Goal: Information Seeking & Learning: Check status

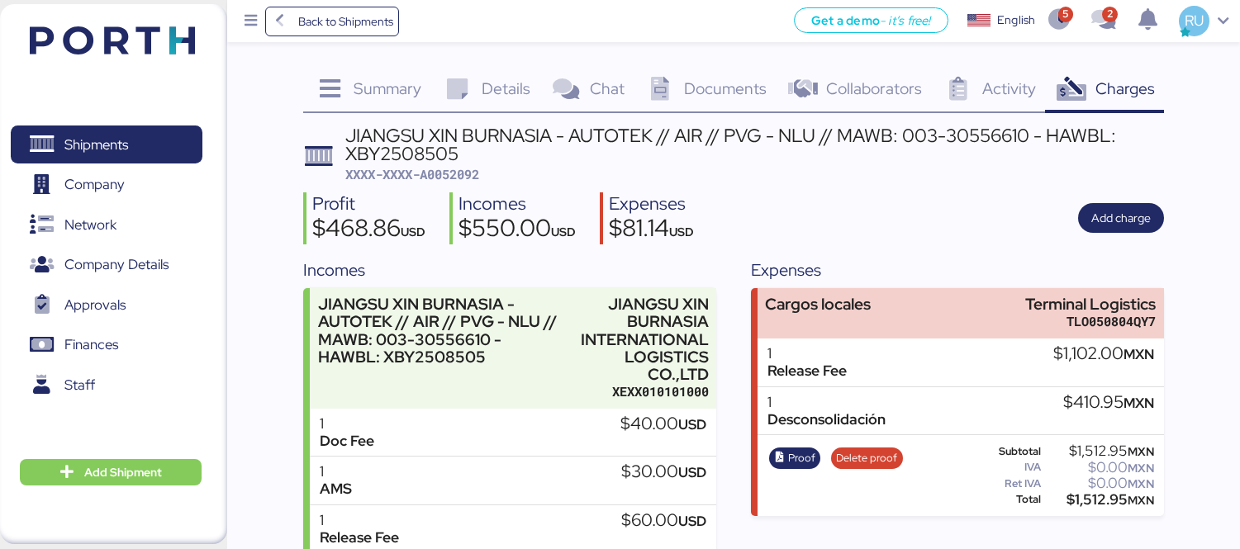
scroll to position [194, 0]
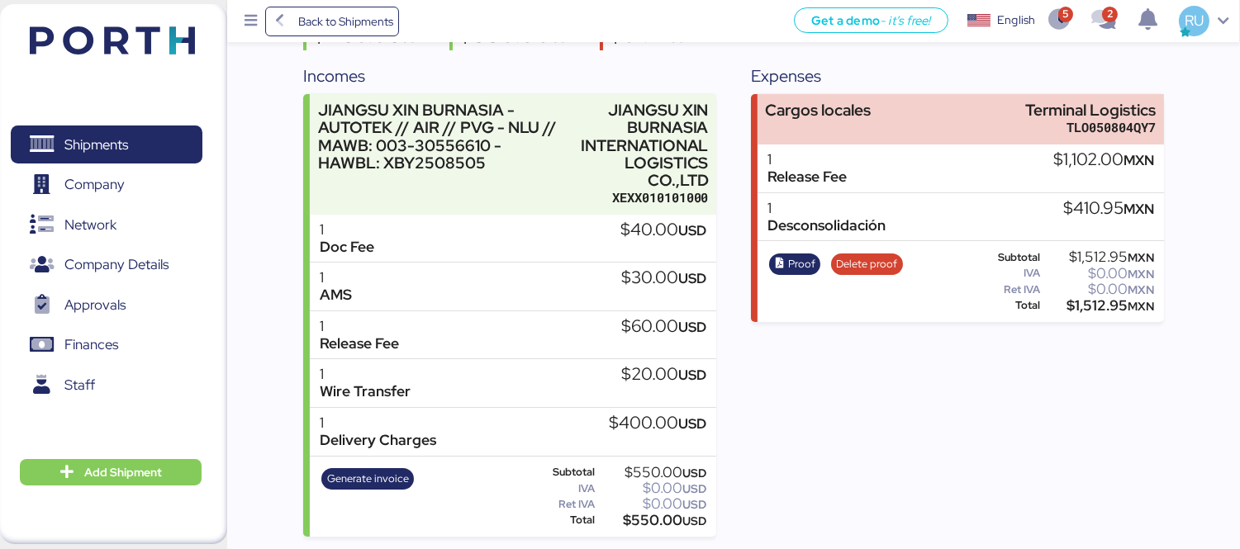
click at [116, 58] on header at bounding box center [87, 37] width 159 height 51
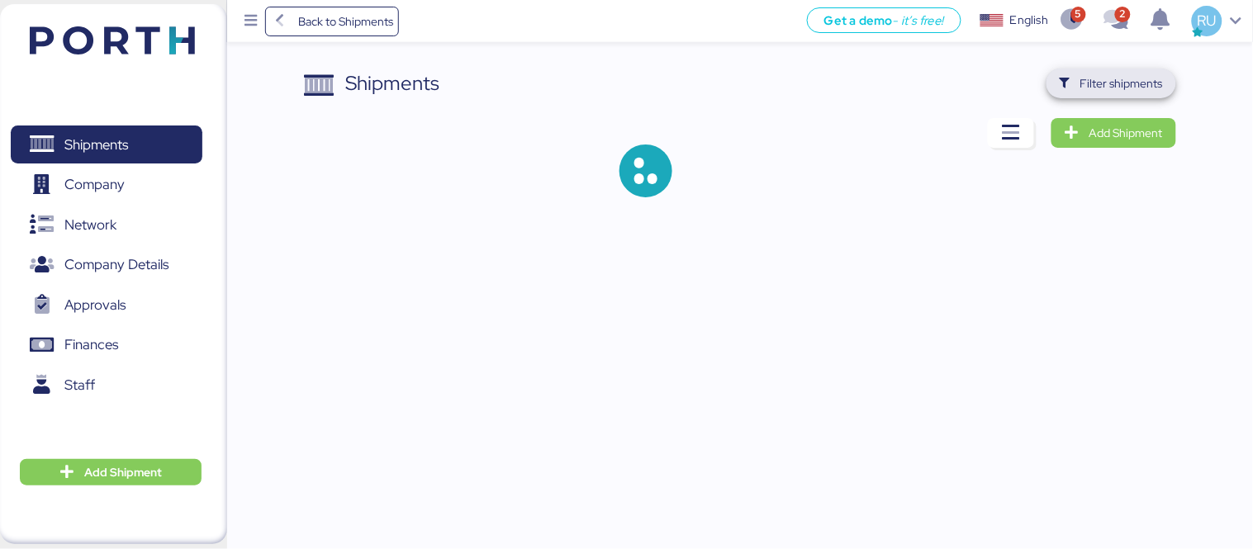
click at [1108, 93] on span "Filter shipments" at bounding box center [1111, 83] width 103 height 23
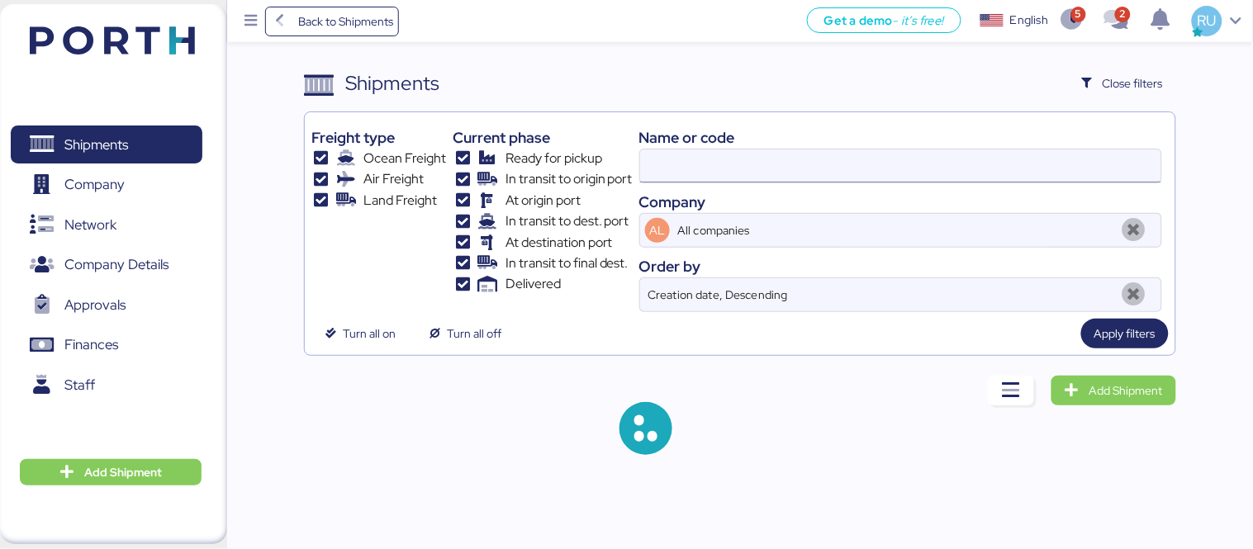
click at [904, 164] on input at bounding box center [900, 166] width 521 height 33
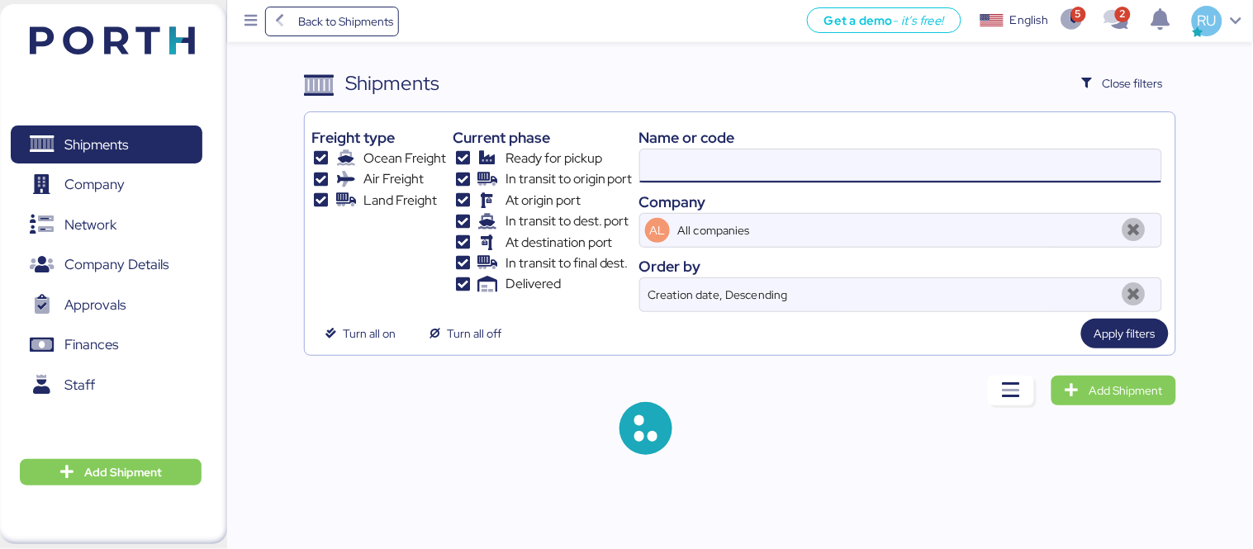
paste input "O0051992"
type input "O0051992"
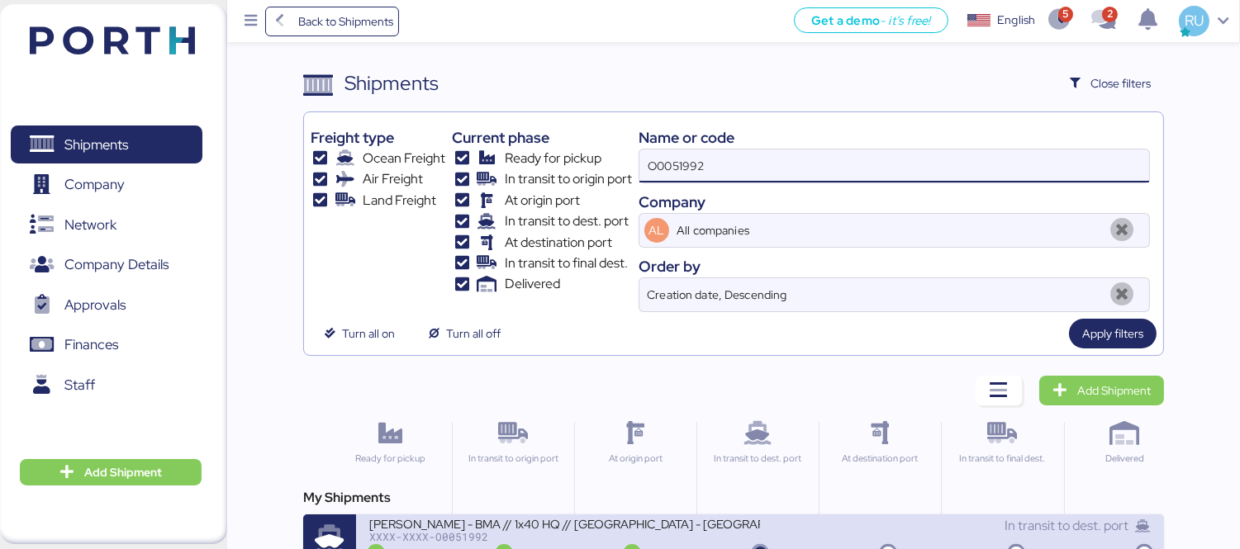
click at [688, 529] on div "[PERSON_NAME] - BMA // 1x40 HQ // [GEOGRAPHIC_DATA] - [GEOGRAPHIC_DATA] // MBL:…" at bounding box center [564, 523] width 391 height 14
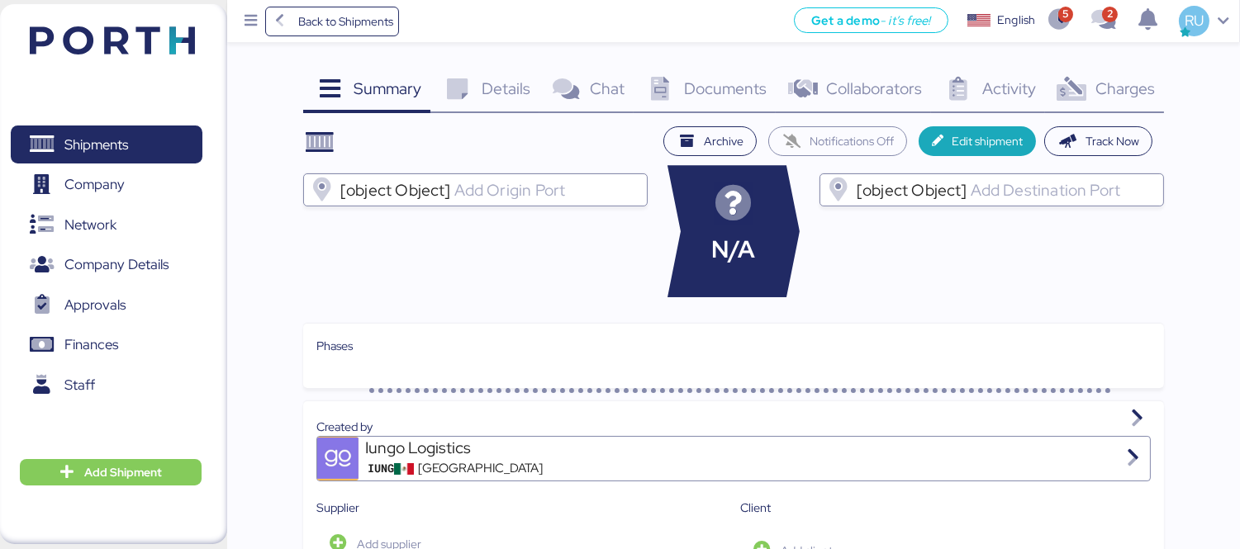
click at [1092, 77] on div "Charges 0" at bounding box center [1104, 91] width 119 height 45
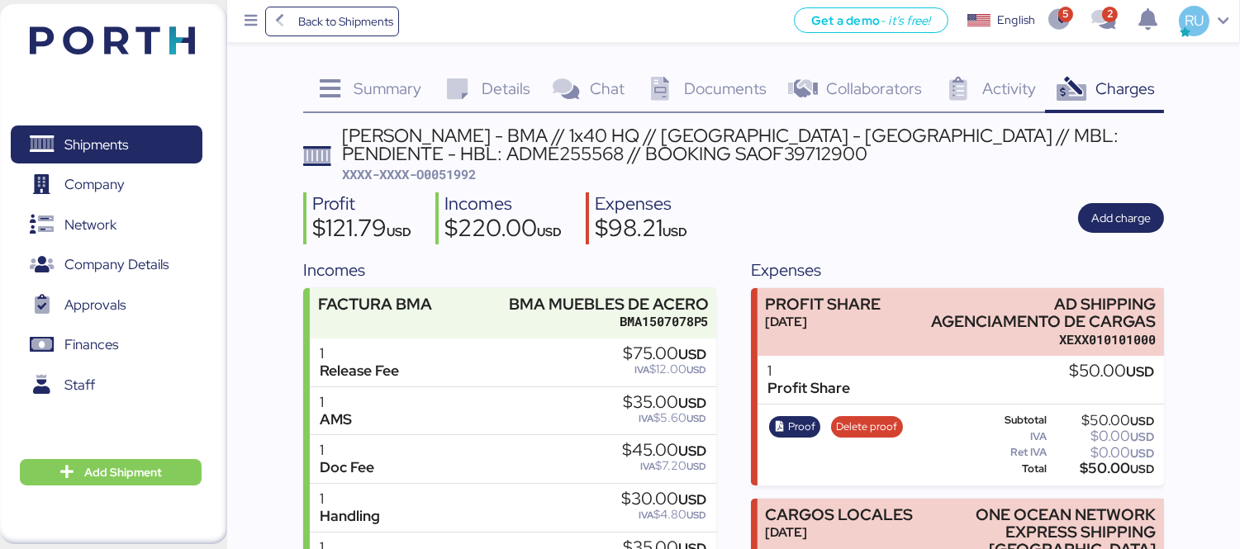
click at [459, 168] on span "XXXX-XXXX-O0051992" at bounding box center [409, 174] width 134 height 17
copy span "O0051992"
click at [705, 96] on span "Documents" at bounding box center [725, 88] width 83 height 21
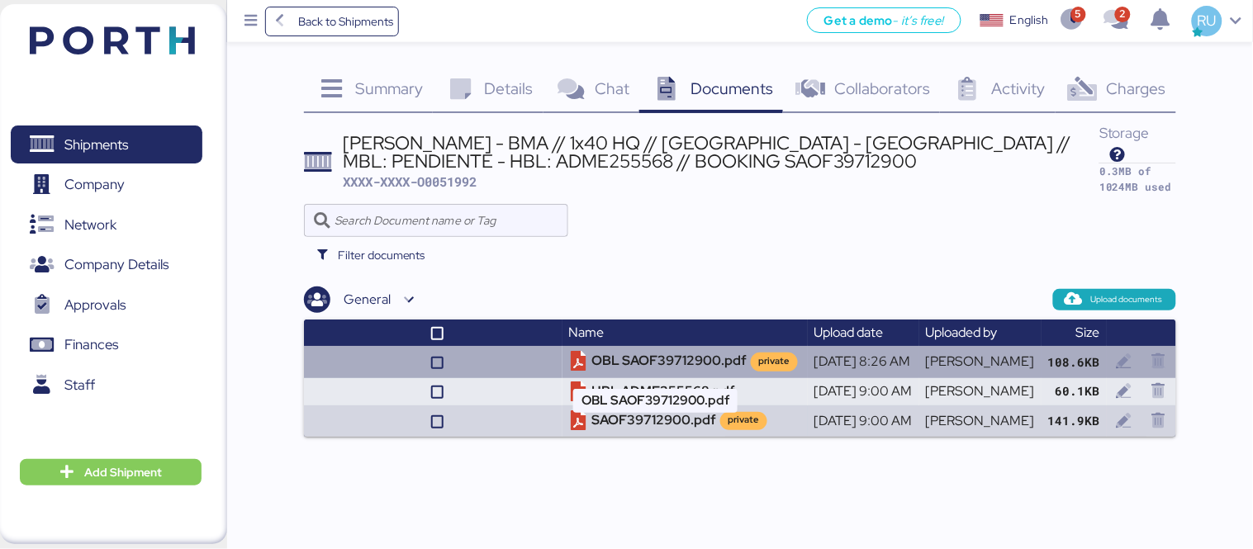
click at [632, 350] on td "OBL SAOF39712900.pdf private" at bounding box center [685, 361] width 245 height 31
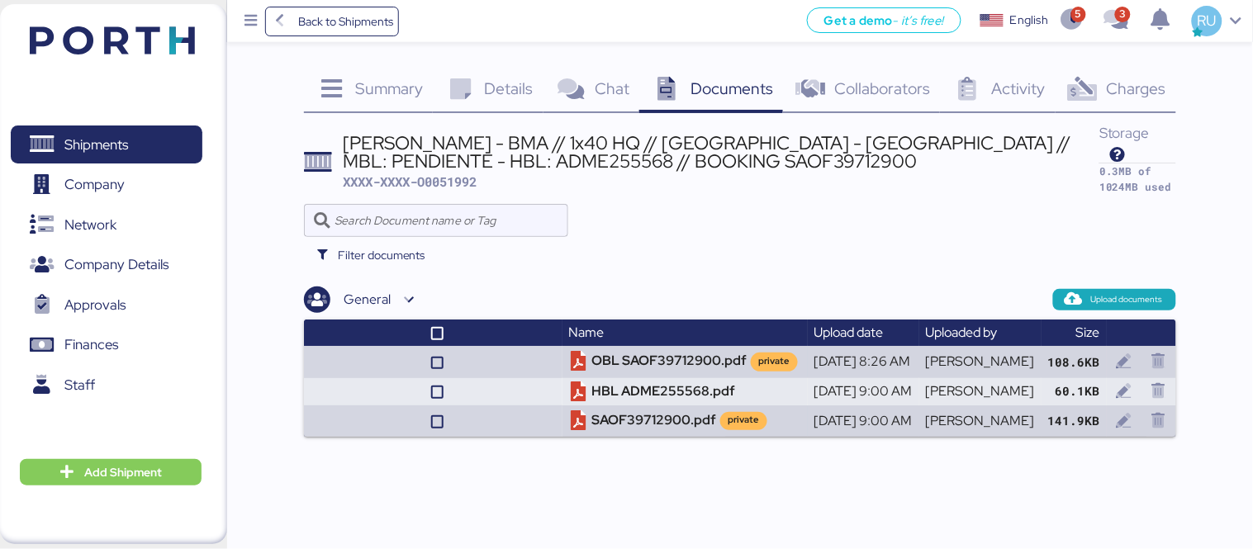
click at [144, 26] on img at bounding box center [112, 40] width 165 height 28
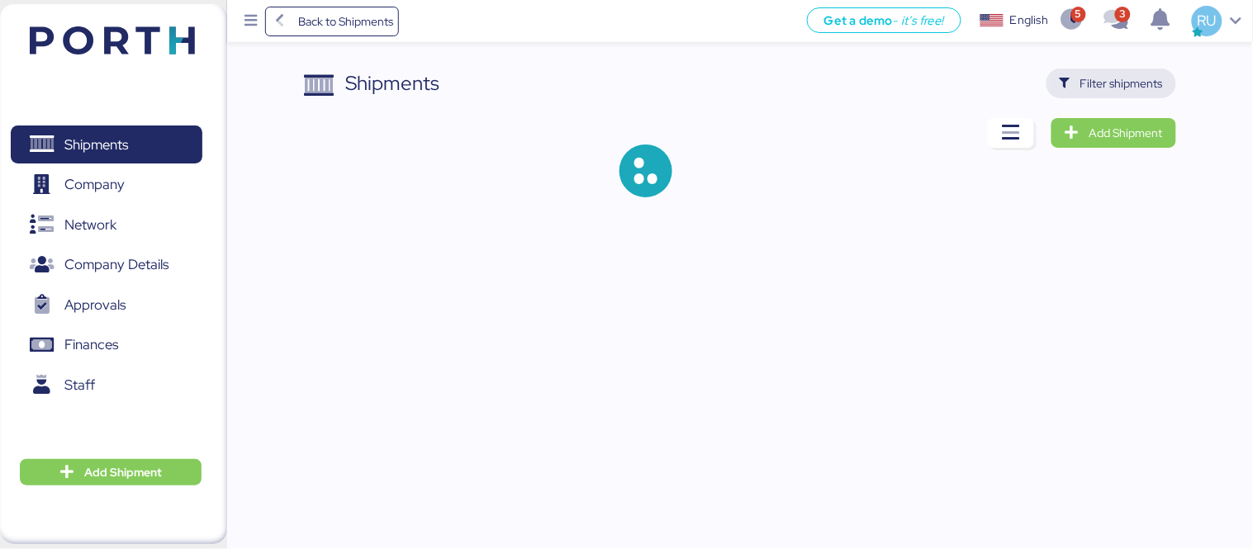
click at [1117, 94] on span "Filter shipments" at bounding box center [1111, 83] width 103 height 23
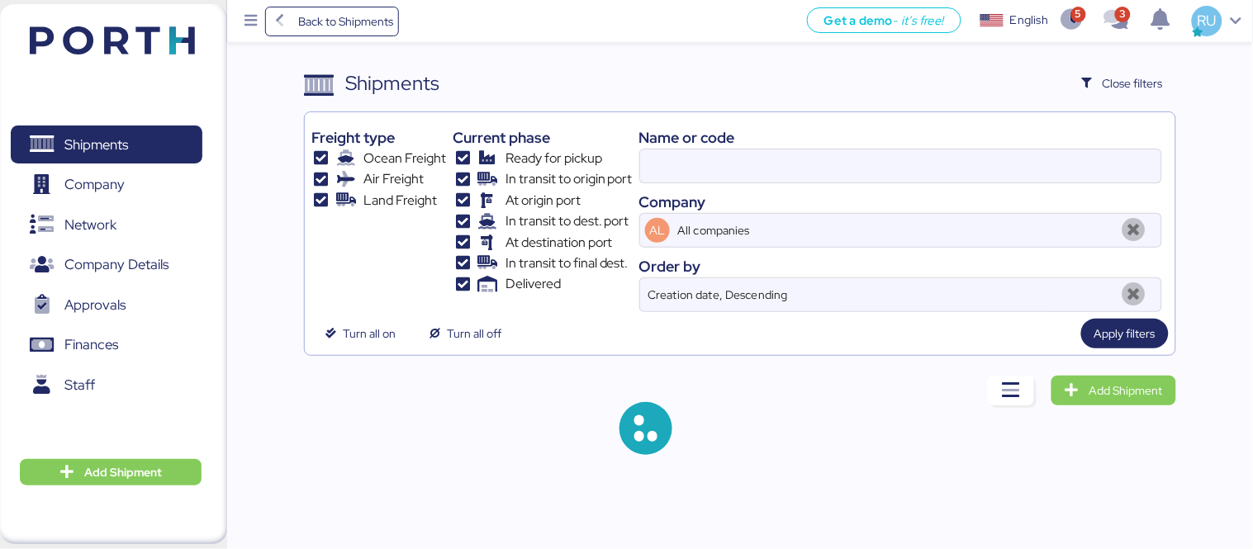
type input "O0051992"
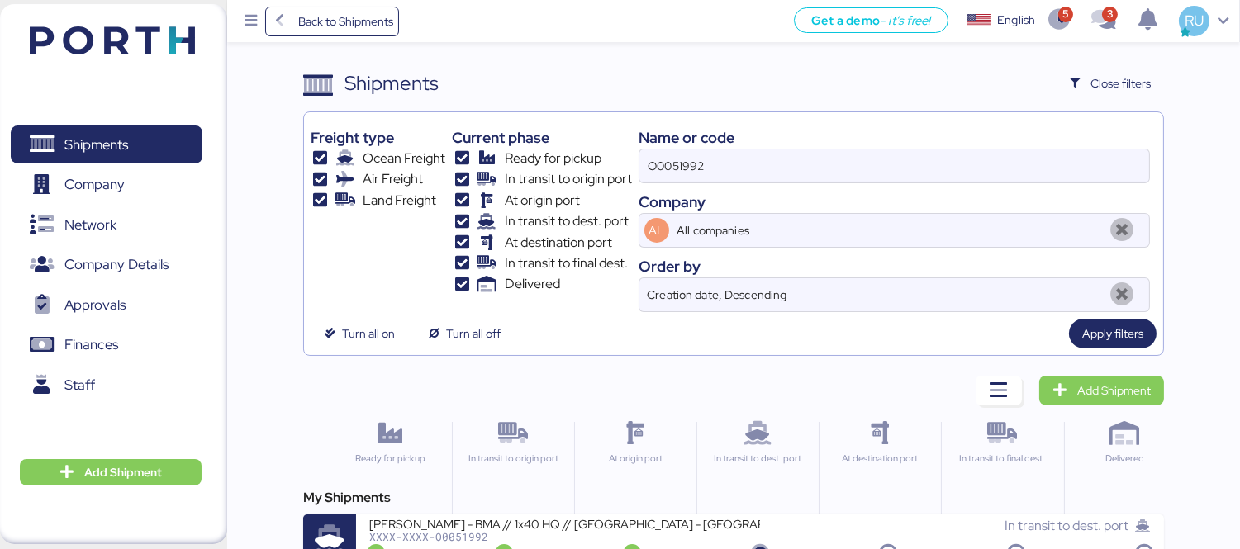
click at [826, 169] on input "O0051992" at bounding box center [894, 166] width 510 height 33
paste input "O0051959"
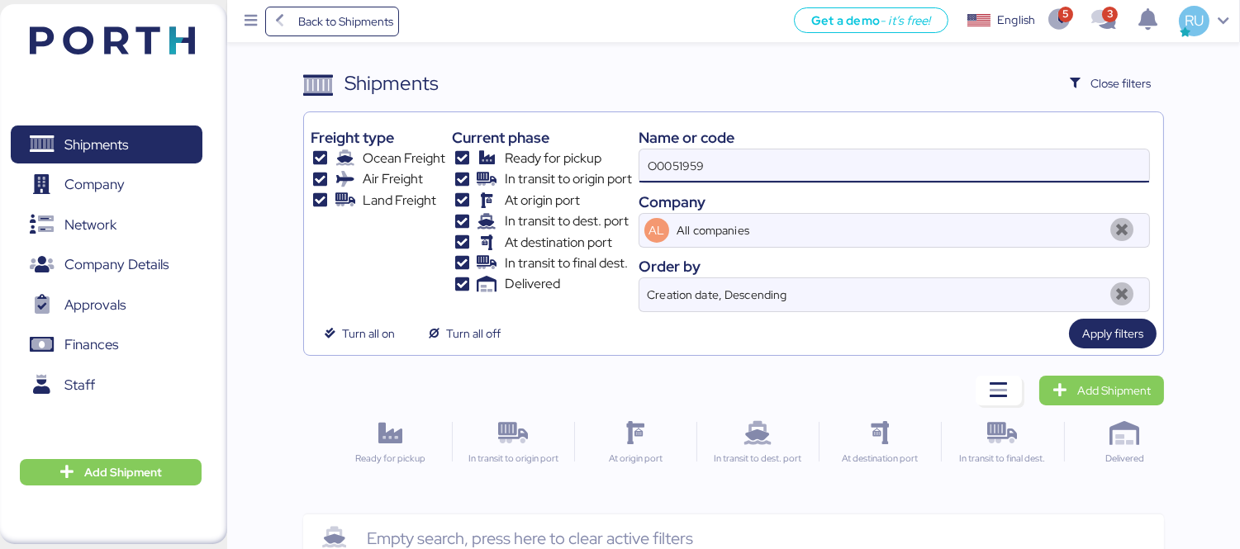
type input "O0051959"
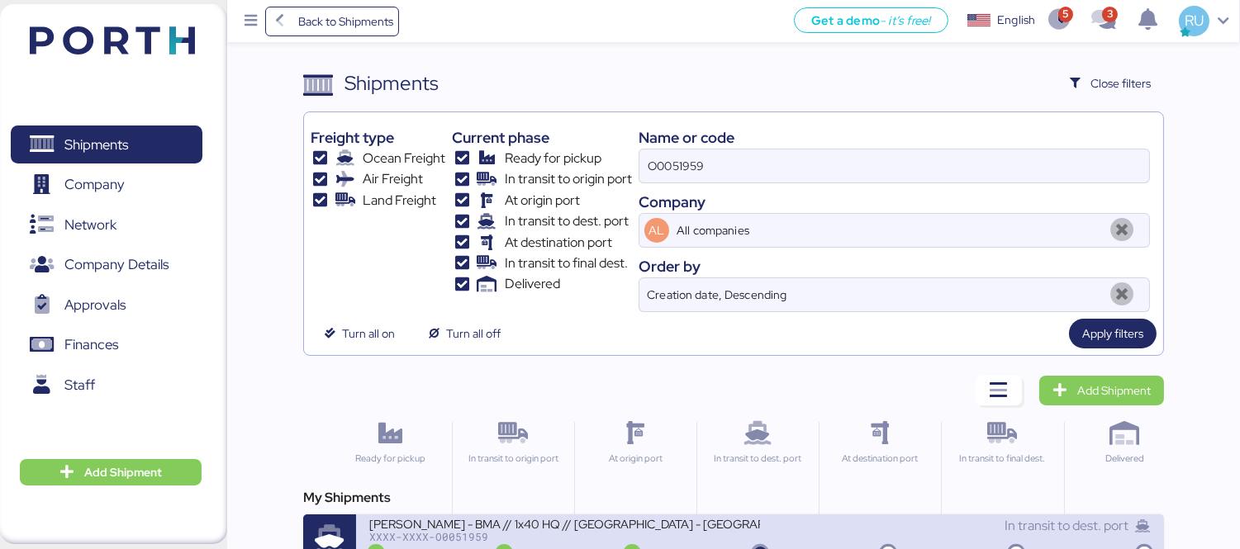
click at [629, 537] on div "XXXX-XXXX-O0051959" at bounding box center [564, 537] width 391 height 12
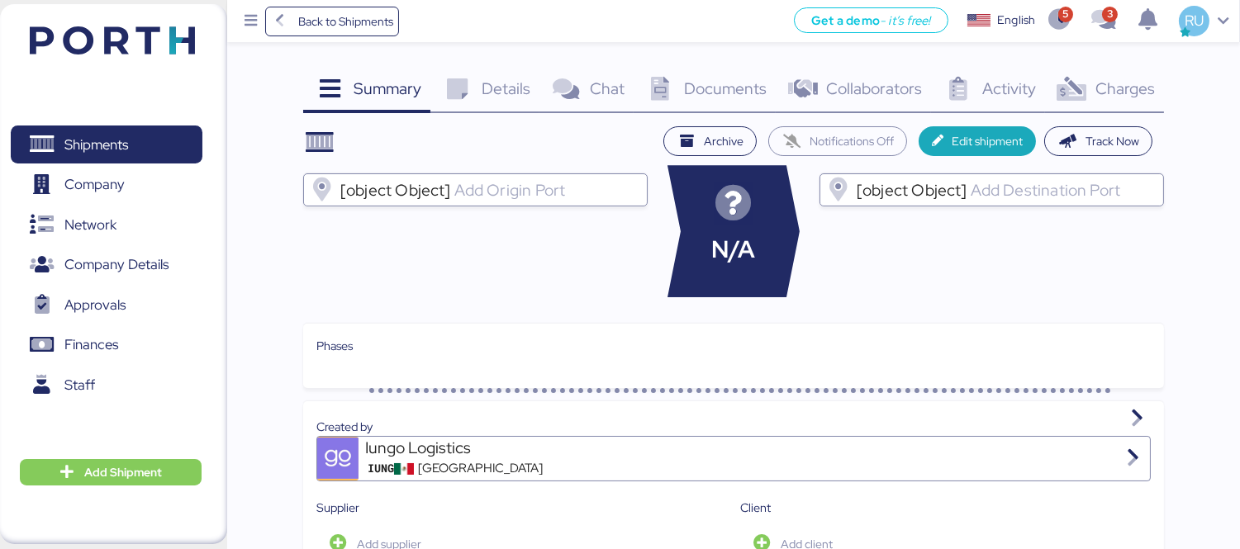
click at [1107, 88] on span "Charges" at bounding box center [1124, 88] width 59 height 21
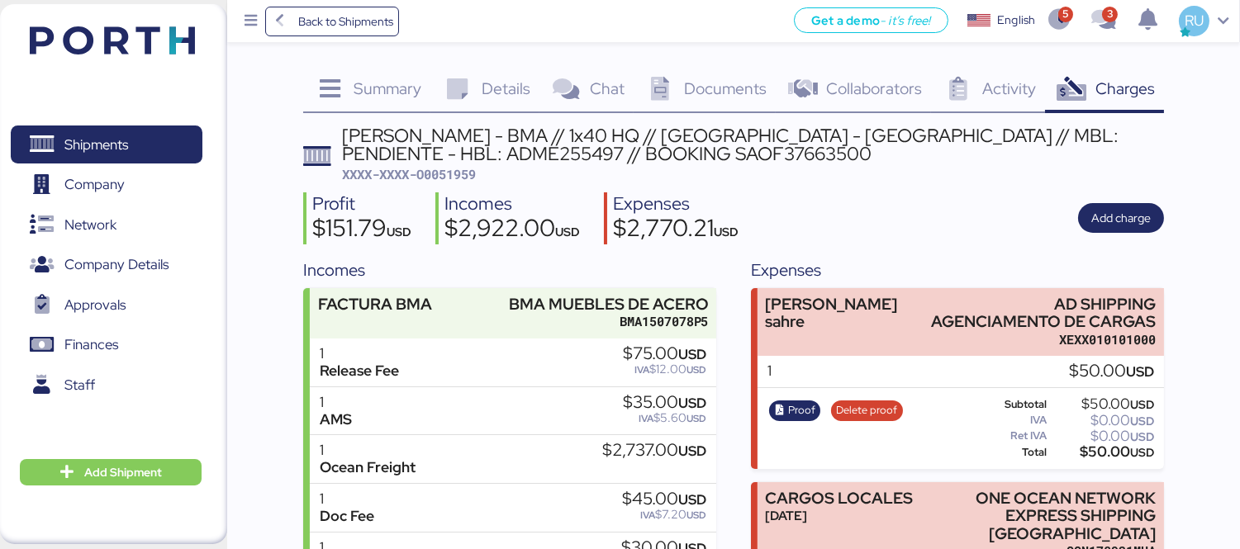
click at [711, 101] on div "Documents 0" at bounding box center [705, 91] width 142 height 45
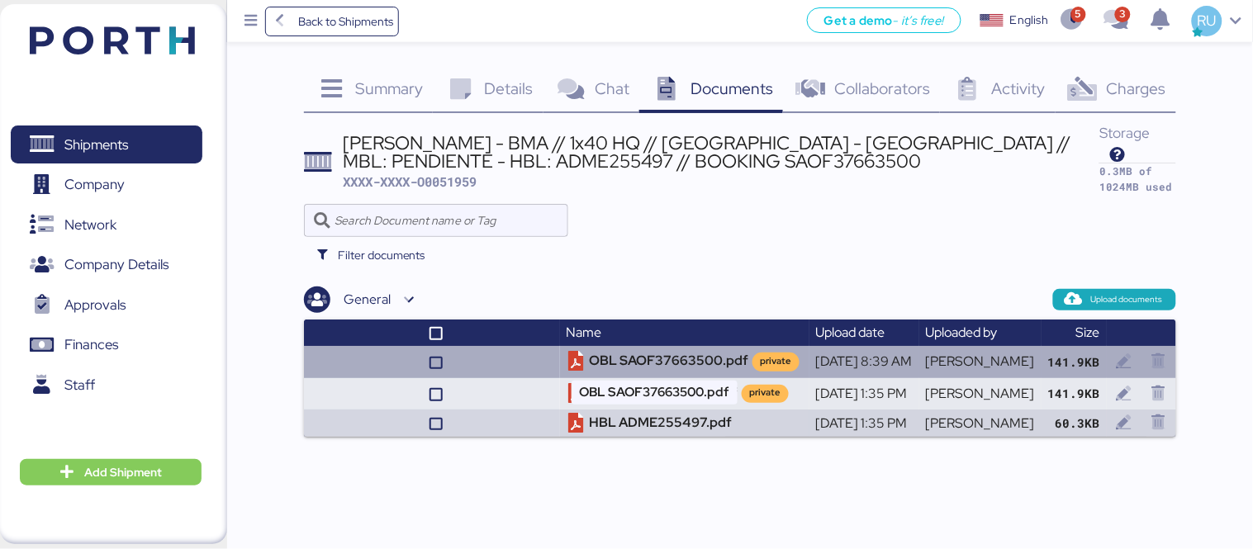
click at [637, 346] on td "OBL SAOF37663500.pdf private" at bounding box center [684, 361] width 249 height 31
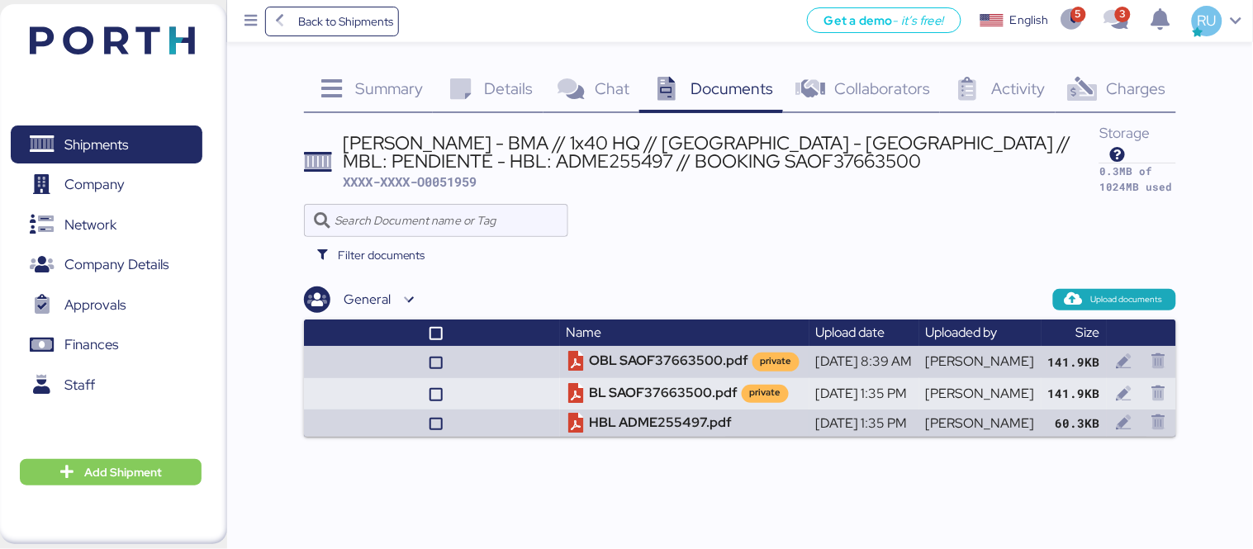
click at [137, 67] on div "Shipments 0 Company 0 Network 0 Company Details 0 Approvals 0 Finances 0 Staff …" at bounding box center [113, 274] width 227 height 540
click at [154, 45] on img at bounding box center [112, 40] width 165 height 28
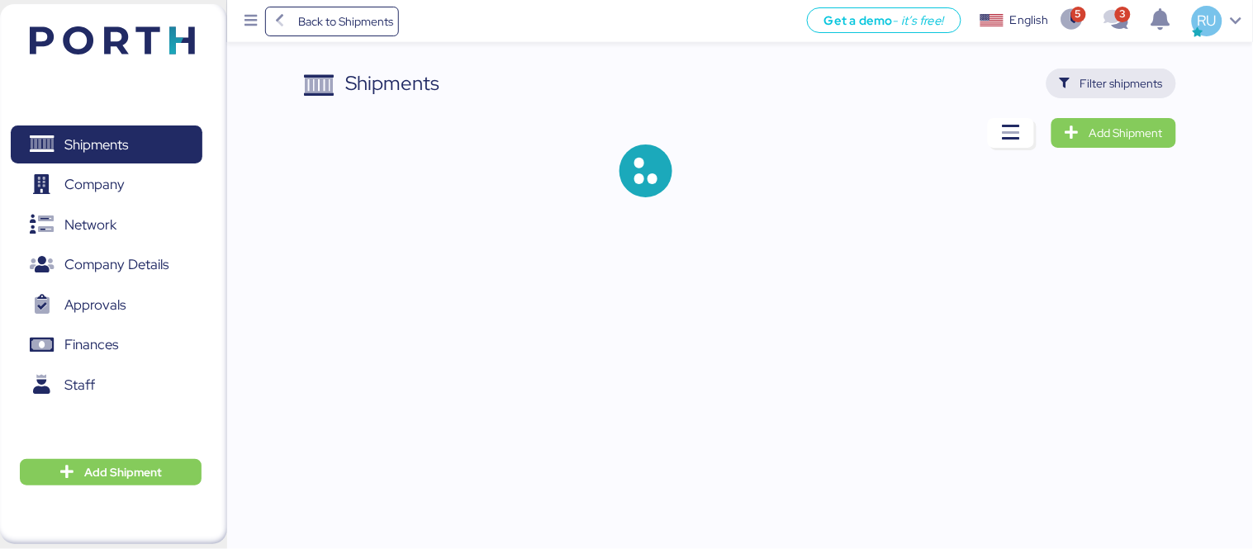
click at [1115, 97] on span "Filter shipments" at bounding box center [1112, 84] width 130 height 30
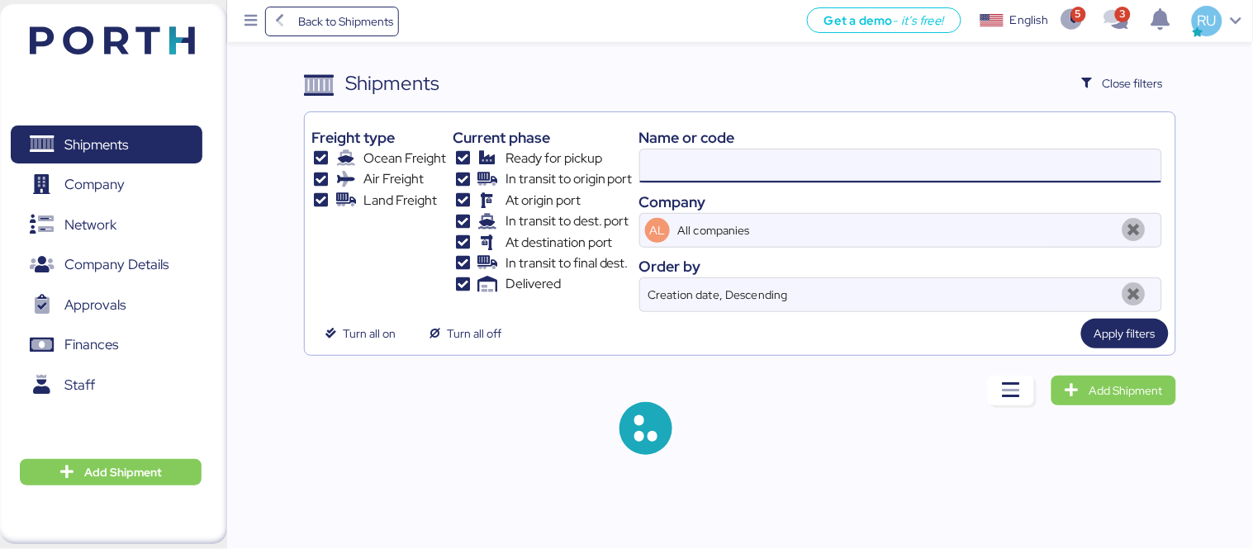
click at [760, 158] on input at bounding box center [900, 166] width 521 height 33
paste input "SAOF37319300"
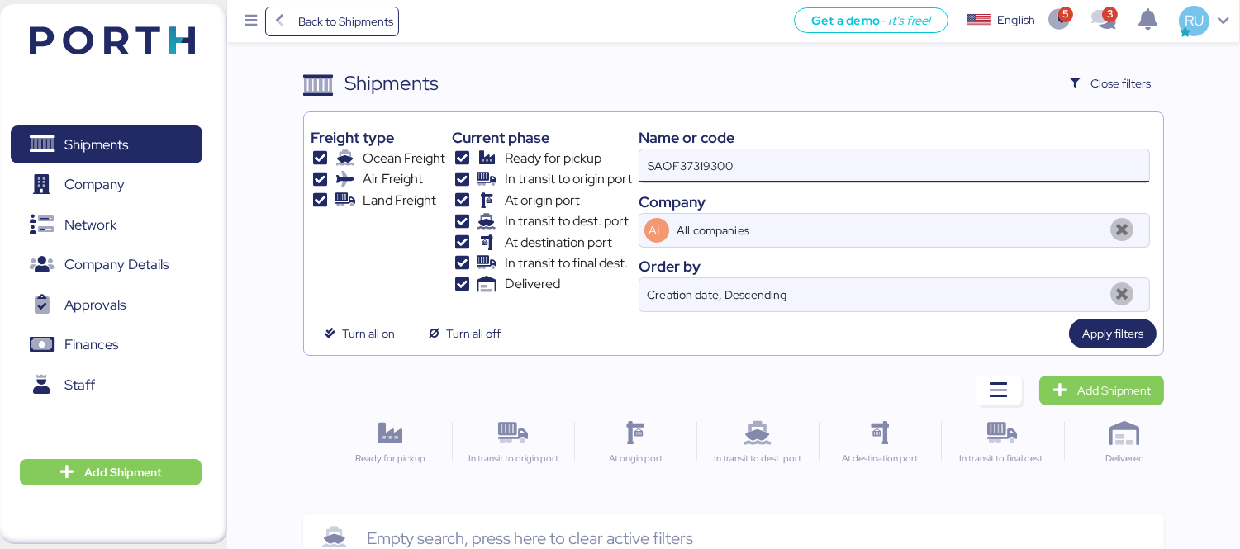
type input "SAOF37319300"
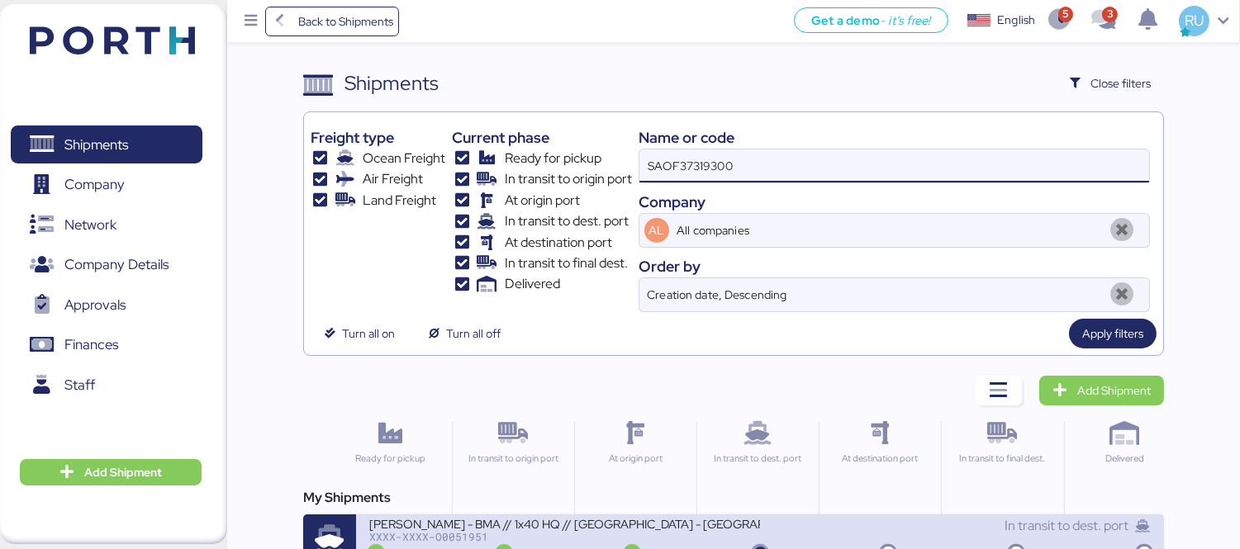
click at [625, 517] on div "[PERSON_NAME] - BMA // 1x40 HQ // [GEOGRAPHIC_DATA] - [GEOGRAPHIC_DATA] // MBL:…" at bounding box center [564, 523] width 391 height 14
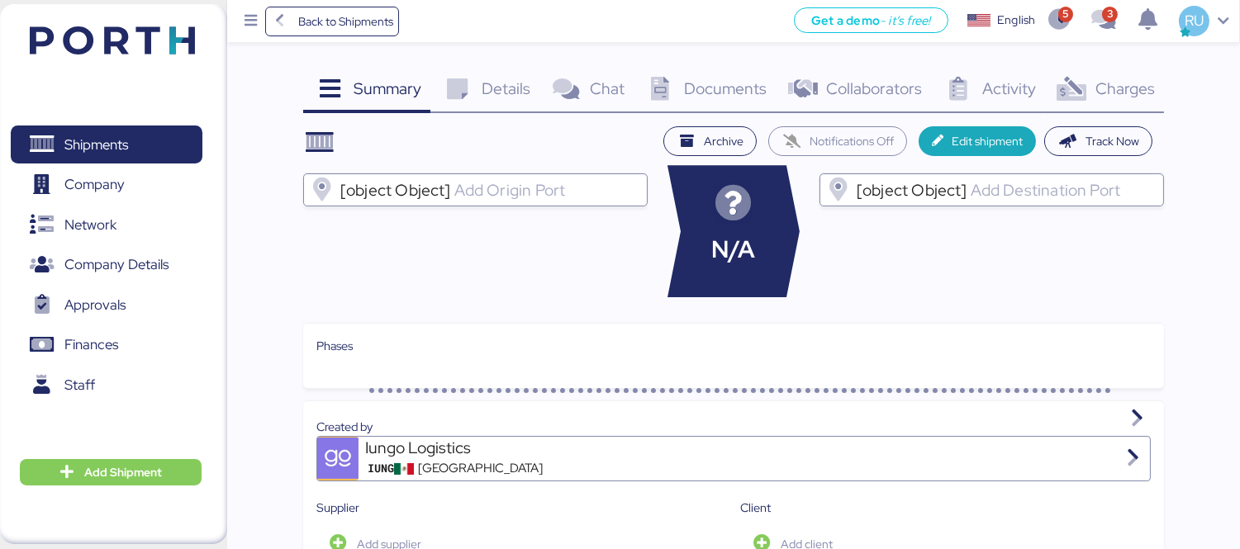
click at [1068, 85] on icon at bounding box center [1072, 90] width 36 height 24
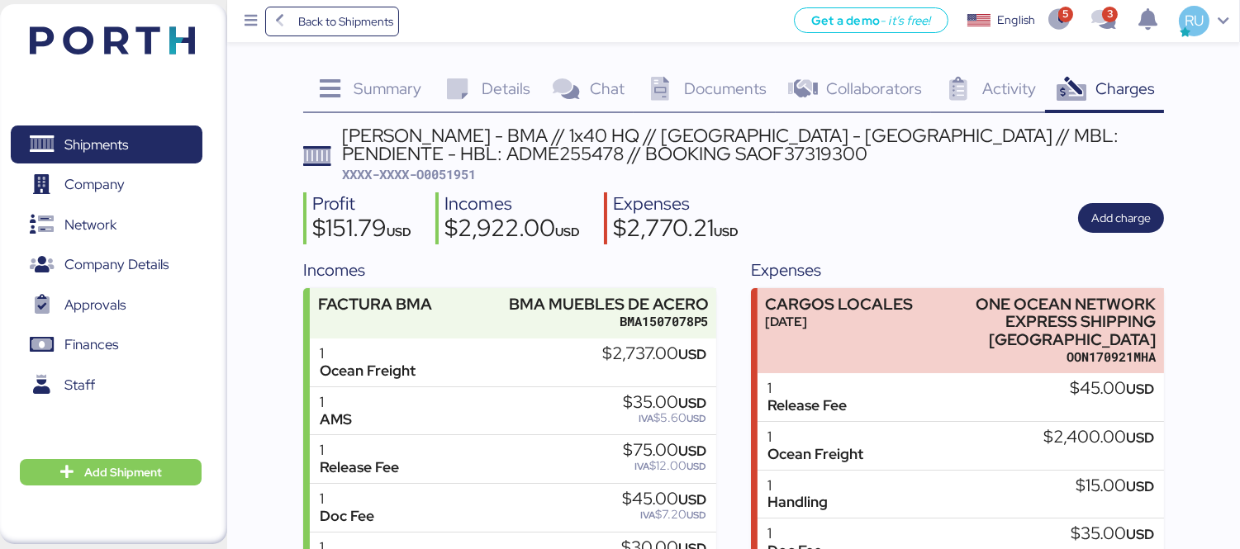
click at [715, 92] on span "Documents" at bounding box center [725, 88] width 83 height 21
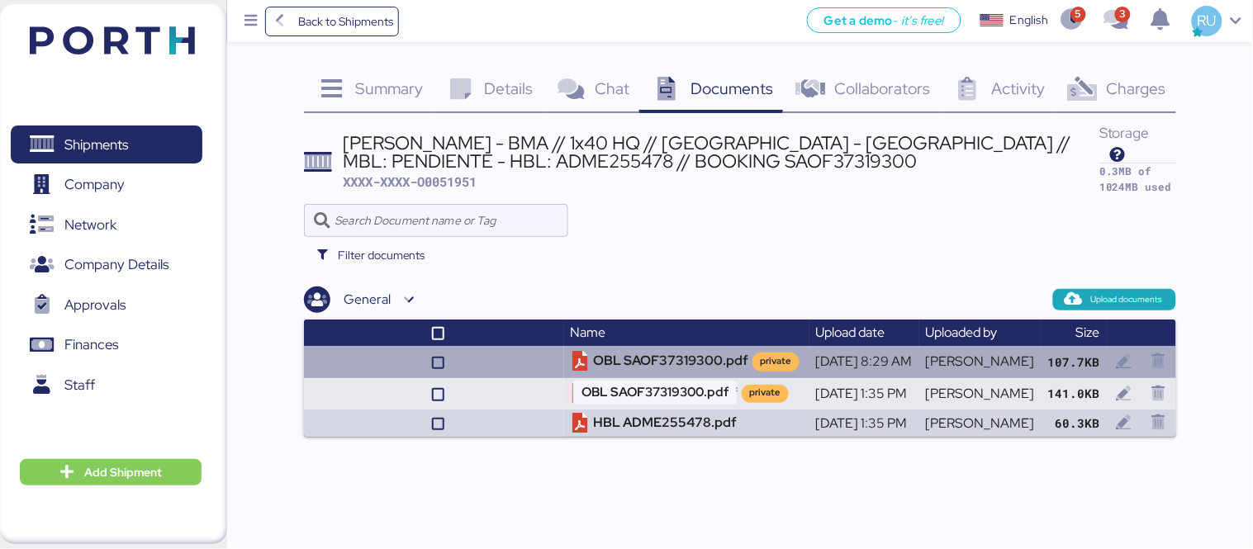
click at [608, 346] on td "OBL SAOF37319300.pdf private" at bounding box center [686, 361] width 245 height 31
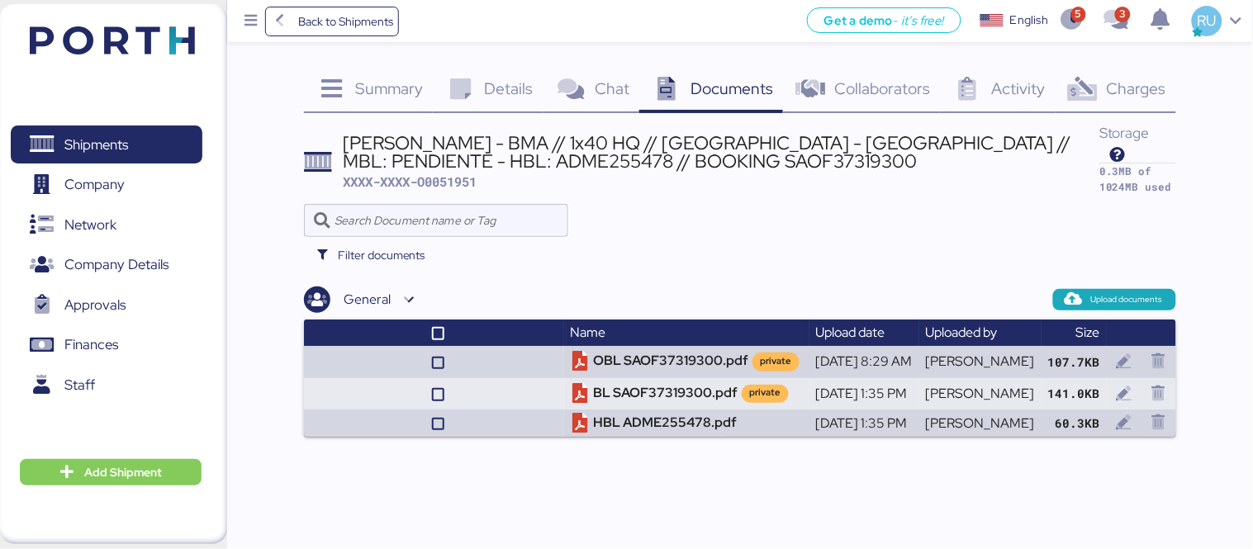
click at [152, 58] on header at bounding box center [87, 37] width 159 height 51
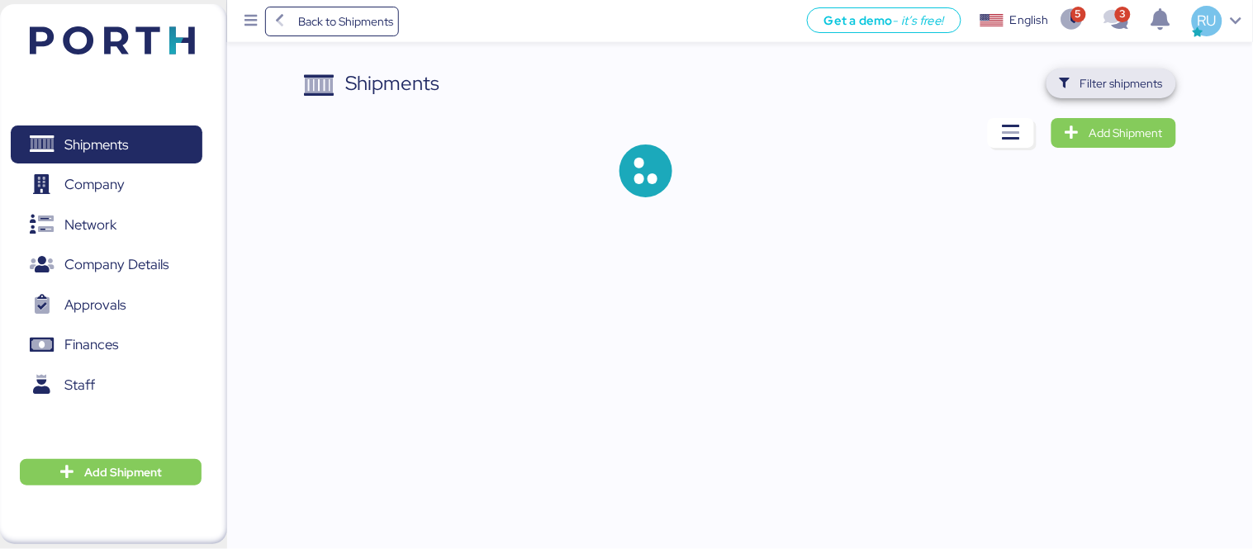
click at [1163, 86] on span "Filter shipments" at bounding box center [1112, 84] width 130 height 30
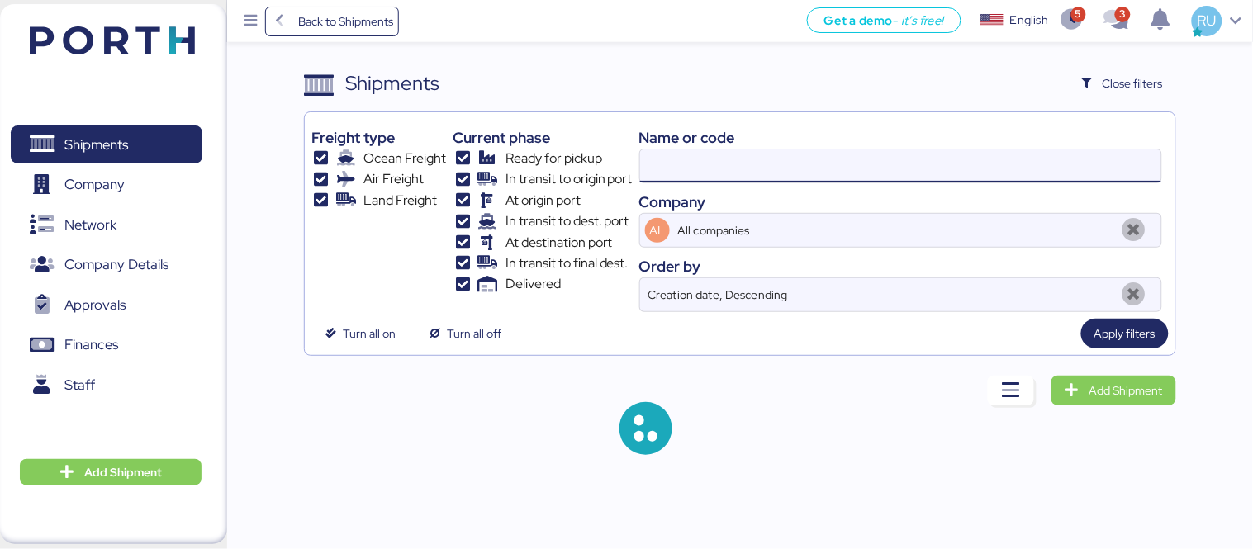
click at [729, 158] on input at bounding box center [900, 166] width 521 height 33
paste input "O0052017"
type input "O0052017"
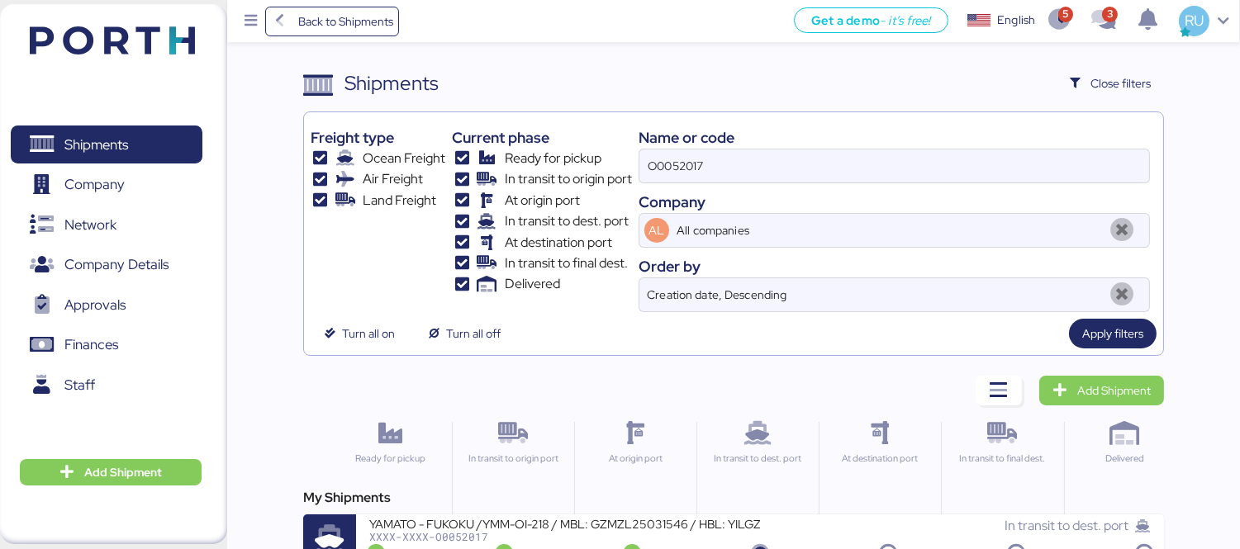
click at [596, 507] on div "My Shipments" at bounding box center [733, 498] width 861 height 20
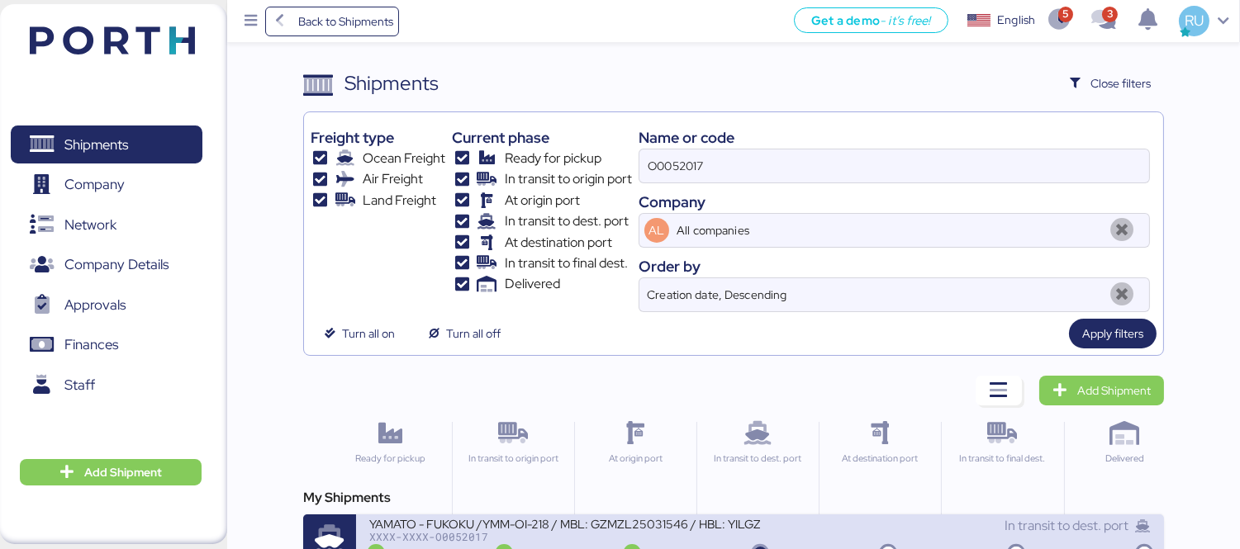
click at [625, 527] on div "YAMATO - FUKOKU /YMM-OI-218 / MBL: GZMZL25031546 / HBL: YILGZS0015936 / LCL" at bounding box center [564, 523] width 391 height 14
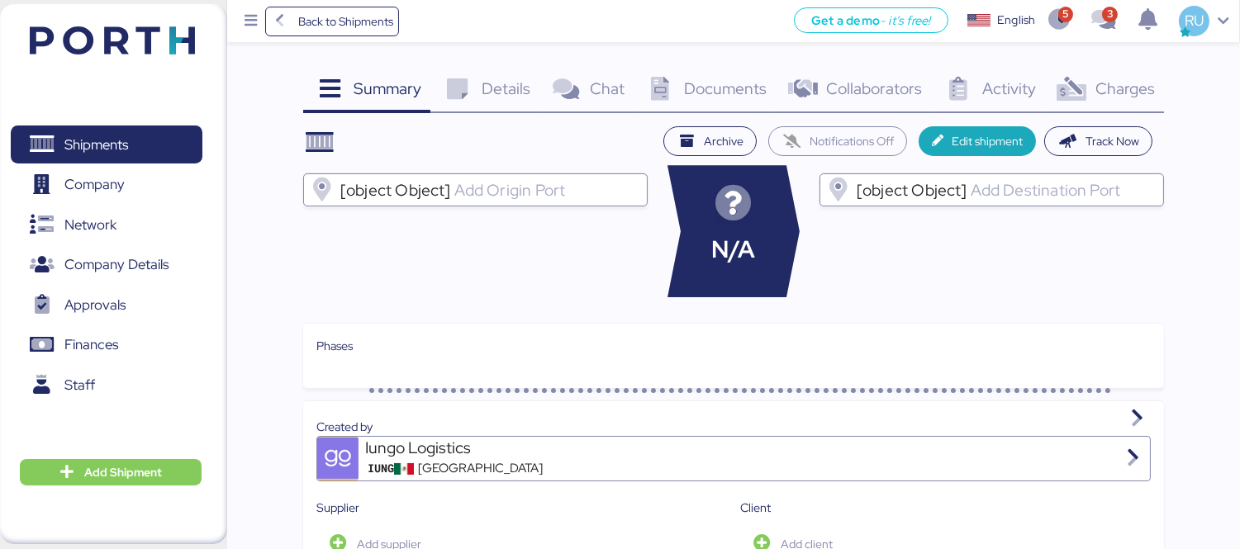
click at [744, 78] on span "Documents" at bounding box center [725, 88] width 83 height 21
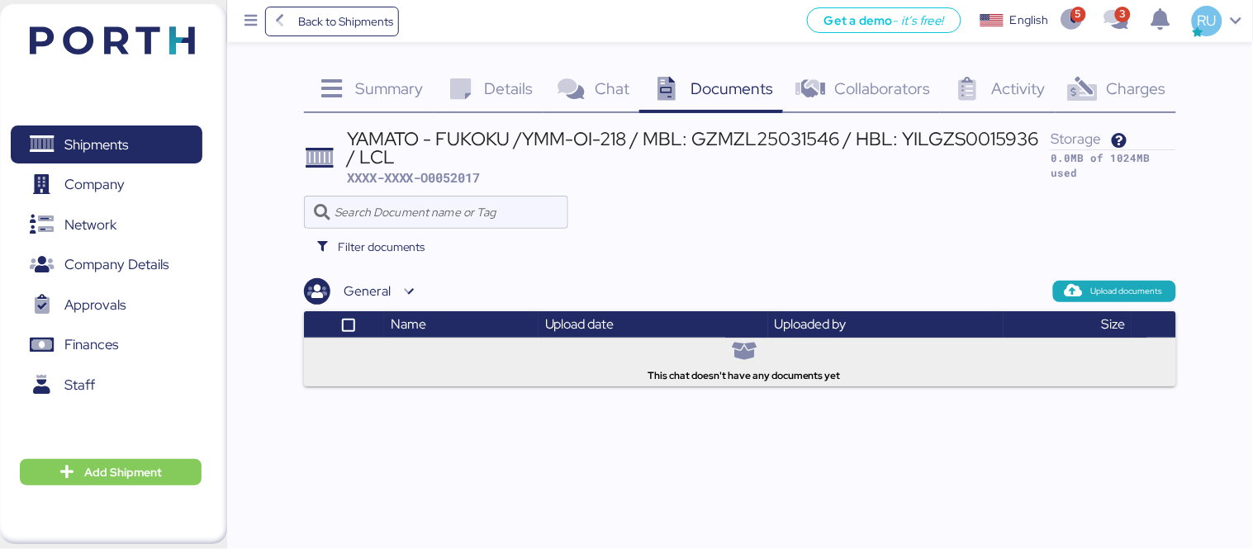
click at [114, 44] on img at bounding box center [112, 40] width 165 height 28
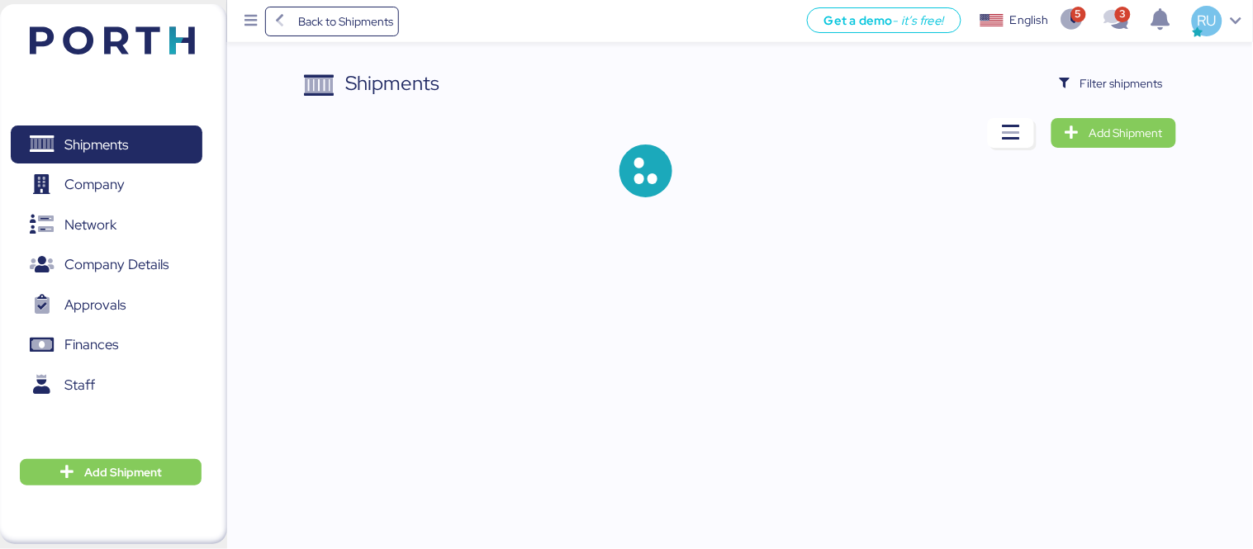
click at [1138, 102] on div "Shipments Filter shipments Add Shipment" at bounding box center [740, 146] width 872 height 155
click at [1136, 100] on div "Shipments Filter shipments Add Shipment" at bounding box center [740, 146] width 872 height 155
click at [1127, 96] on span "Filter shipments" at bounding box center [1112, 84] width 130 height 30
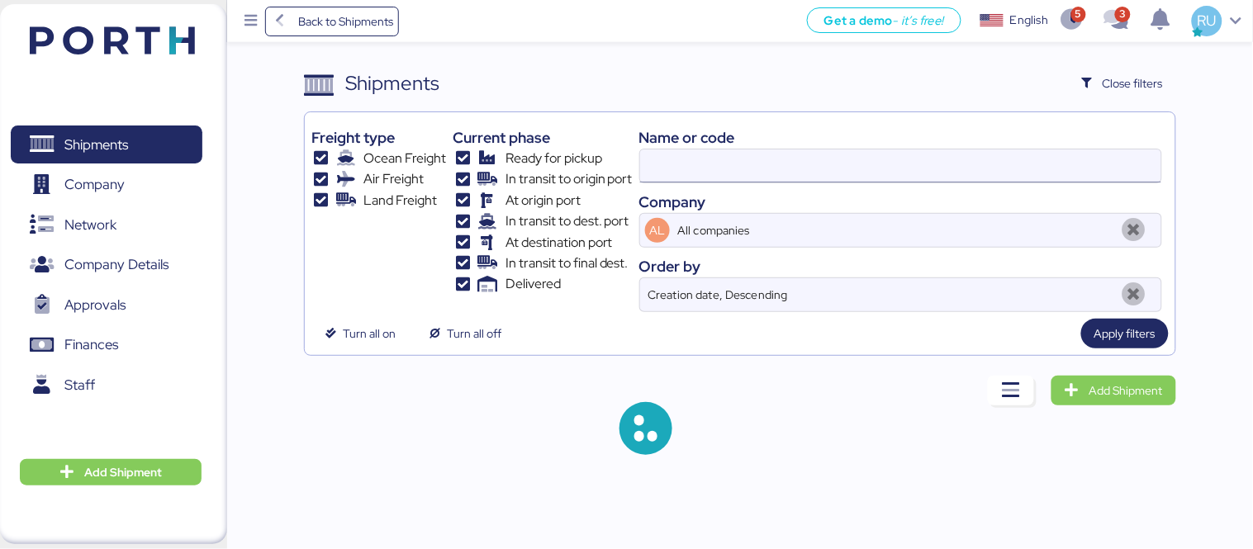
click at [953, 176] on input at bounding box center [900, 166] width 521 height 33
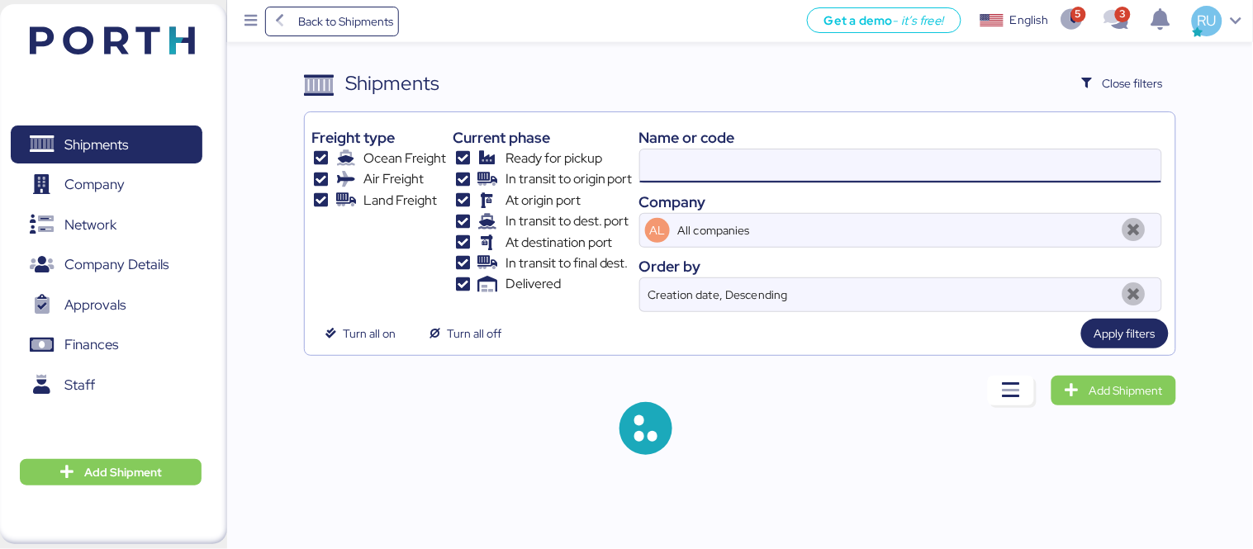
paste input "GZMZL25031546"
type input "GZMZL25031546"
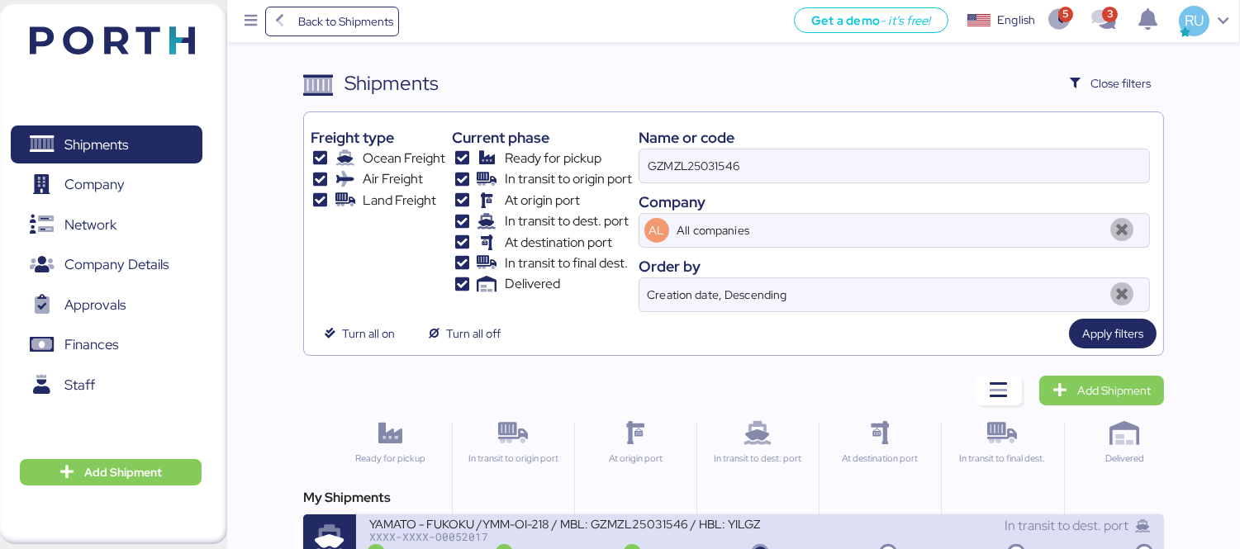
click at [633, 537] on div "XXXX-XXXX-O0052017" at bounding box center [564, 537] width 391 height 12
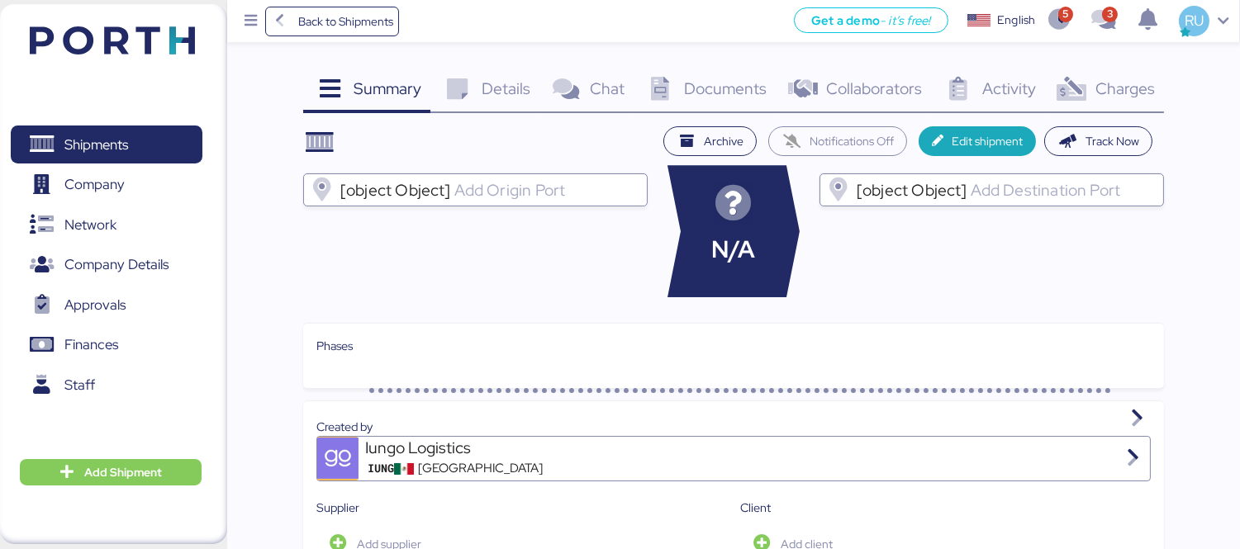
click at [1099, 80] on span "Charges" at bounding box center [1124, 88] width 59 height 21
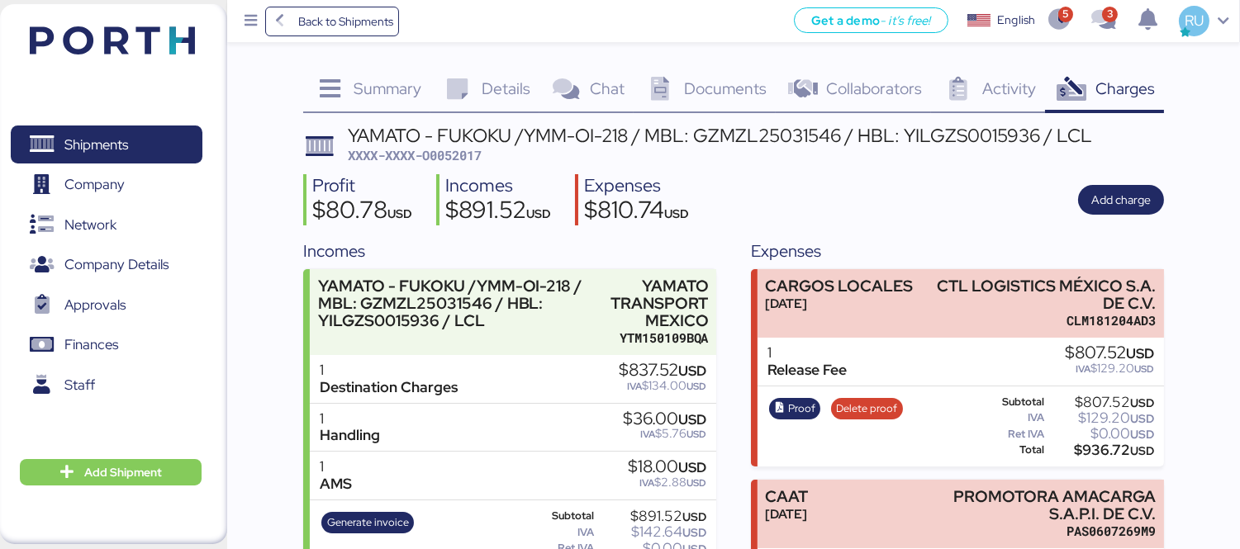
click at [704, 88] on span "Documents" at bounding box center [725, 88] width 83 height 21
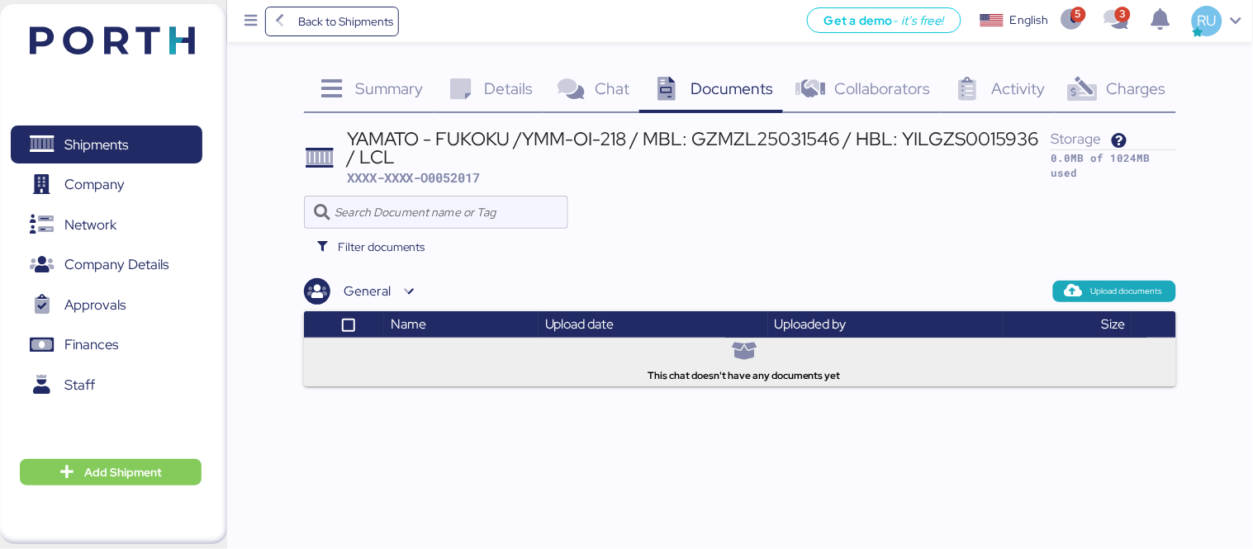
click at [129, 43] on img at bounding box center [112, 40] width 165 height 28
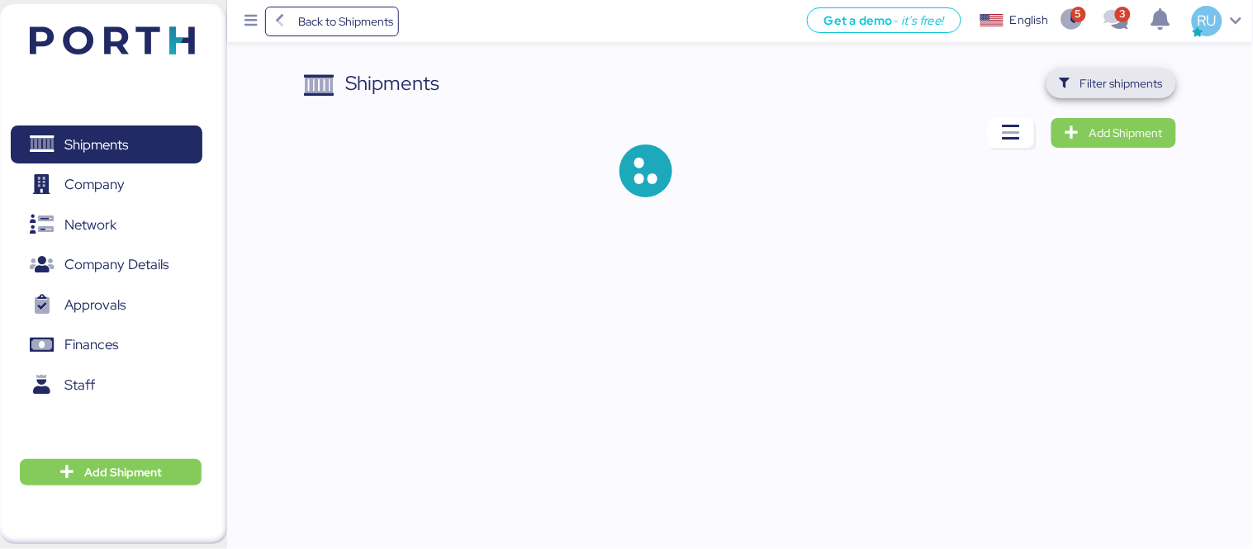
click at [1146, 74] on span "Filter shipments" at bounding box center [1122, 84] width 83 height 20
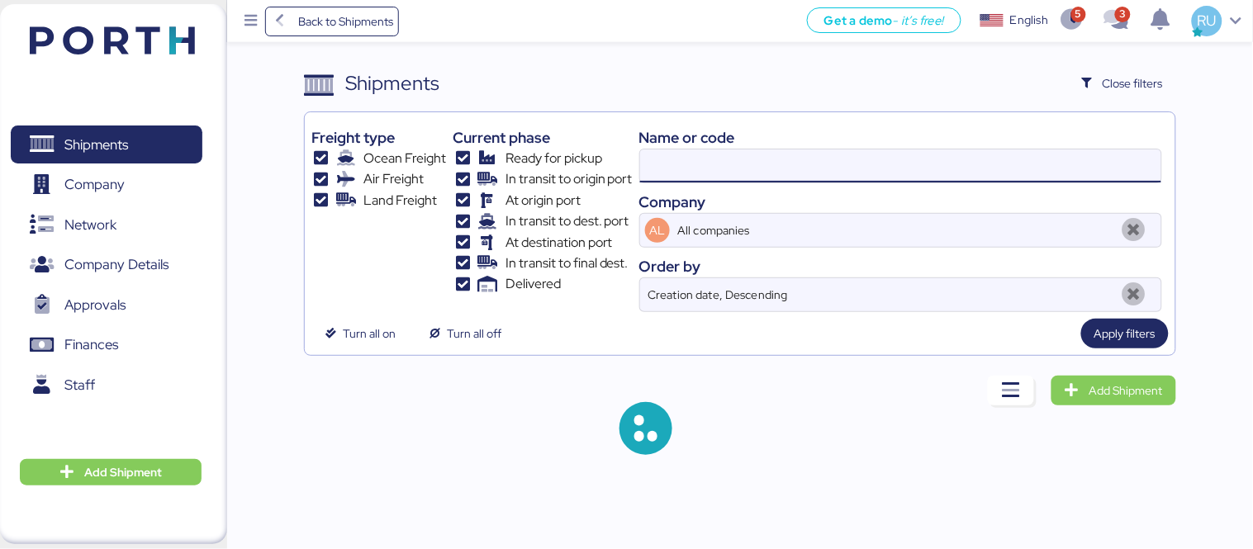
click at [847, 161] on input at bounding box center [900, 166] width 521 height 33
paste input "O0052014"
type input "O0052014"
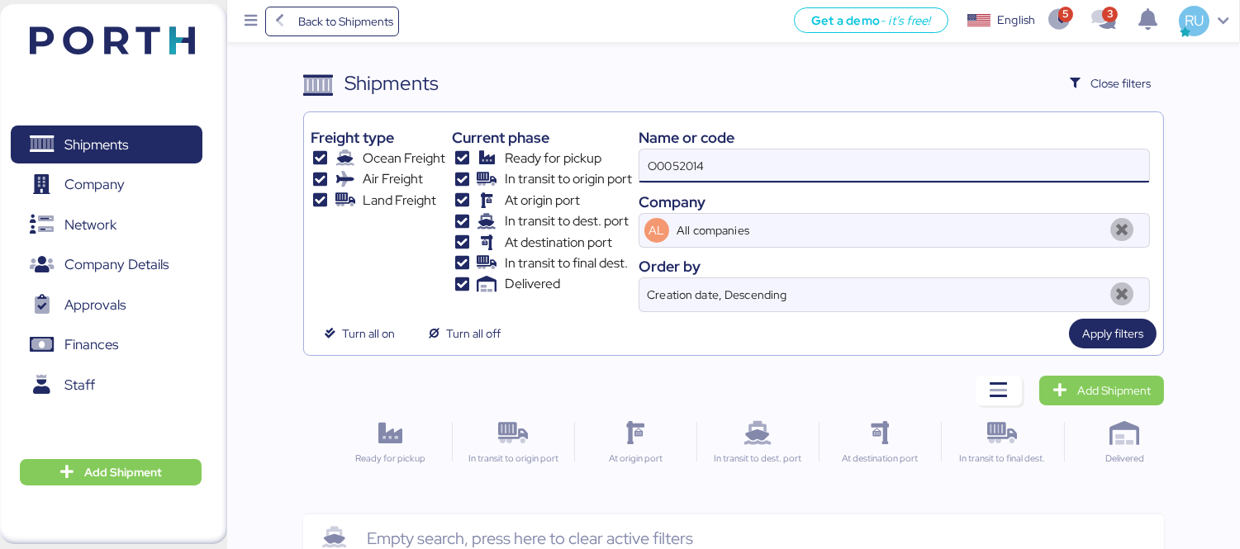
click at [722, 169] on input "O0052014" at bounding box center [894, 166] width 510 height 33
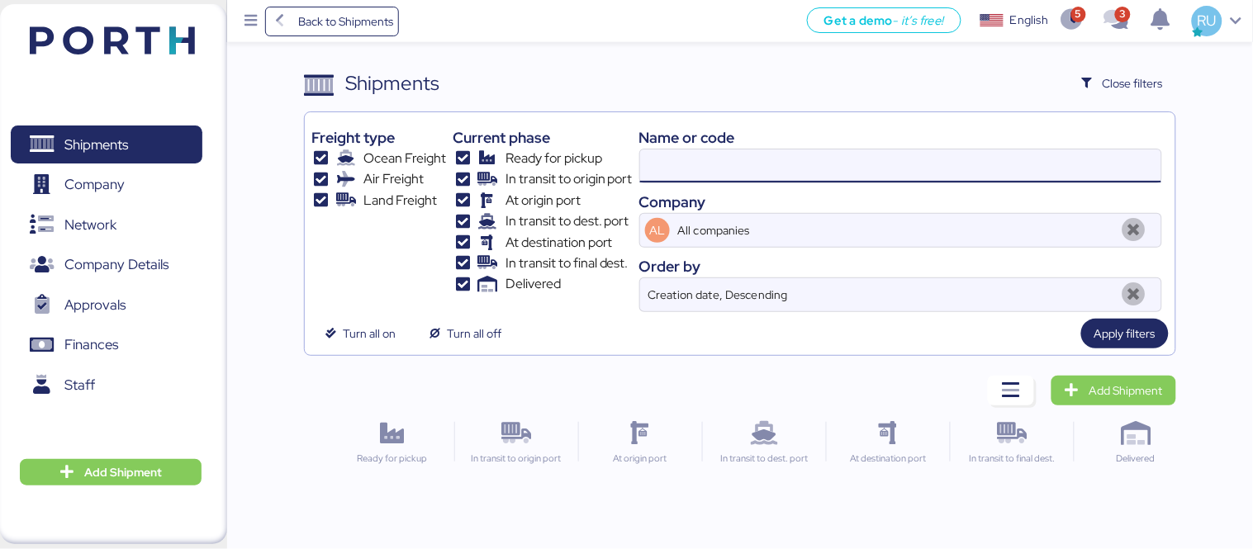
paste input "O0051950"
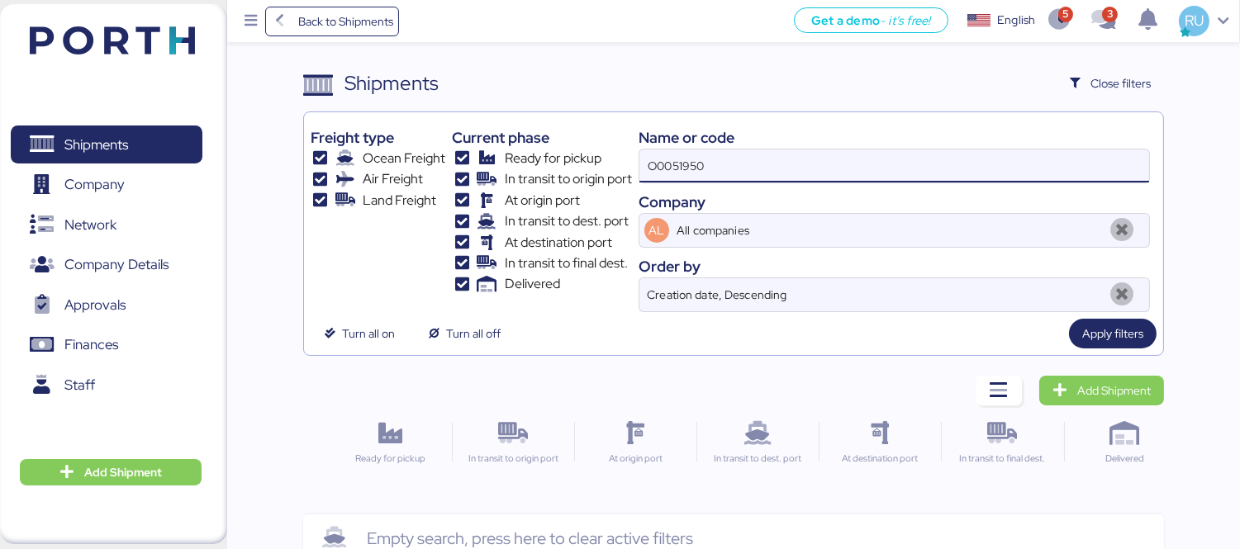
type input "O0051950"
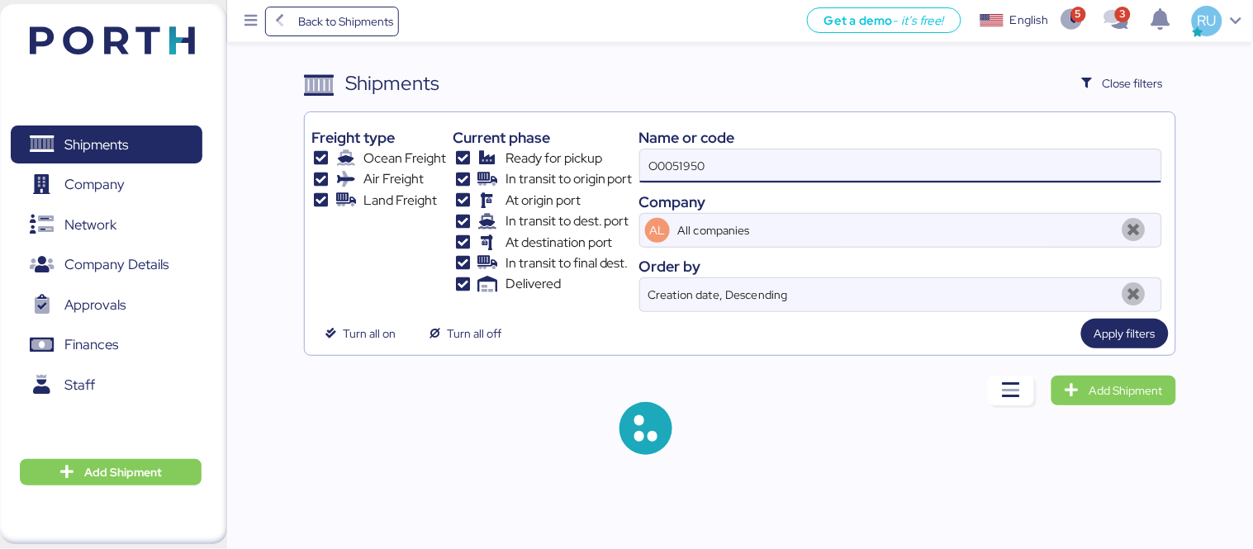
click at [815, 177] on input "O0051950" at bounding box center [900, 166] width 521 height 33
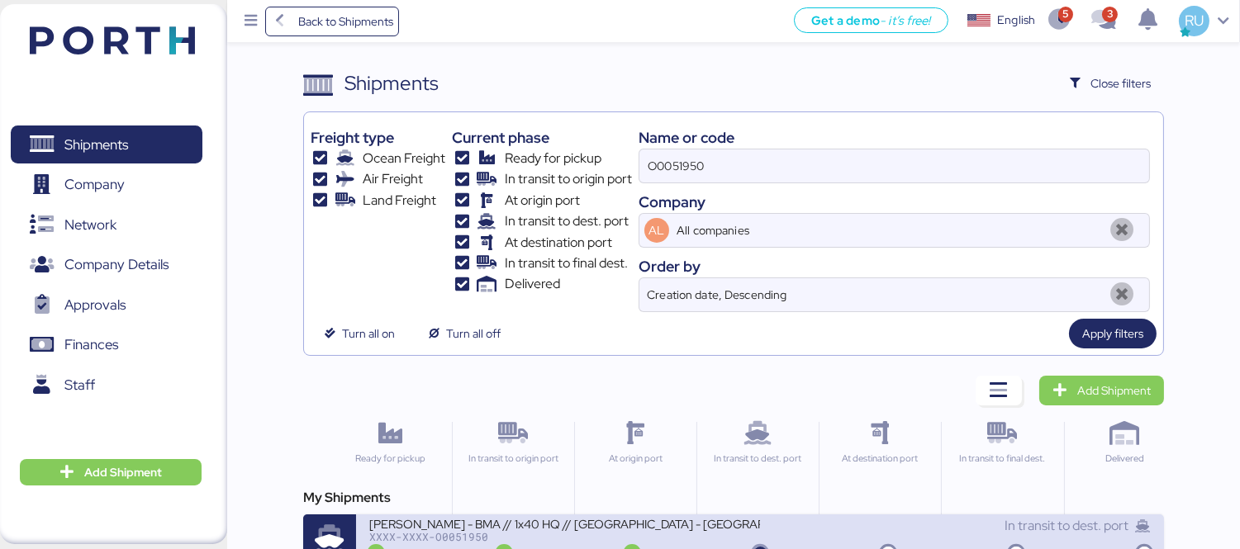
click at [779, 525] on div "In transit to dest. port" at bounding box center [955, 526] width 391 height 20
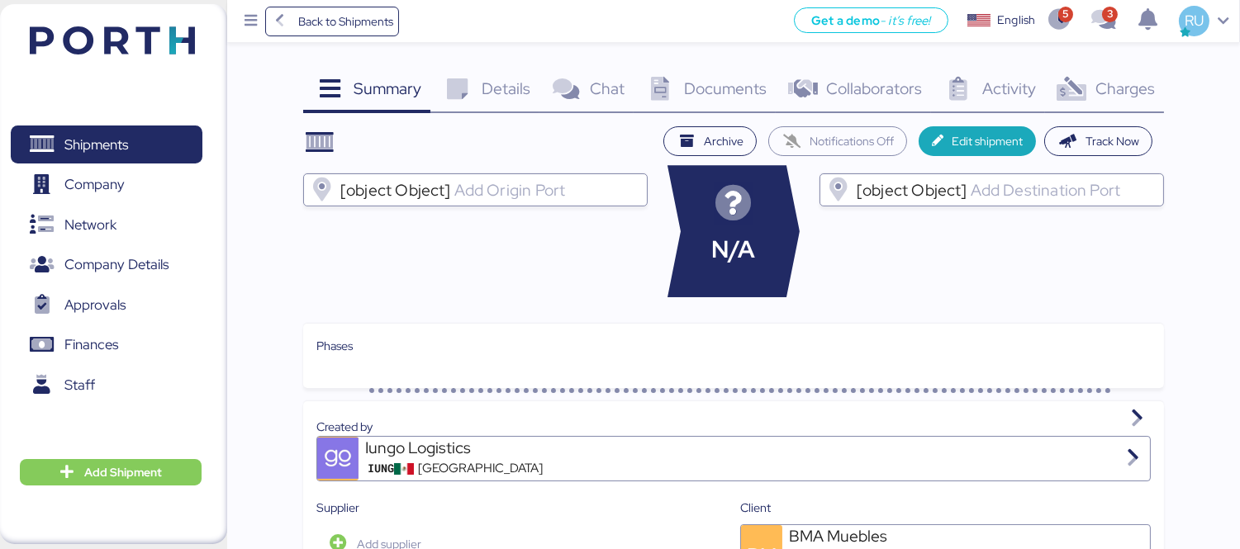
click at [709, 100] on div "Documents 0" at bounding box center [705, 91] width 142 height 45
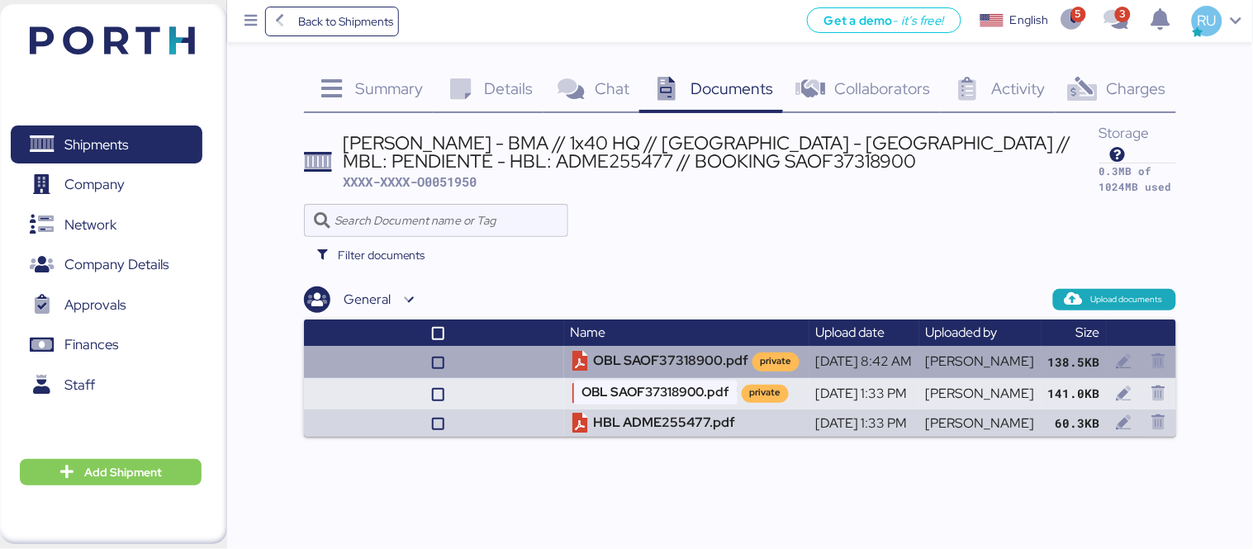
click at [604, 349] on td "OBL SAOF37318900.pdf private" at bounding box center [686, 361] width 245 height 31
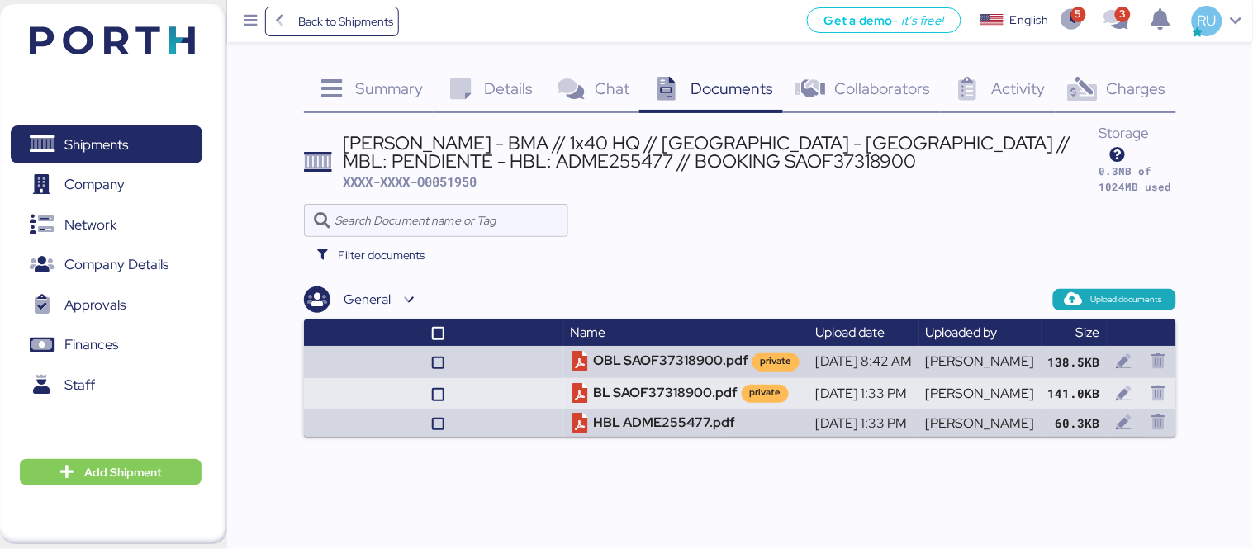
click at [131, 29] on img at bounding box center [112, 40] width 165 height 28
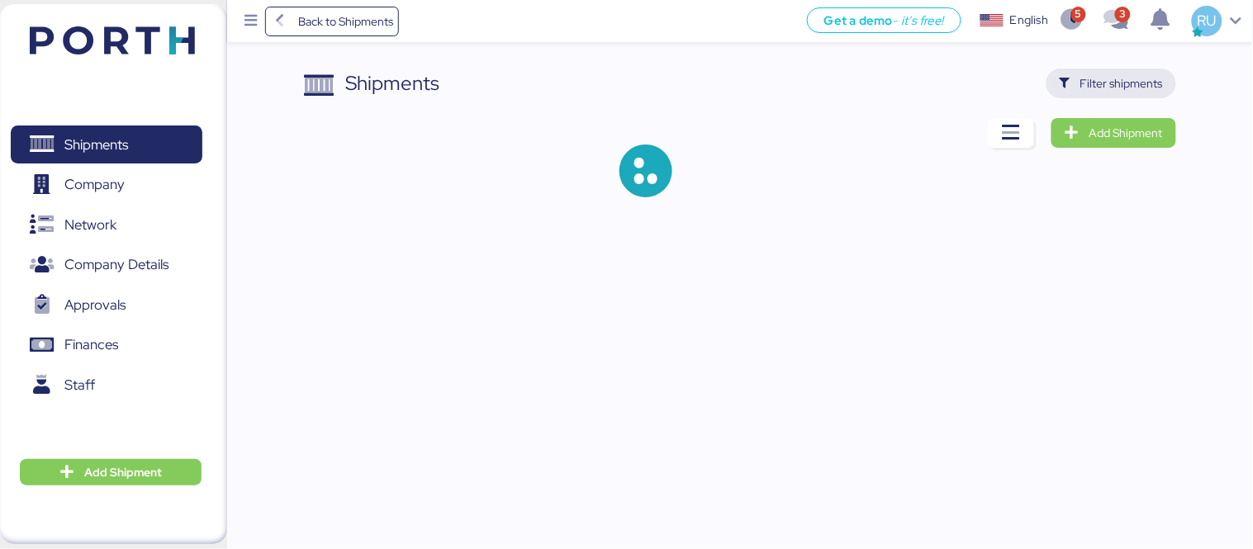
click at [1129, 78] on span "Filter shipments" at bounding box center [1122, 84] width 83 height 20
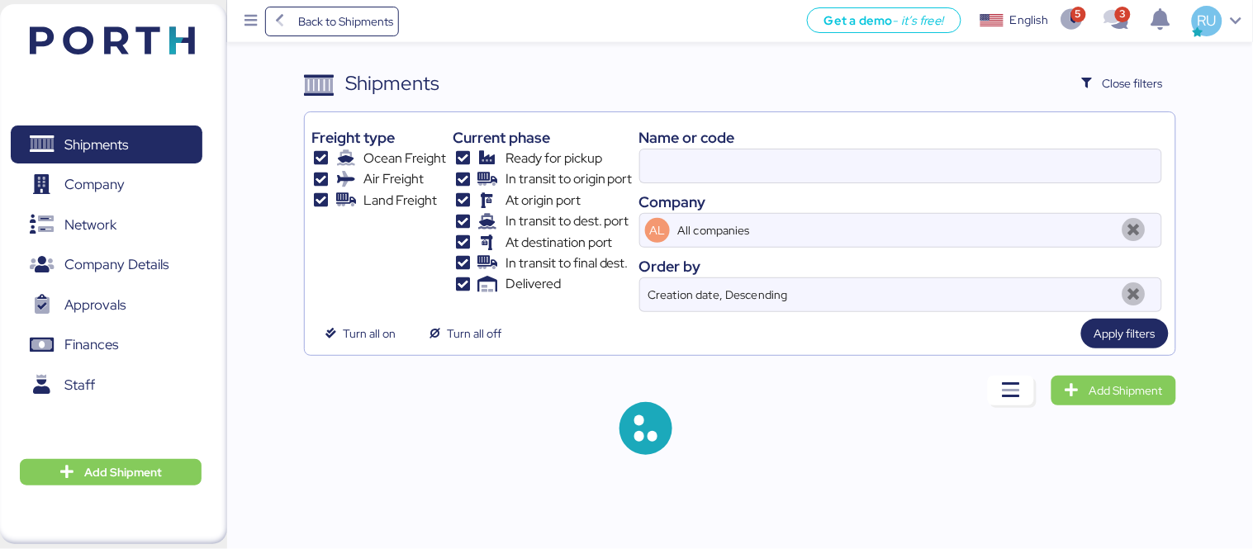
click at [888, 137] on div "Name or code" at bounding box center [900, 137] width 523 height 22
click at [909, 157] on input at bounding box center [900, 166] width 521 height 33
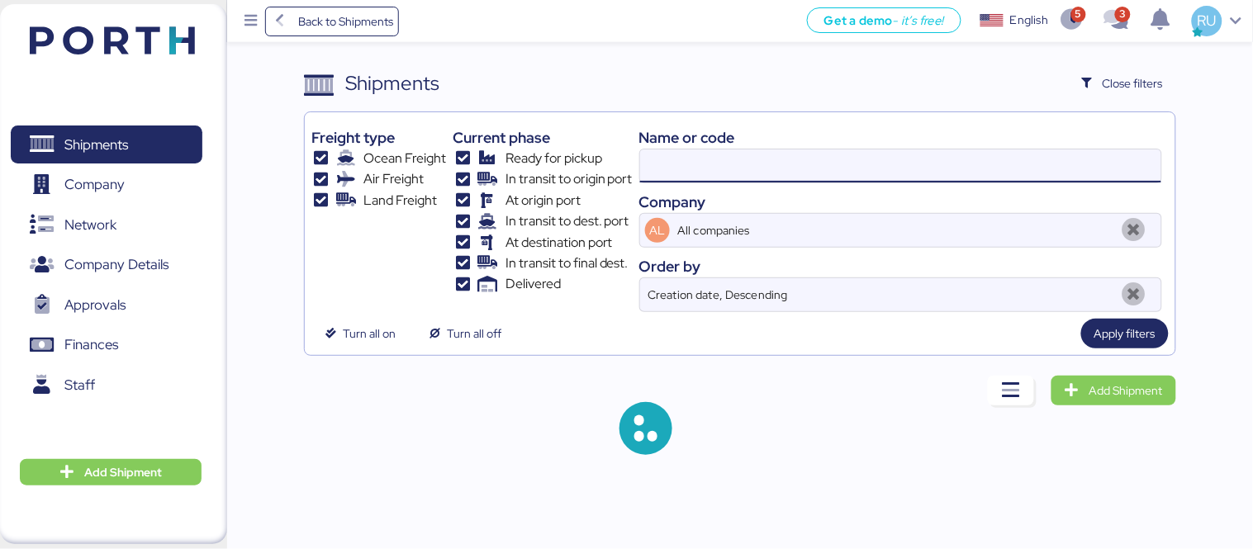
paste input "O0052052"
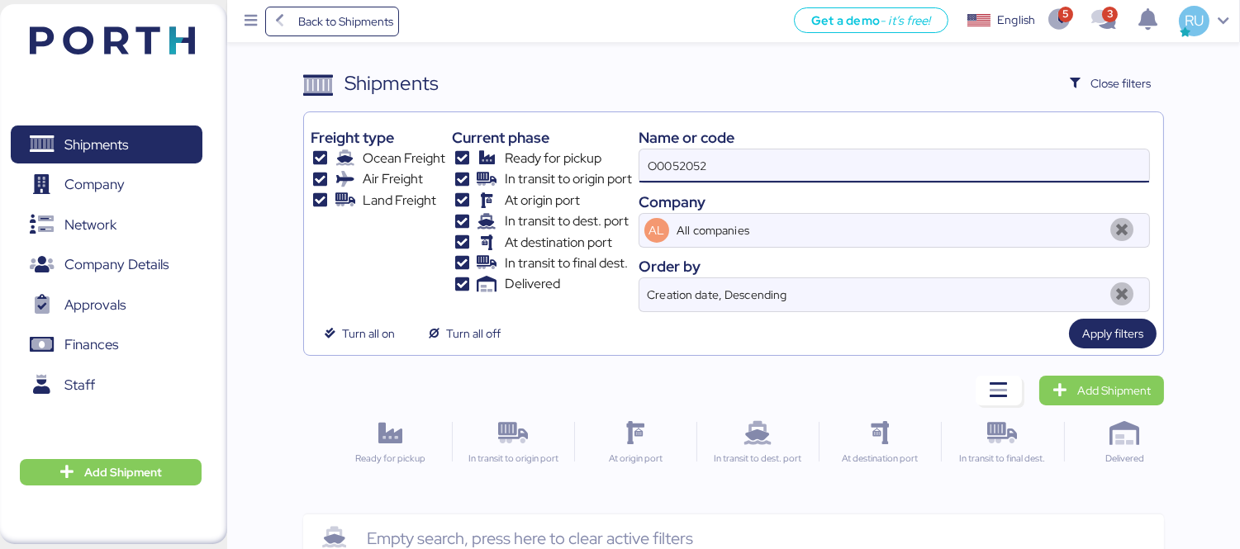
type input "O0052052"
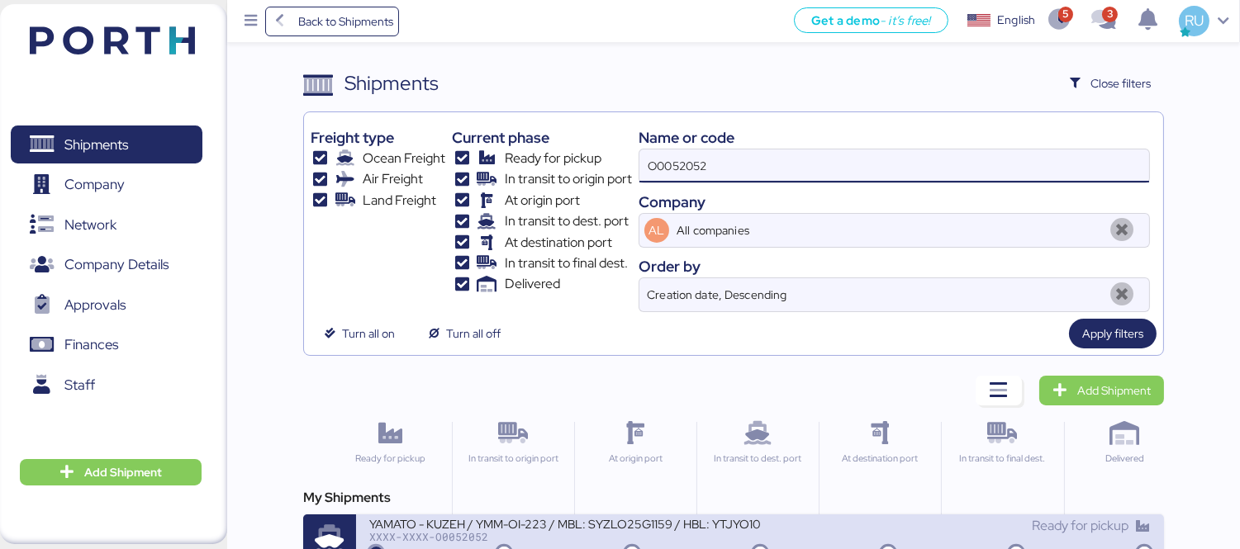
click at [649, 525] on div "YAMATO - KUZEH / YMM-OI-223 / MBL: SYZLO25G1159 / HBL: YTJYO100538 / LCL" at bounding box center [564, 523] width 391 height 14
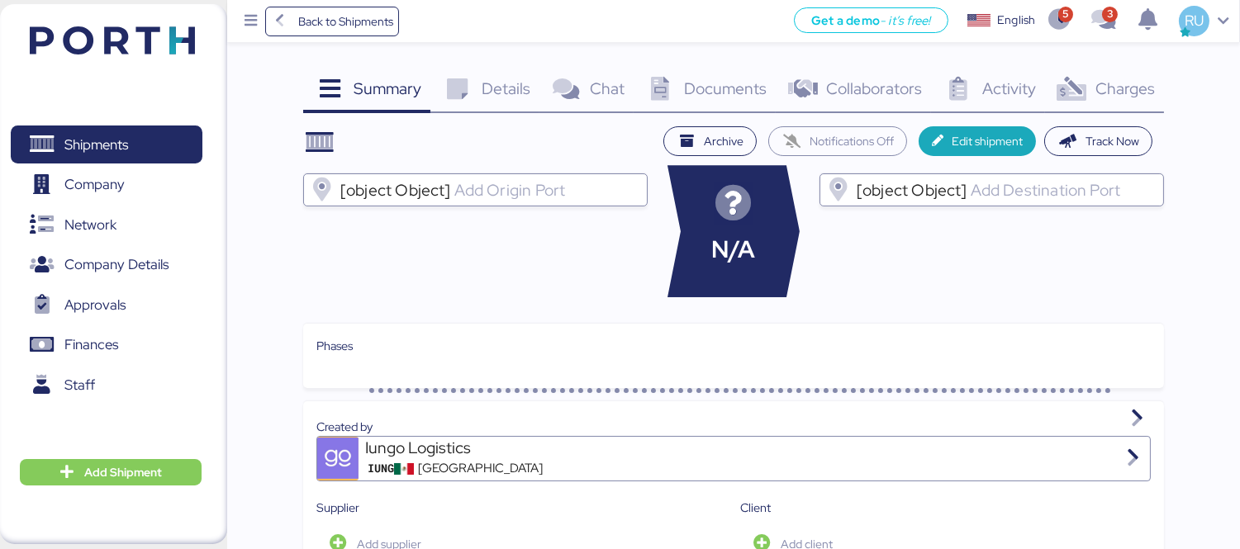
click at [1102, 95] on span "Charges" at bounding box center [1124, 88] width 59 height 21
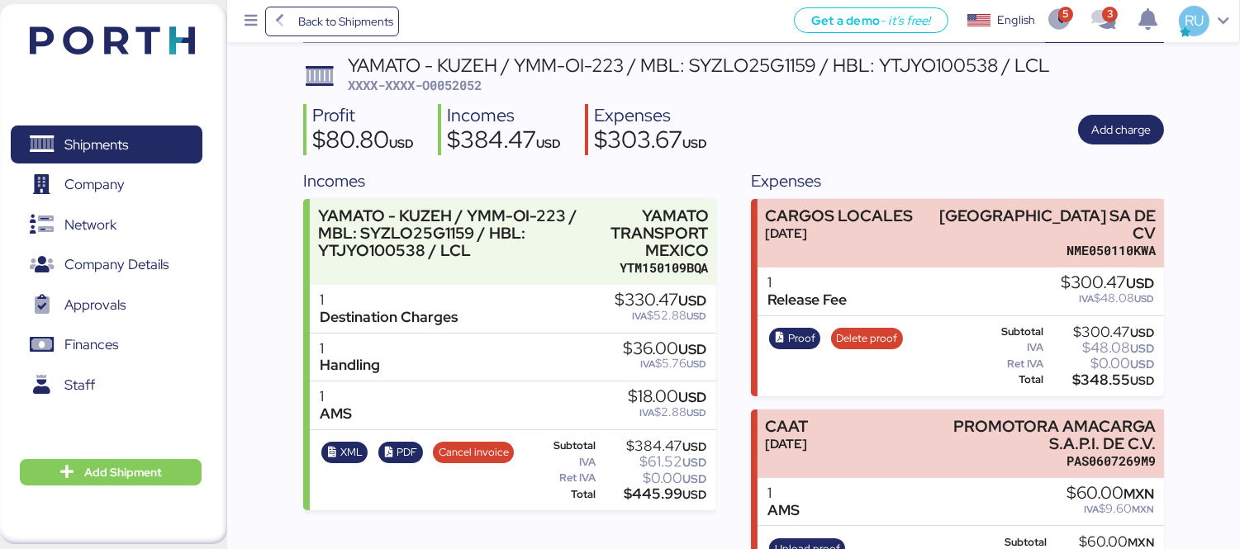
scroll to position [71, 0]
click at [794, 329] on span "Proof" at bounding box center [801, 338] width 27 height 18
click at [880, 322] on div "Proof Delete proof" at bounding box center [836, 356] width 144 height 68
click at [880, 327] on span "Delete proof" at bounding box center [867, 337] width 72 height 21
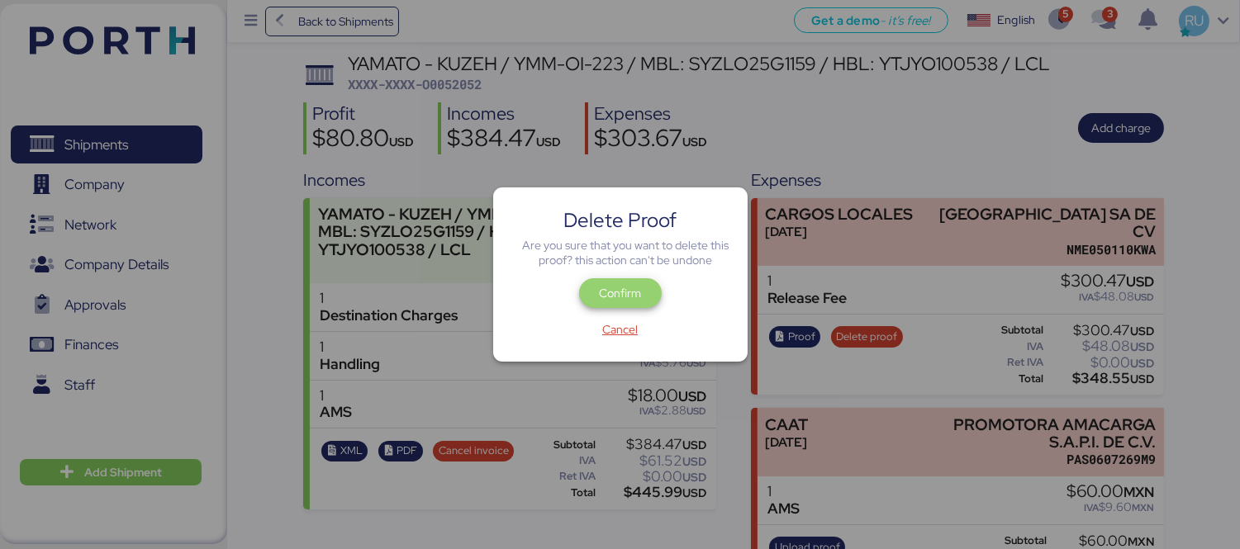
click at [643, 289] on span "Confirm" at bounding box center [620, 293] width 56 height 23
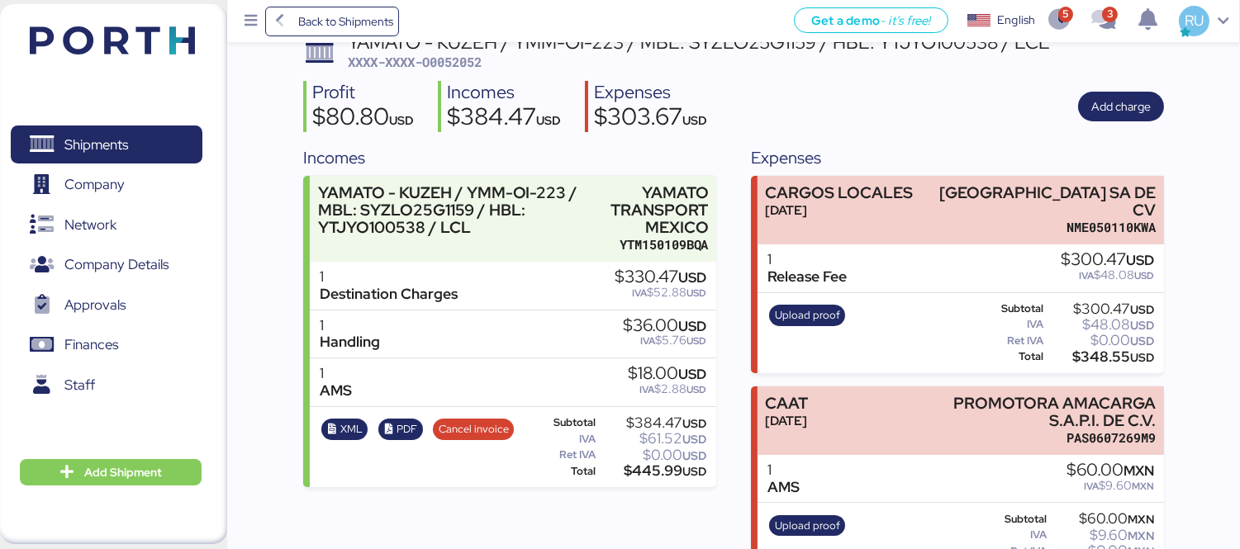
scroll to position [122, 0]
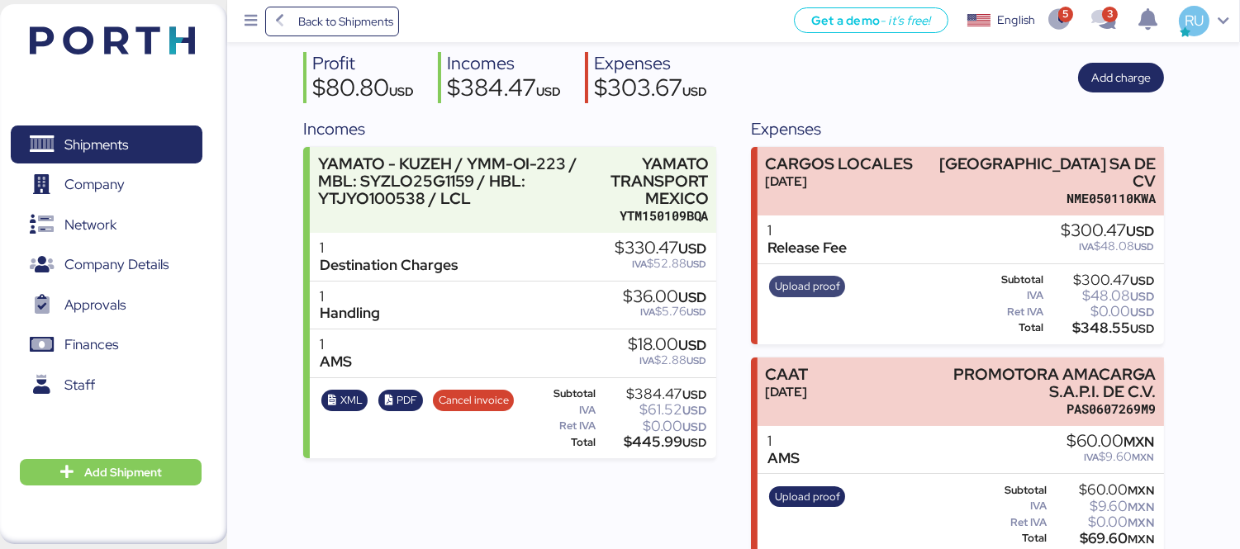
click at [820, 278] on span "Upload proof" at bounding box center [807, 287] width 65 height 18
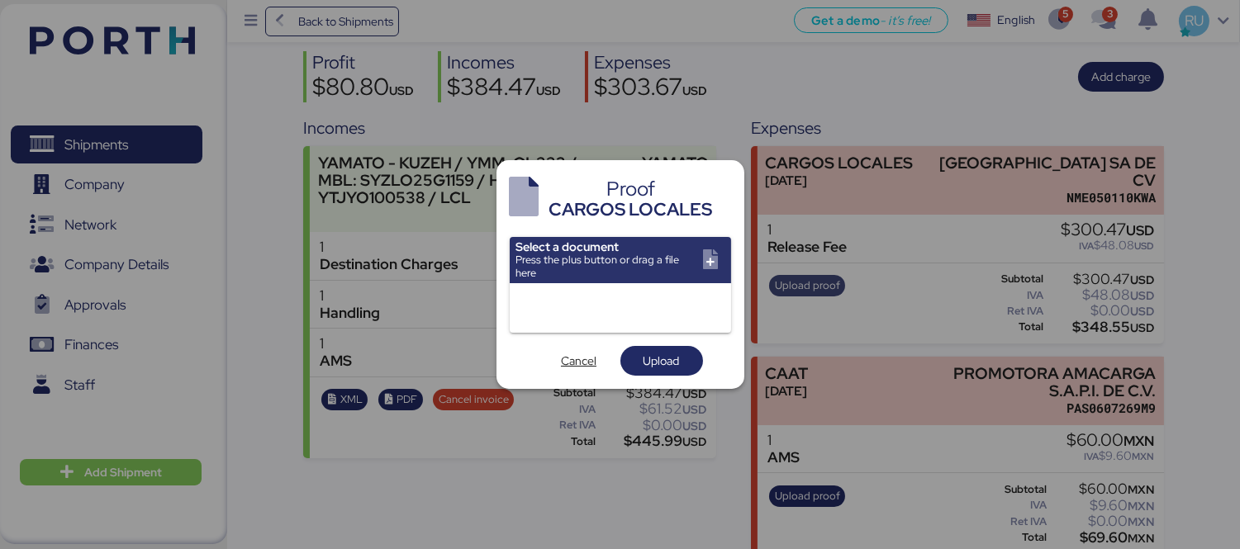
scroll to position [0, 0]
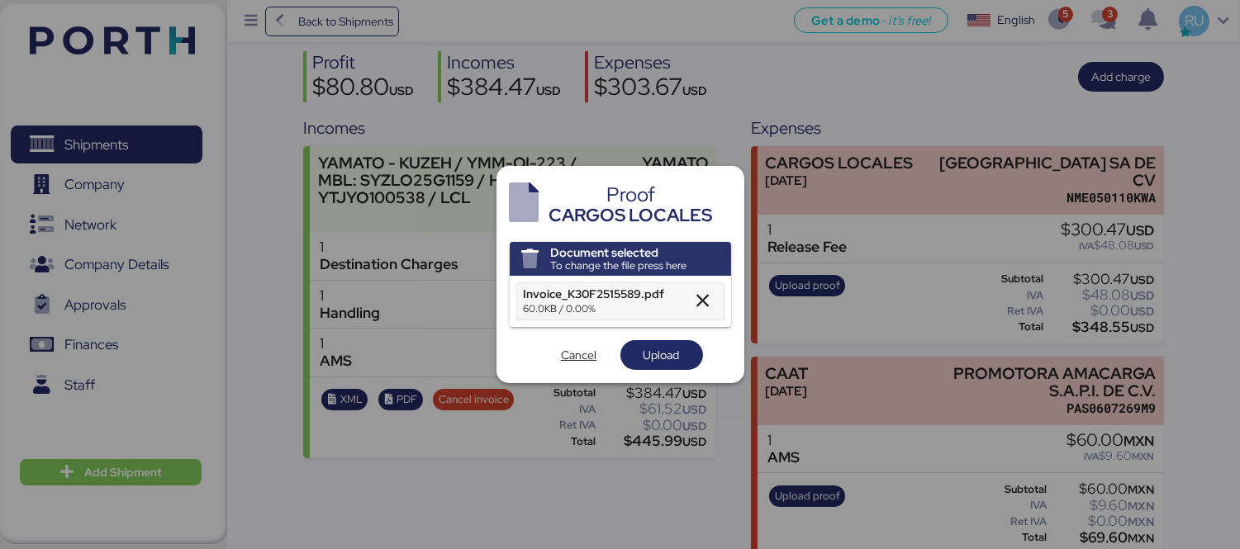
click at [654, 333] on div "Document selected To change the file press here Invoice_K30F2515589.pdf 60.0KB …" at bounding box center [620, 306] width 221 height 129
click at [662, 356] on span "Upload" at bounding box center [662, 355] width 36 height 20
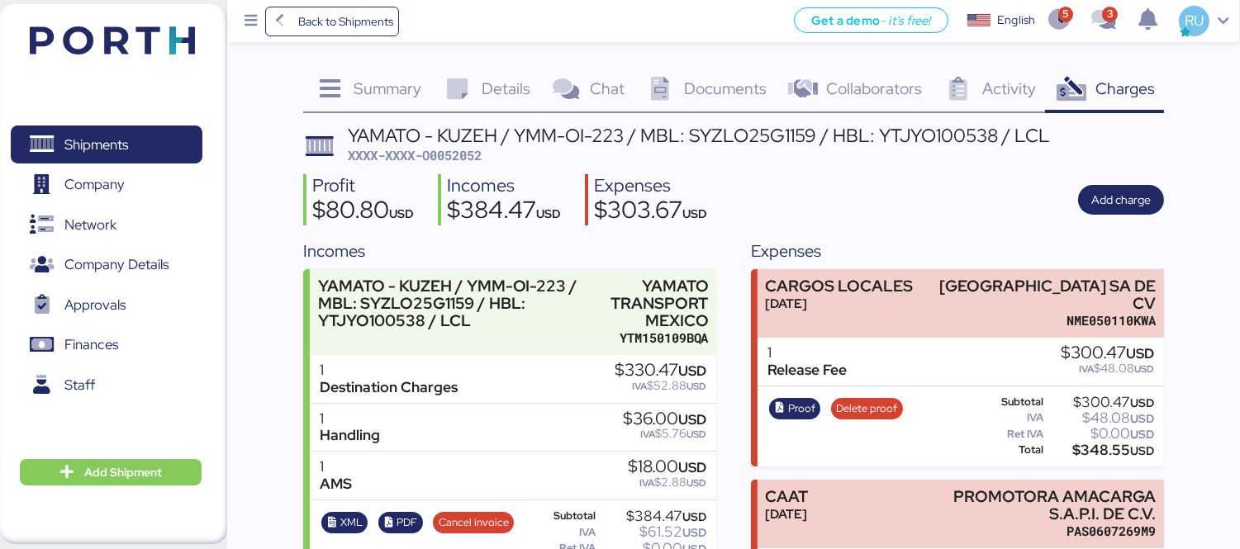
click at [137, 35] on img at bounding box center [112, 40] width 165 height 28
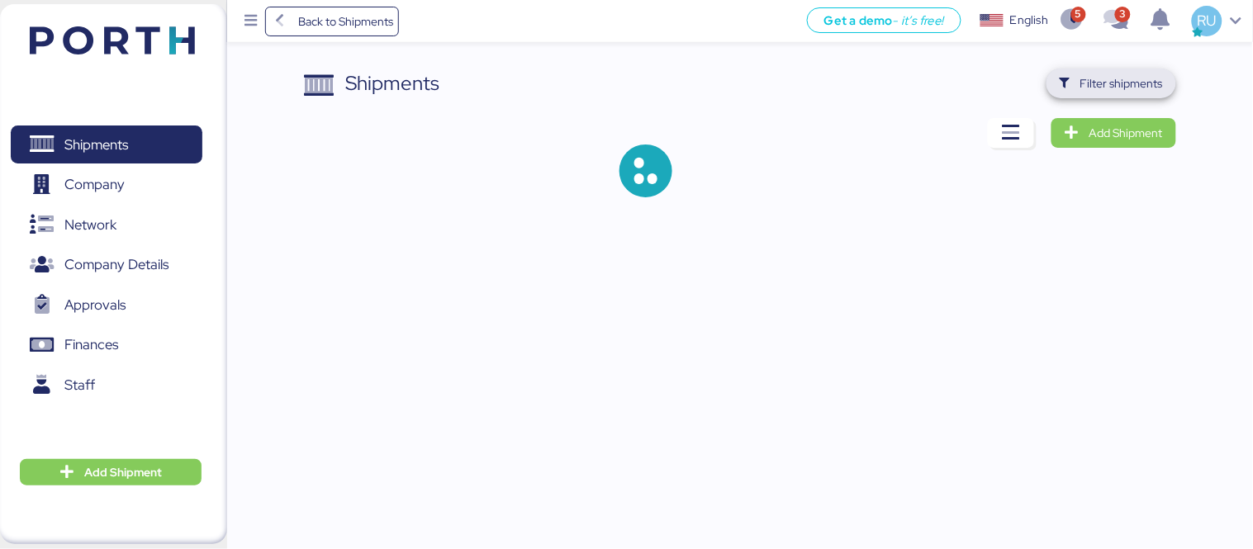
click at [1105, 92] on span "Filter shipments" at bounding box center [1122, 84] width 83 height 20
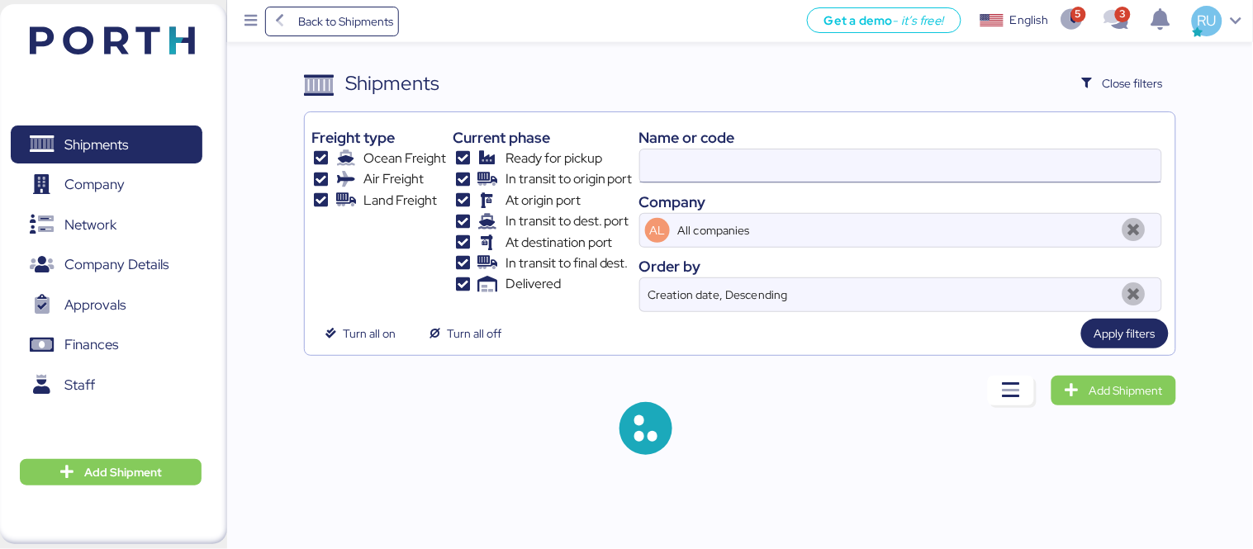
click at [780, 165] on input at bounding box center [900, 166] width 521 height 33
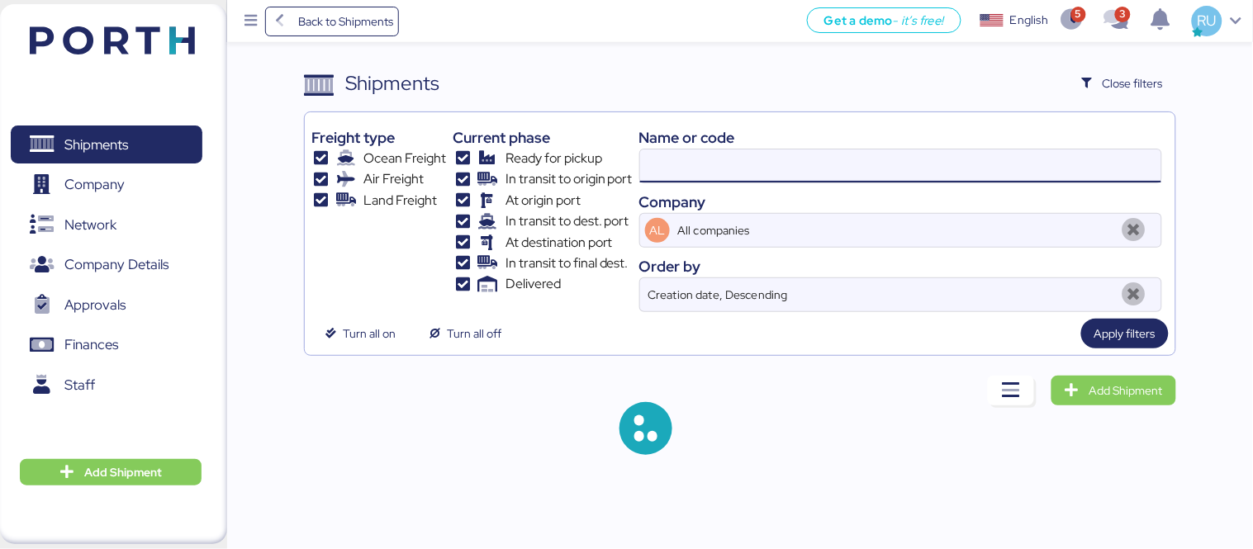
paste input "O0051980-168220"
type input "O"
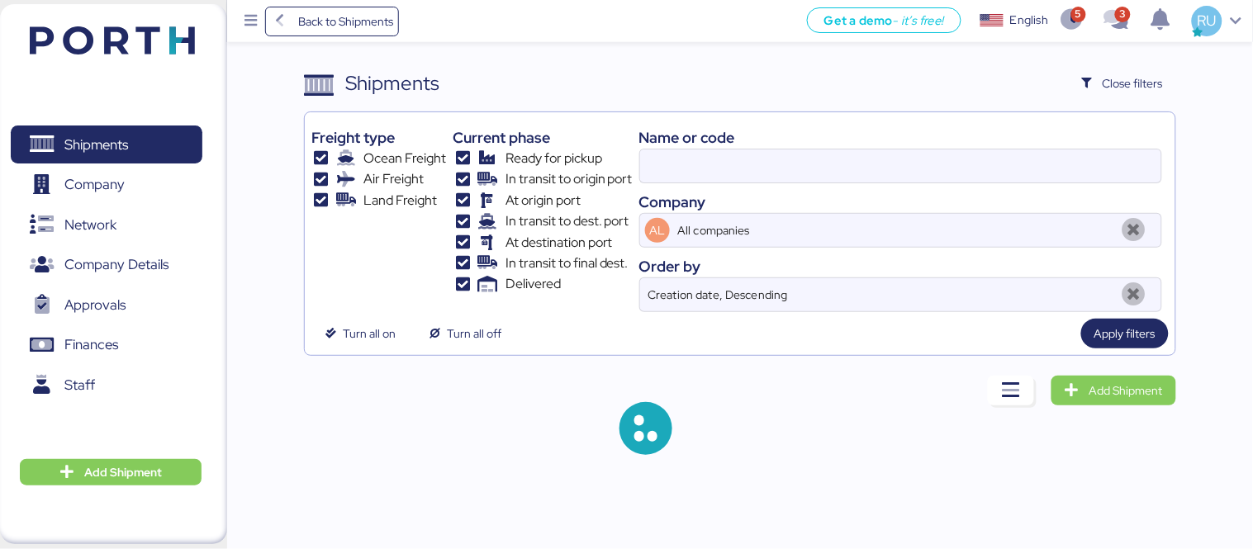
type input "O0052052"
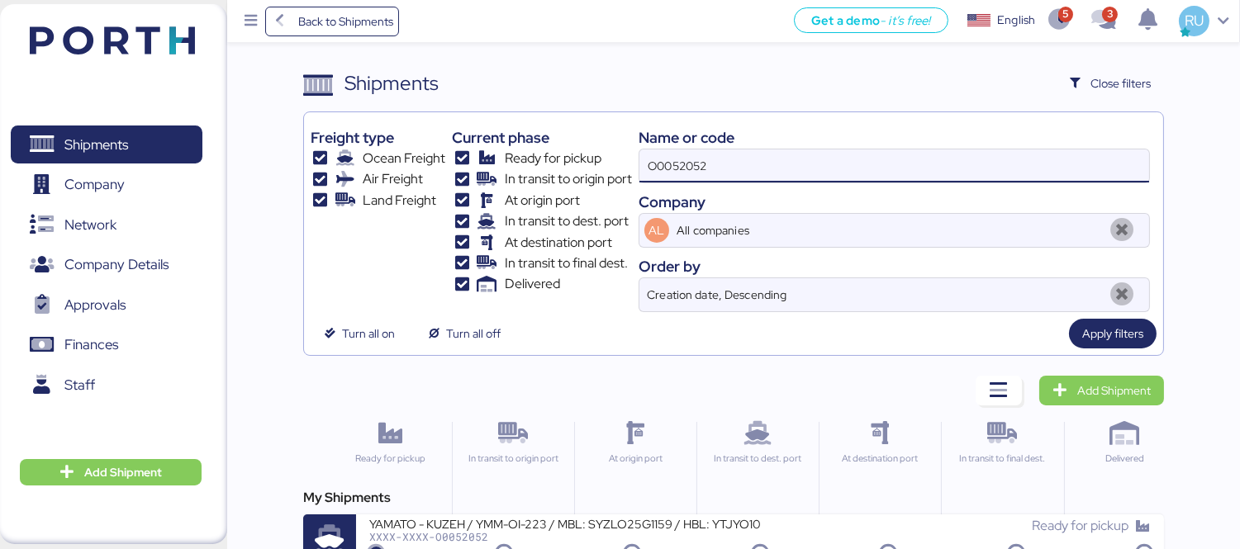
click at [696, 173] on input "O0052052" at bounding box center [894, 166] width 510 height 33
paste input "OOLU8899488210"
type input "OOLU8899488210"
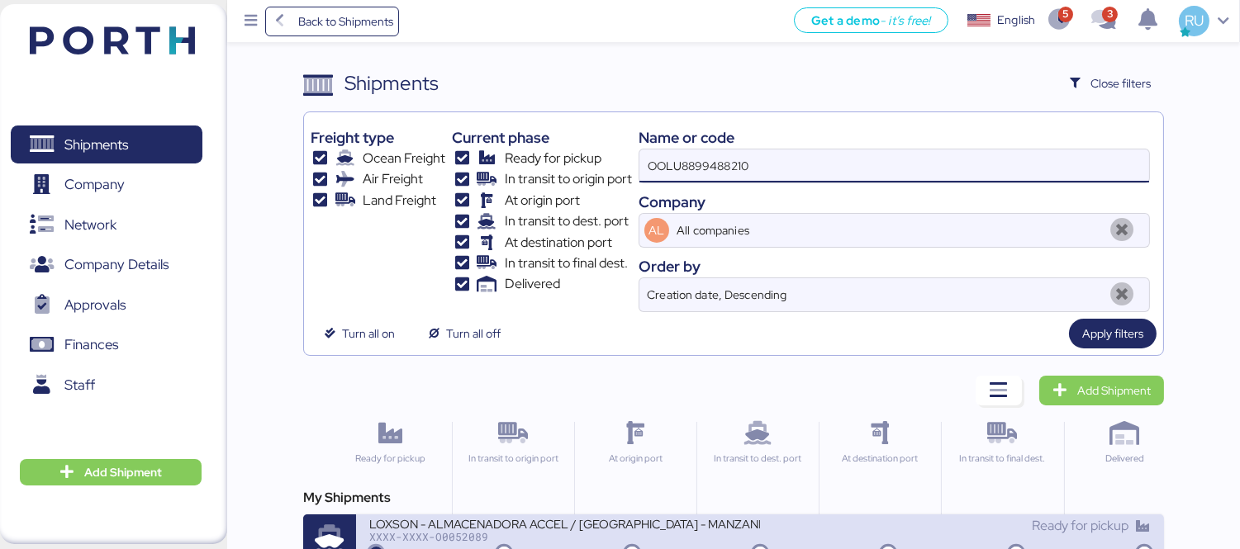
click at [634, 532] on div "XXXX-XXXX-O0052089" at bounding box center [564, 537] width 391 height 12
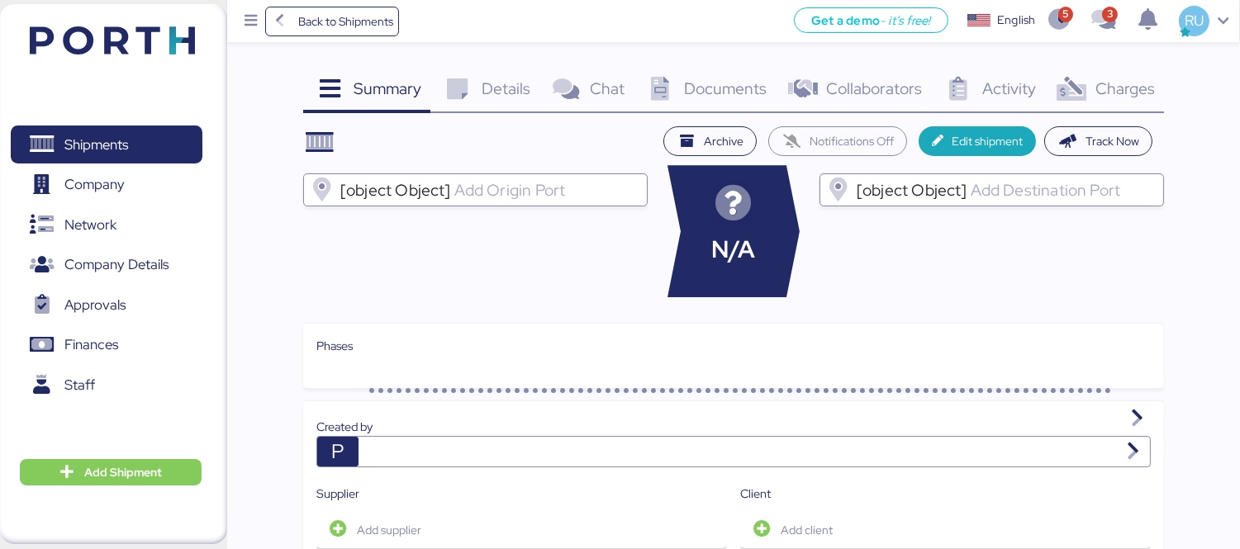
click at [1086, 100] on icon at bounding box center [1072, 90] width 36 height 24
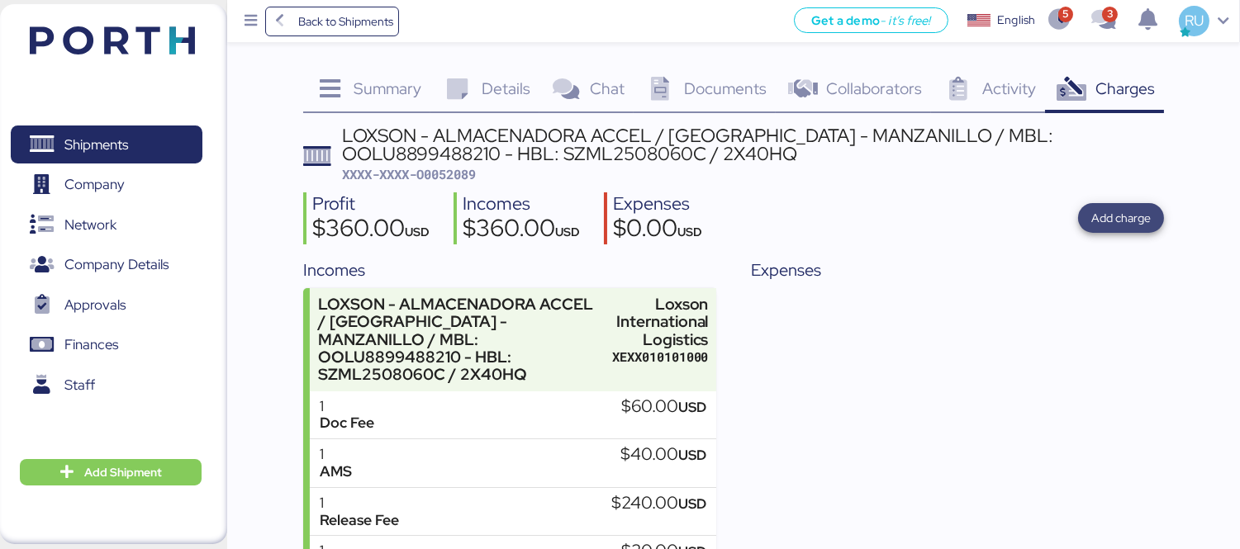
click at [1093, 213] on span "Add charge" at bounding box center [1120, 218] width 59 height 20
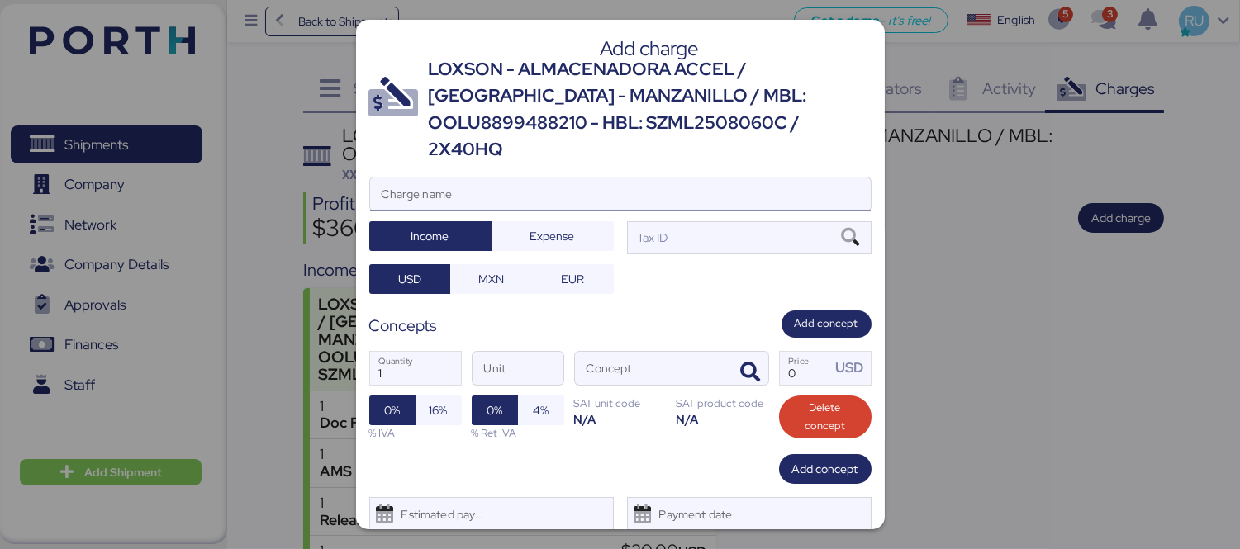
click at [672, 178] on input "Charge name" at bounding box center [620, 194] width 501 height 33
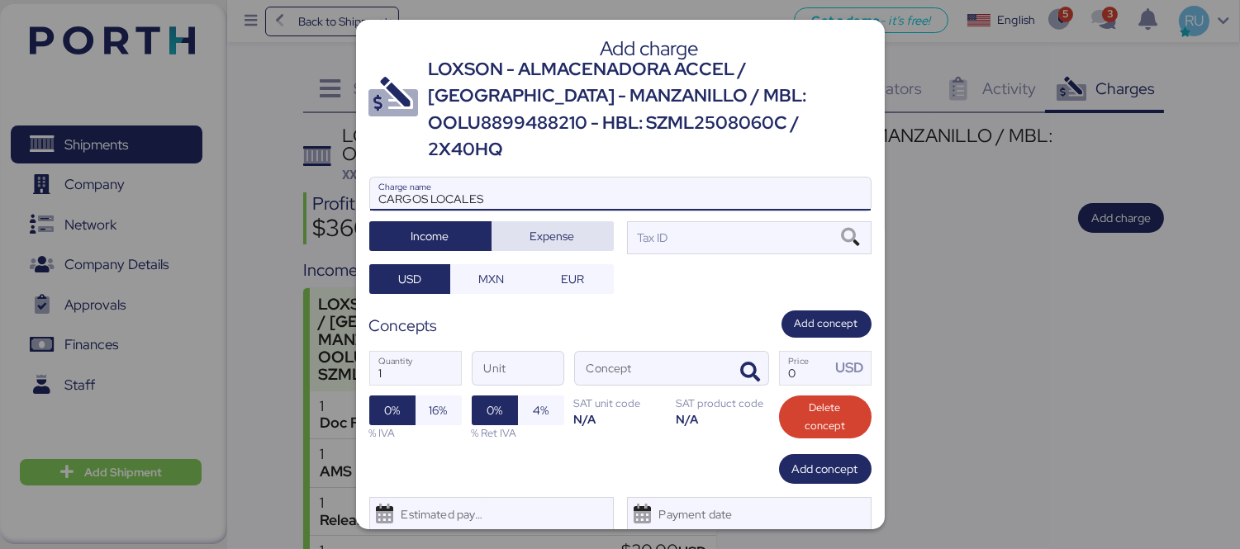
type input "CARGOS LOCALES"
click at [539, 226] on span "Expense" at bounding box center [552, 236] width 45 height 20
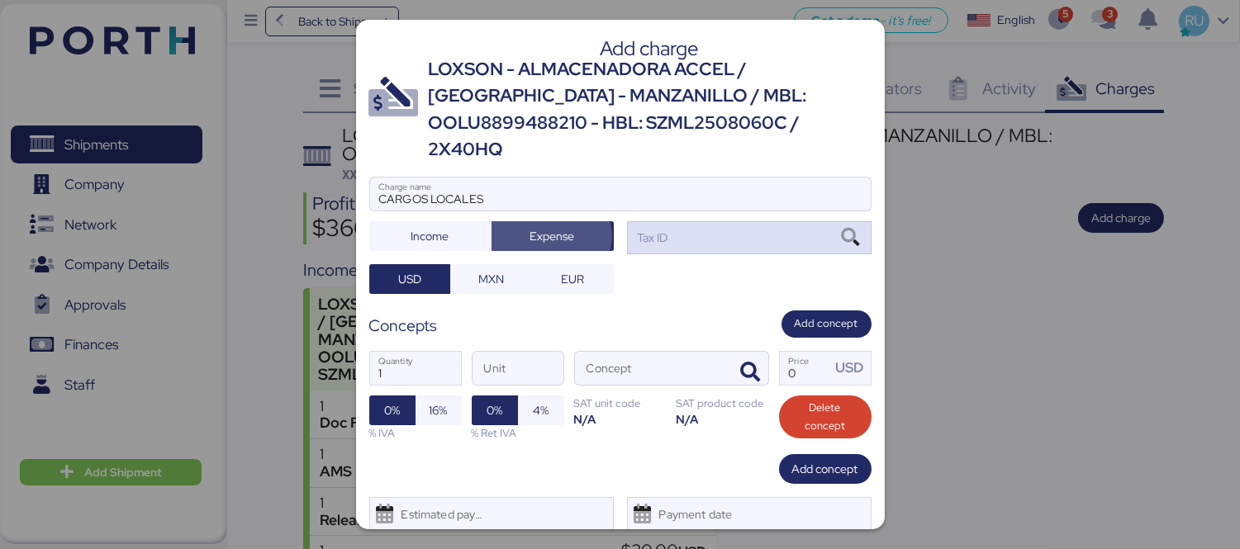
click at [669, 221] on div "Tax ID" at bounding box center [749, 237] width 245 height 33
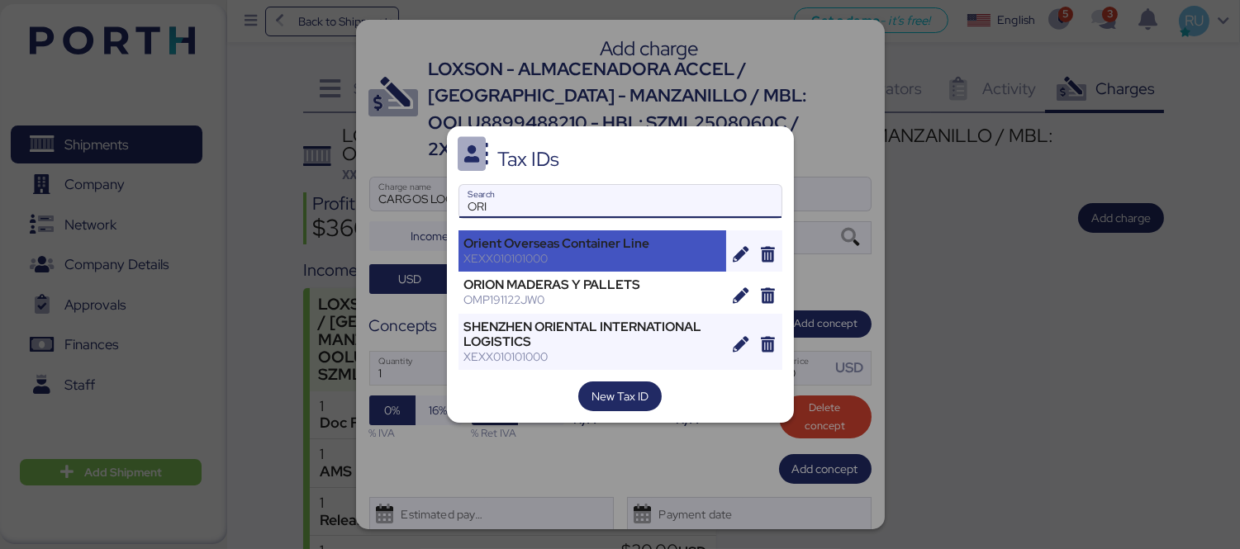
type input "ORI"
click at [604, 245] on div "Orient Overseas Container Line" at bounding box center [592, 243] width 257 height 15
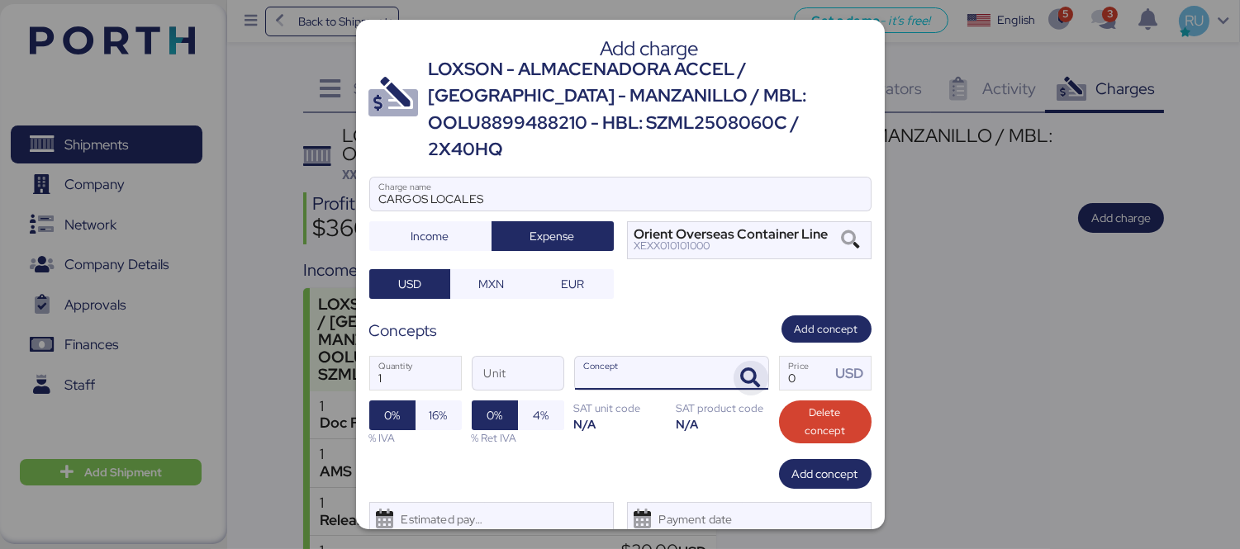
click at [741, 368] on icon "button" at bounding box center [751, 378] width 20 height 20
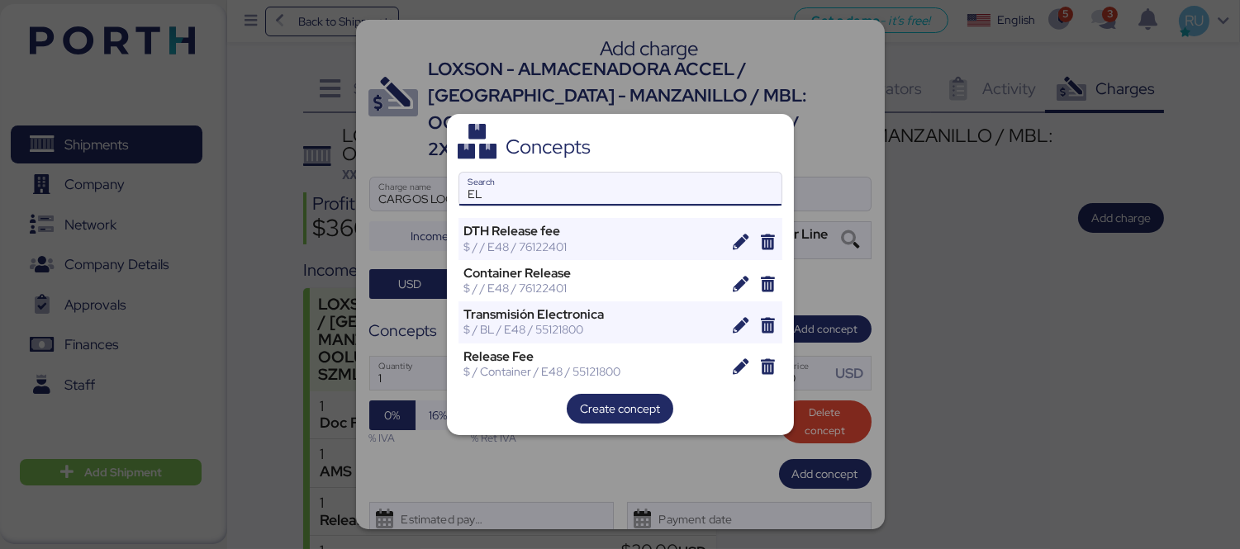
type input "E"
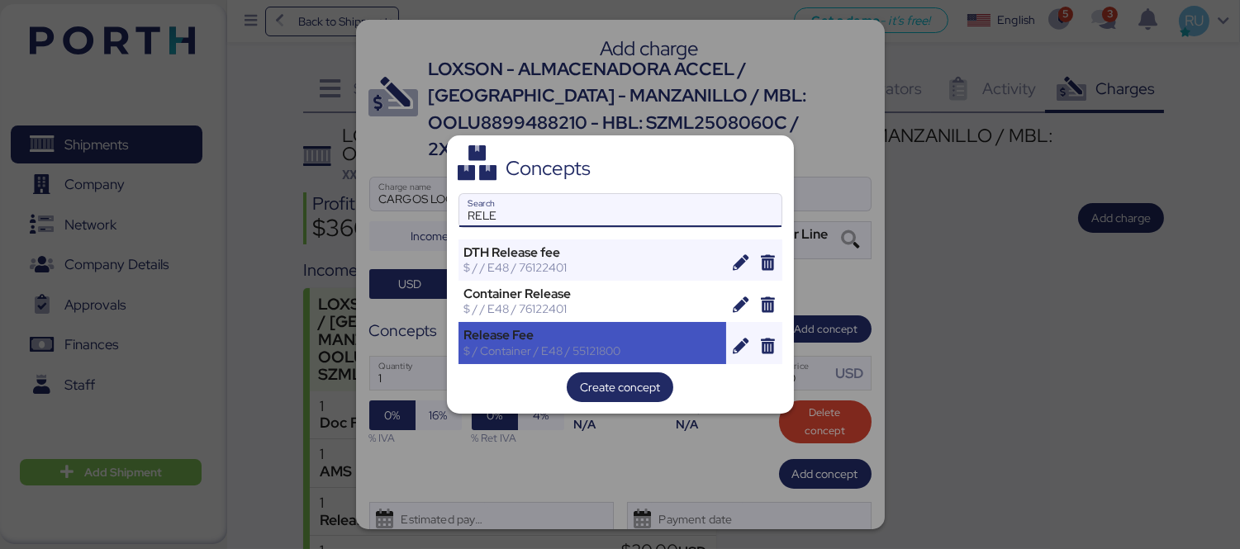
type input "RELE"
click at [606, 330] on div "Release Fee" at bounding box center [592, 335] width 257 height 15
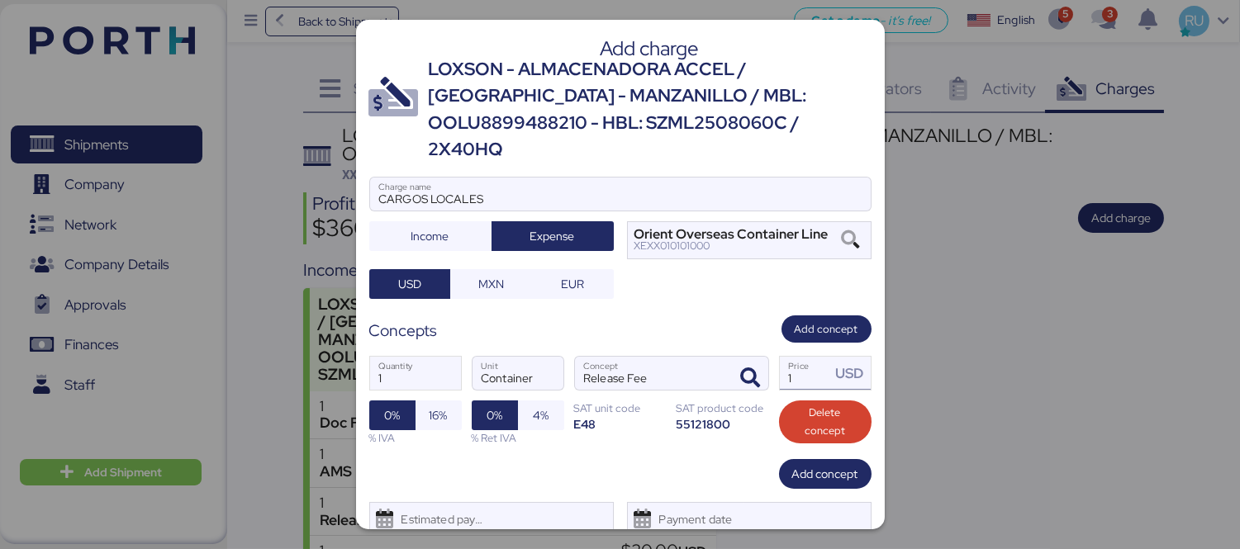
click at [830, 357] on div "USD" at bounding box center [850, 373] width 40 height 33
click at [803, 357] on input "1" at bounding box center [805, 373] width 51 height 33
type input "150"
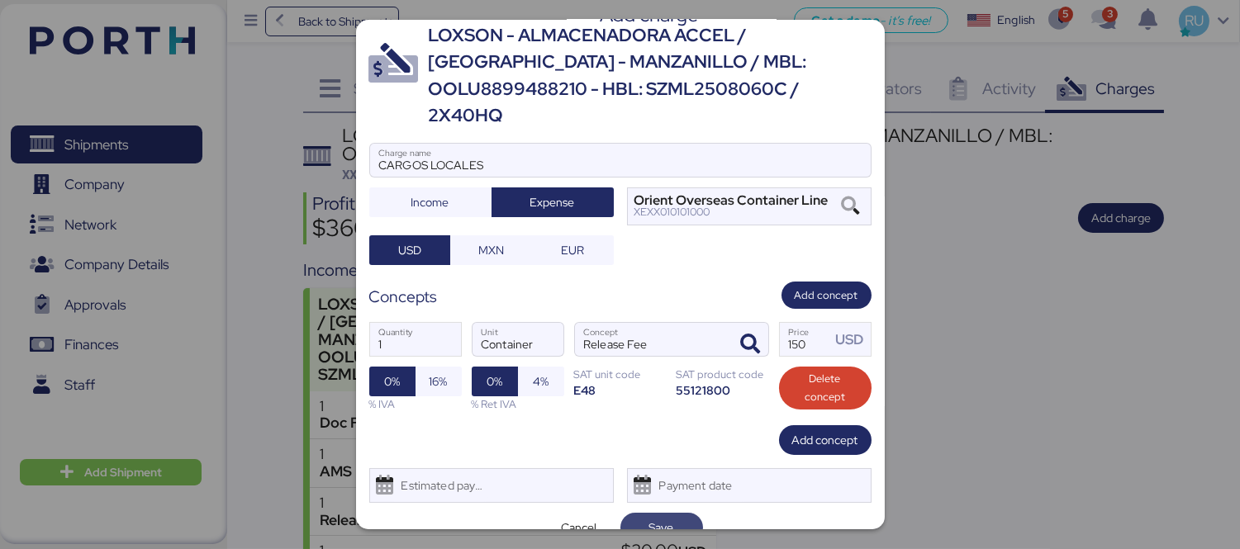
click at [649, 518] on span "Save" at bounding box center [661, 528] width 25 height 20
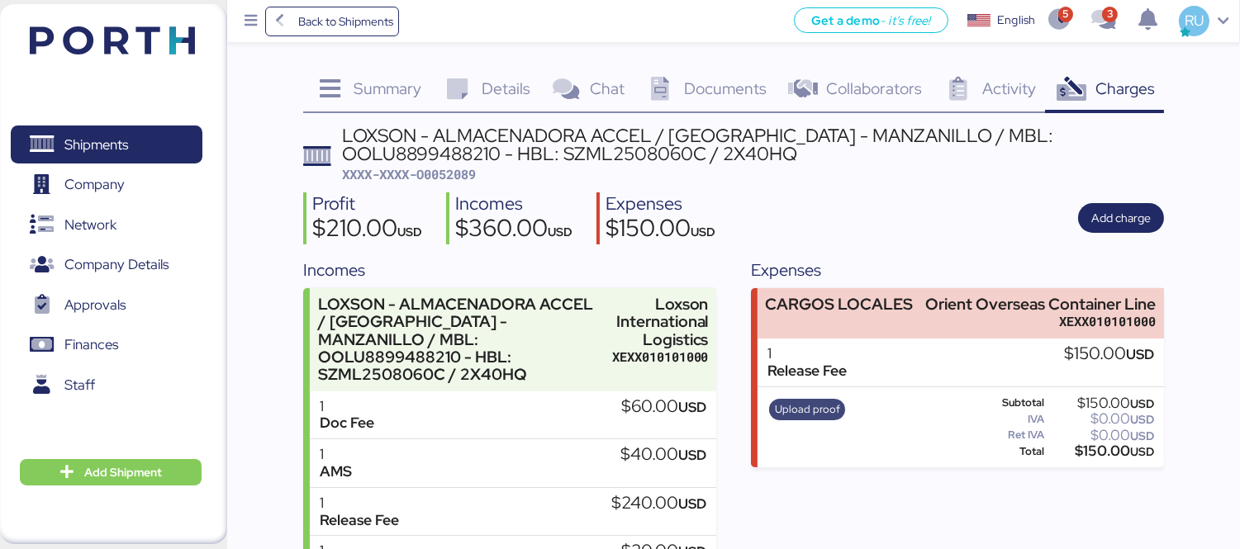
click at [797, 406] on span "Upload proof" at bounding box center [807, 410] width 65 height 18
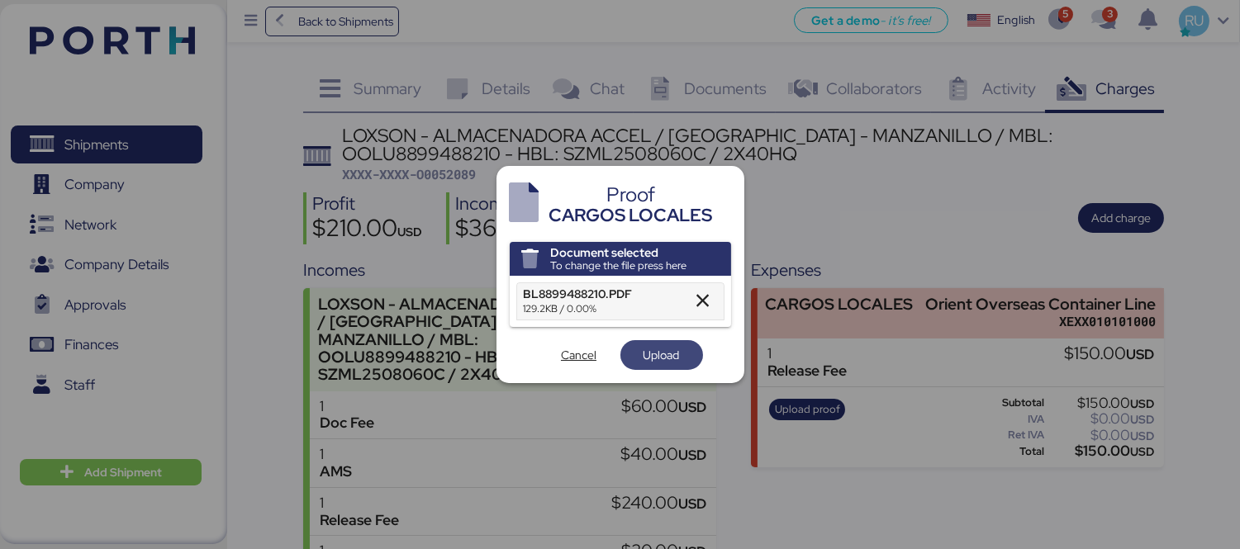
click at [644, 359] on span "Upload" at bounding box center [662, 355] width 36 height 20
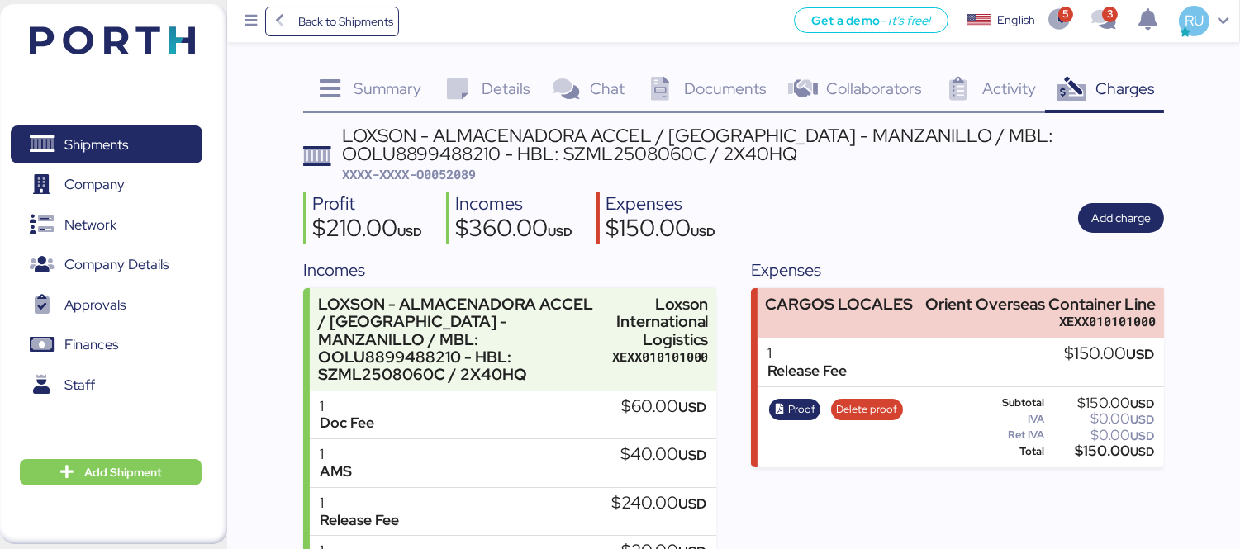
click at [421, 172] on span "XXXX-XXXX-O0052089" at bounding box center [409, 174] width 134 height 17
copy span "O0052089"
click at [980, 192] on div "Profit $210.00 USD Incomes $360.00 USD Expenses $150.00 USD Add charge" at bounding box center [733, 218] width 861 height 52
click at [175, 7] on div "Shipments 0 Company 0 Network 0 Company Details 0 Approvals 0 Finances 0 Staff …" at bounding box center [113, 274] width 227 height 540
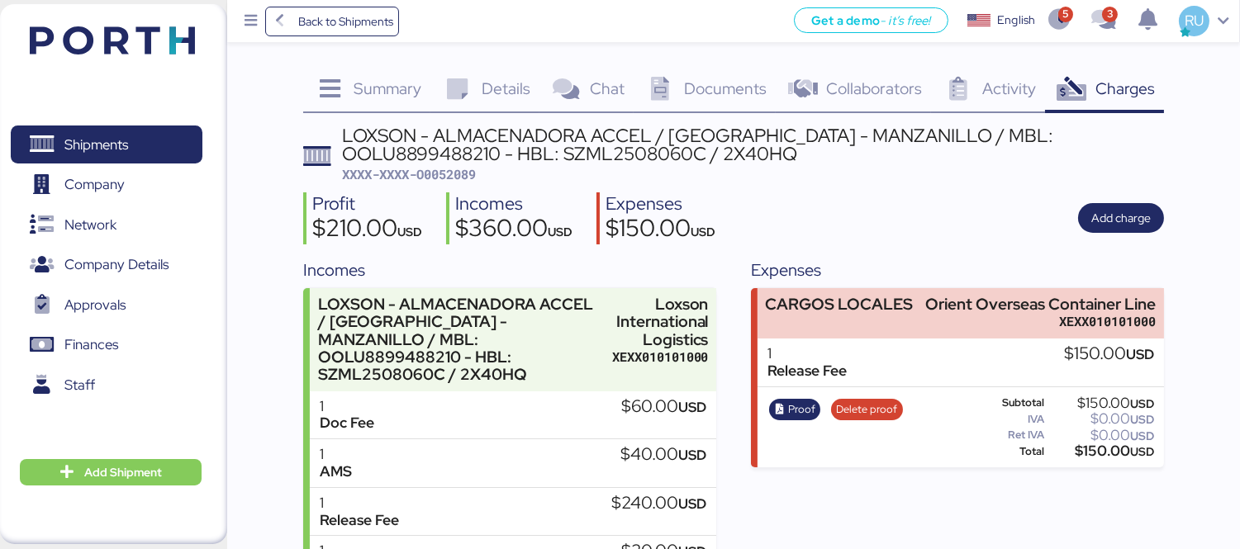
click at [183, 17] on div "Shipments 0 Company 0 Network 0 Company Details 0 Approvals 0 Finances 0 Staff …" at bounding box center [113, 274] width 227 height 540
click at [199, 40] on div "Shipments 0 Company 0 Network 0 Company Details 0 Approvals 0 Finances 0 Staff …" at bounding box center [113, 274] width 227 height 540
click at [169, 31] on img at bounding box center [112, 40] width 165 height 28
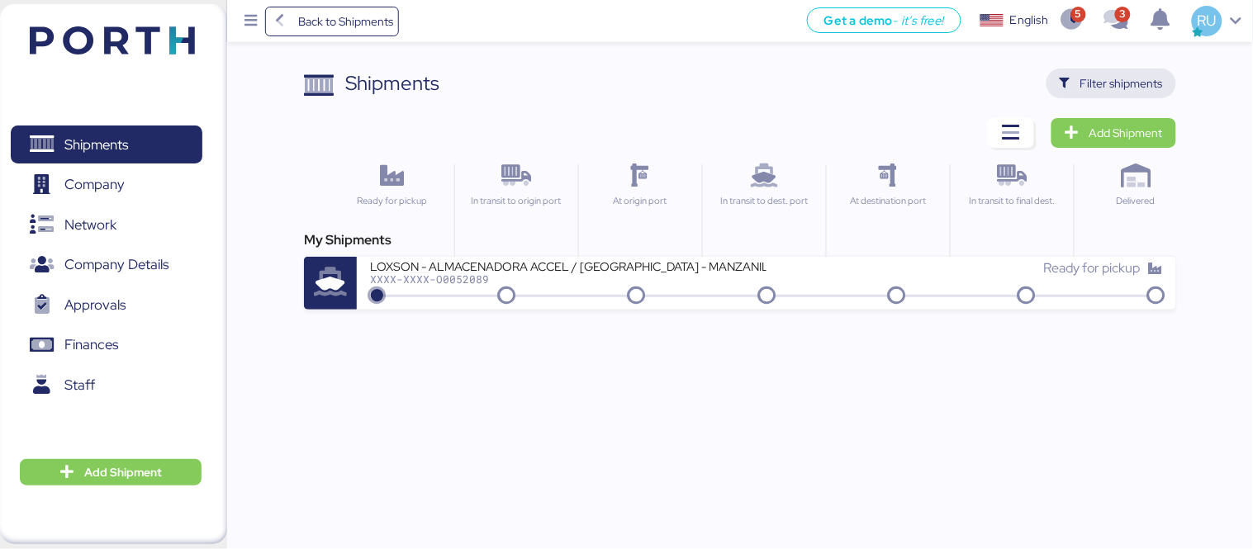
click at [1149, 94] on span "Filter shipments" at bounding box center [1111, 83] width 103 height 23
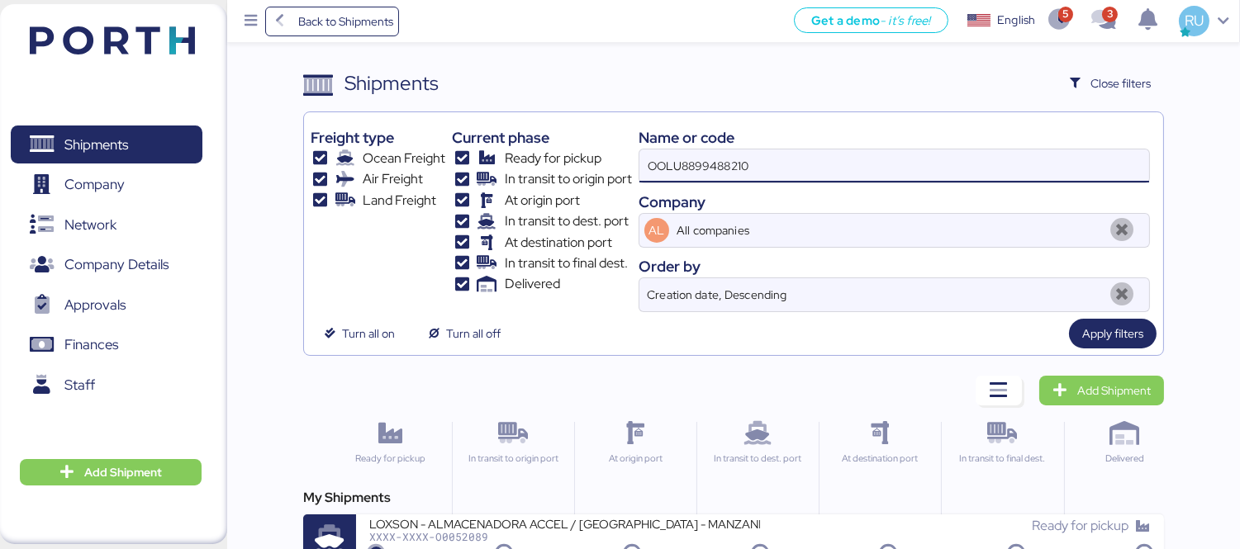
click at [839, 164] on input "OOLU8899488210" at bounding box center [894, 166] width 510 height 33
paste input "OOLU8899447940"
type input "OOLU8899447940"
click at [1212, 302] on div "Shipments Clear Filters Close filters Freight type Ocean Freight Air Freight La…" at bounding box center [620, 284] width 1240 height 568
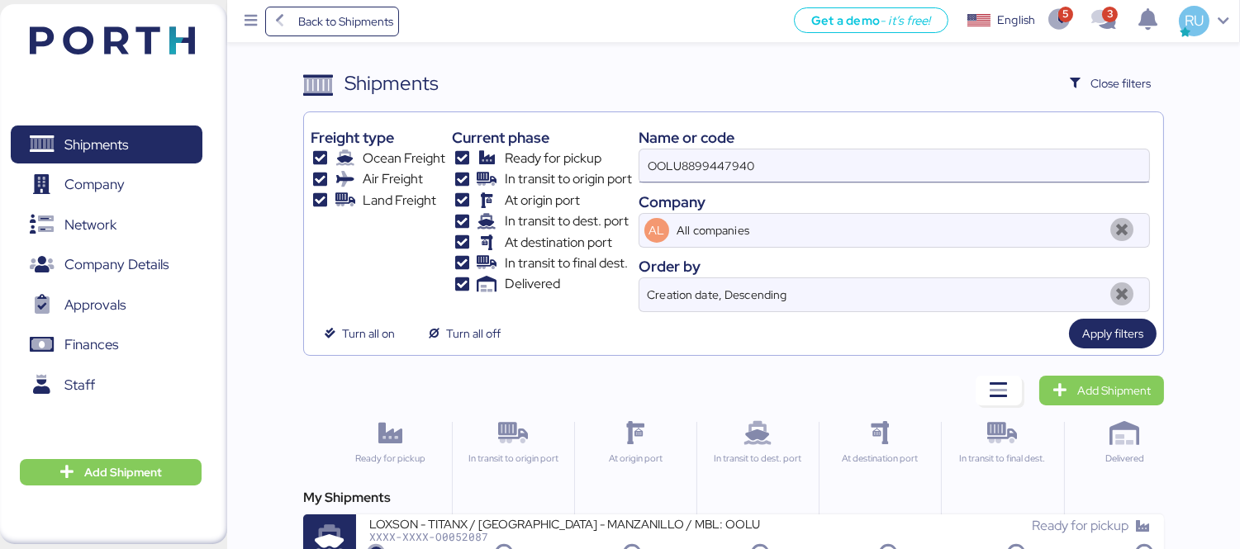
click at [783, 163] on input "OOLU8899447940" at bounding box center [894, 166] width 510 height 33
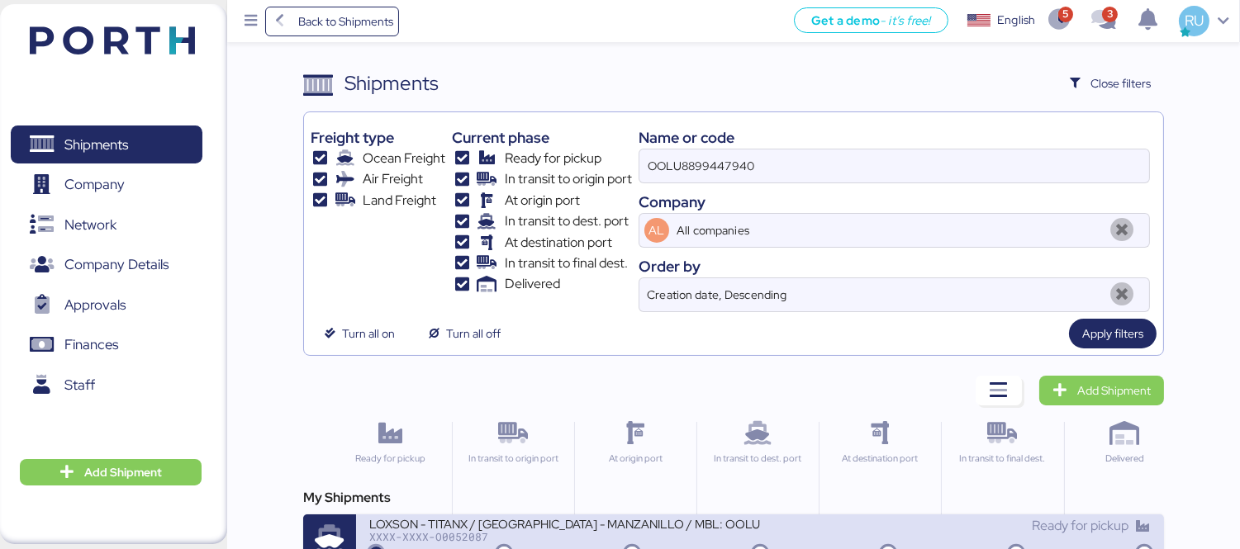
click at [553, 540] on div "XXXX-XXXX-O0052087" at bounding box center [564, 537] width 391 height 12
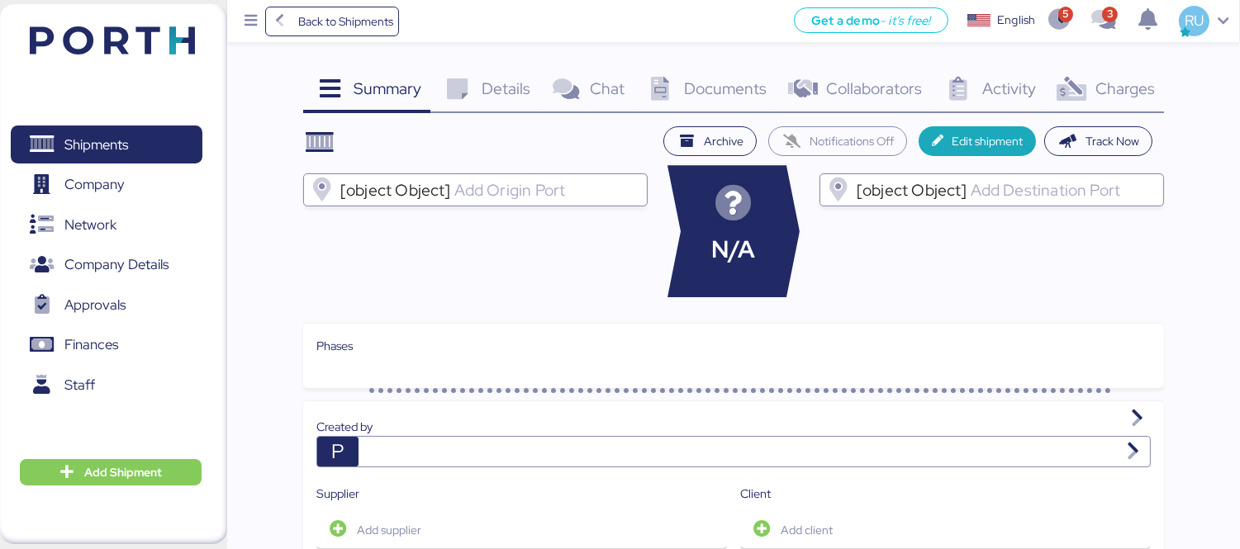
click at [1104, 107] on div "Charges 0" at bounding box center [1104, 91] width 119 height 45
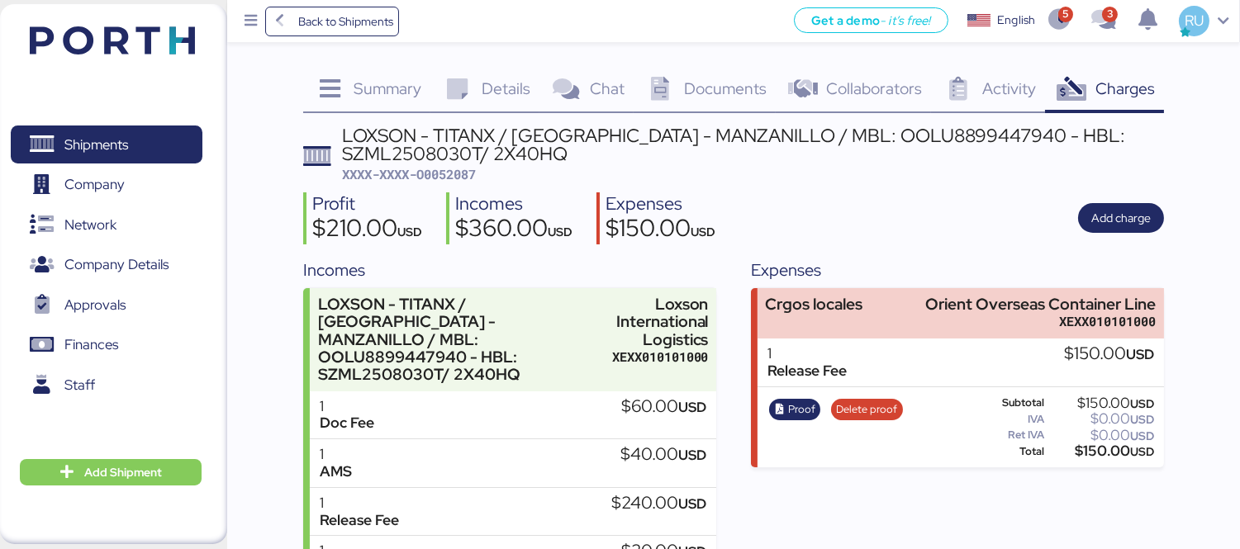
click at [183, 55] on div "Shipments 0 Company 0 Network 0 Company Details 0 Approvals 0 Finances 0 Staff …" at bounding box center [113, 274] width 227 height 540
click at [169, 41] on img at bounding box center [112, 40] width 165 height 28
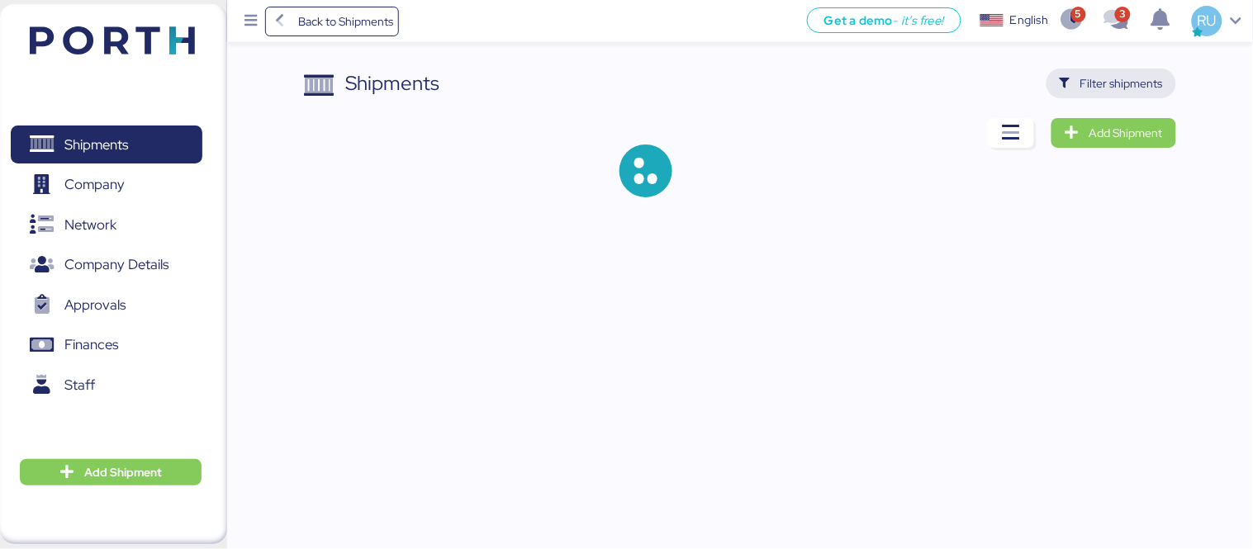
click at [1088, 79] on span "Filter shipments" at bounding box center [1122, 84] width 83 height 20
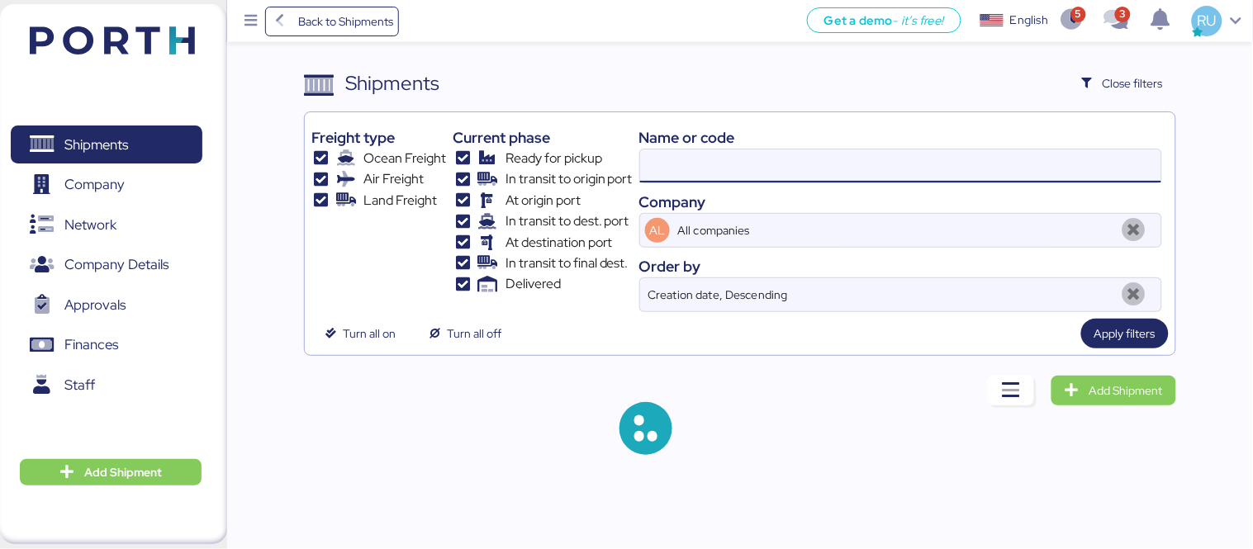
click at [851, 151] on input at bounding box center [900, 166] width 521 height 33
type input "OOLU8899447940"
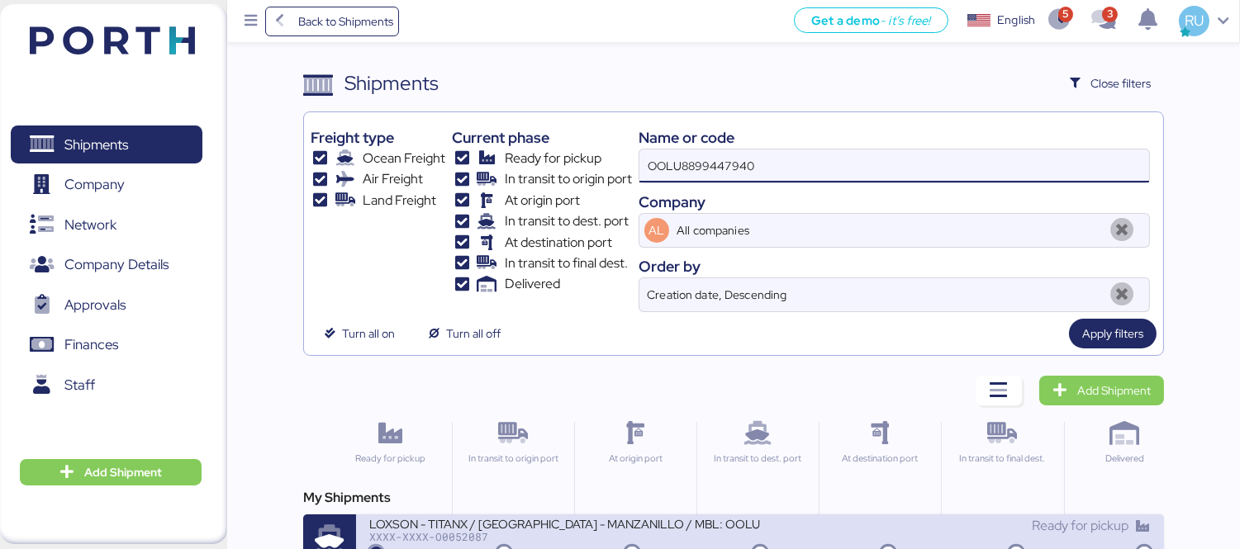
click at [555, 526] on div "LOXSON - TITANX / [GEOGRAPHIC_DATA] - MANZANILLO / MBL: OOLU8899447940 - HBL: S…" at bounding box center [564, 523] width 391 height 14
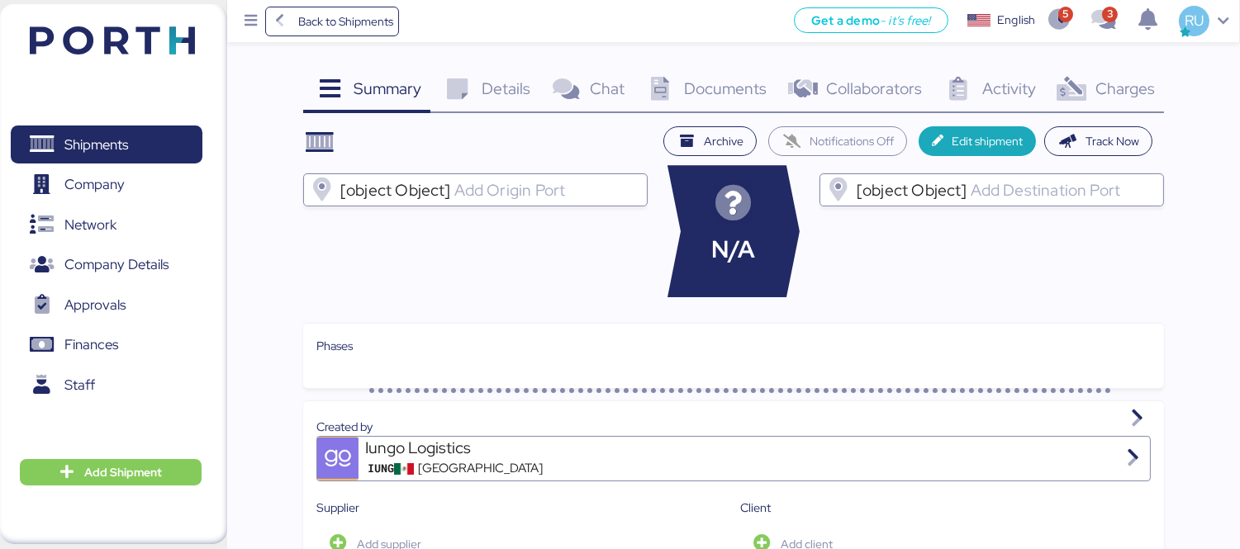
click at [1082, 83] on icon at bounding box center [1072, 90] width 36 height 24
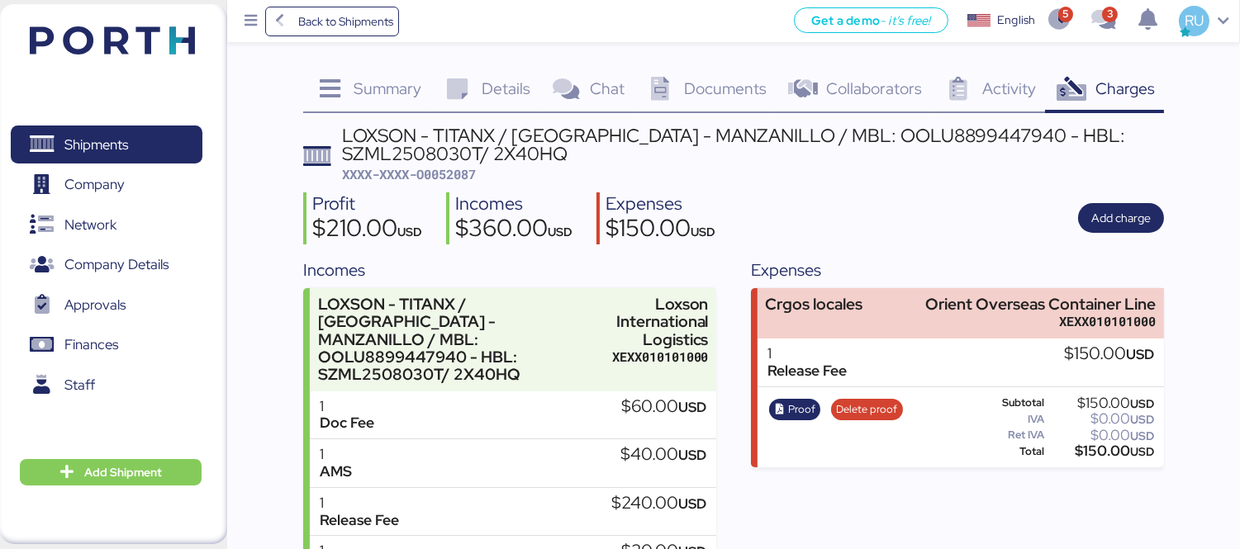
click at [1092, 198] on div "Profit $210.00 USD Incomes $360.00 USD Expenses $150.00 USD Add charge" at bounding box center [733, 218] width 861 height 52
click at [167, 64] on div "Shipments 0 Company 0 Network 0 Company Details 0 Approvals 0 Finances 0 Staff …" at bounding box center [113, 274] width 227 height 540
click at [153, 35] on img at bounding box center [112, 40] width 165 height 28
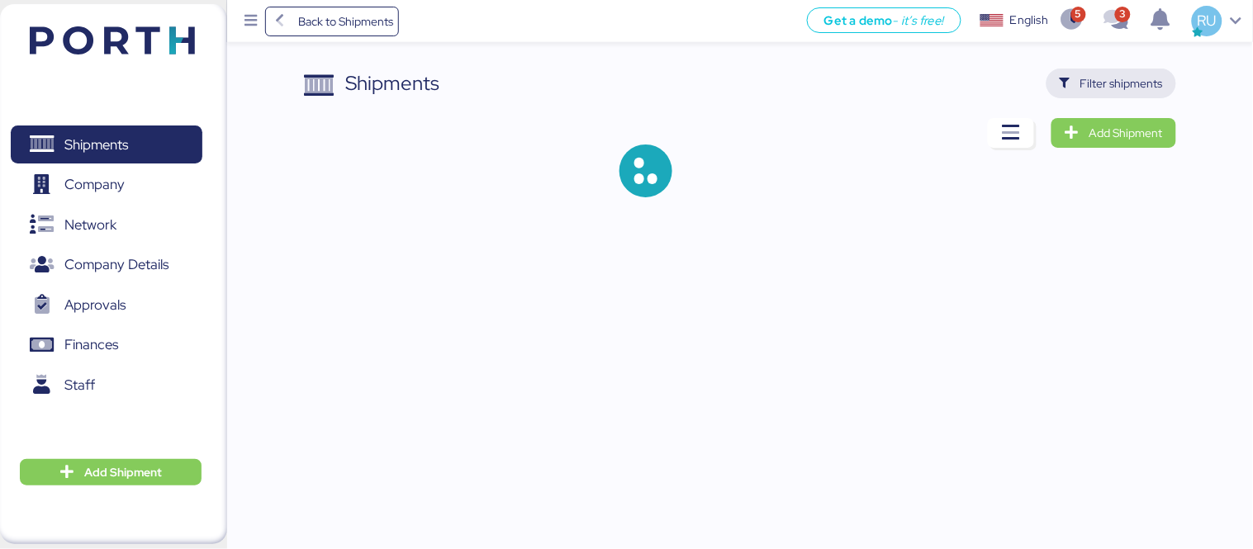
click at [1056, 95] on span "Filter shipments" at bounding box center [1112, 84] width 130 height 30
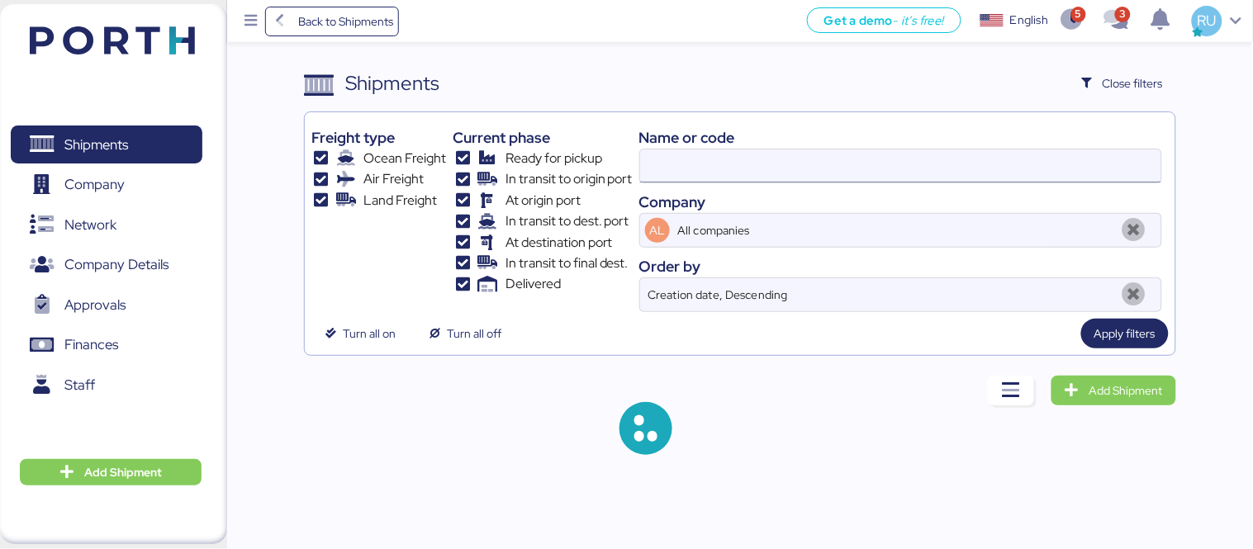
click at [894, 172] on input at bounding box center [900, 166] width 521 height 33
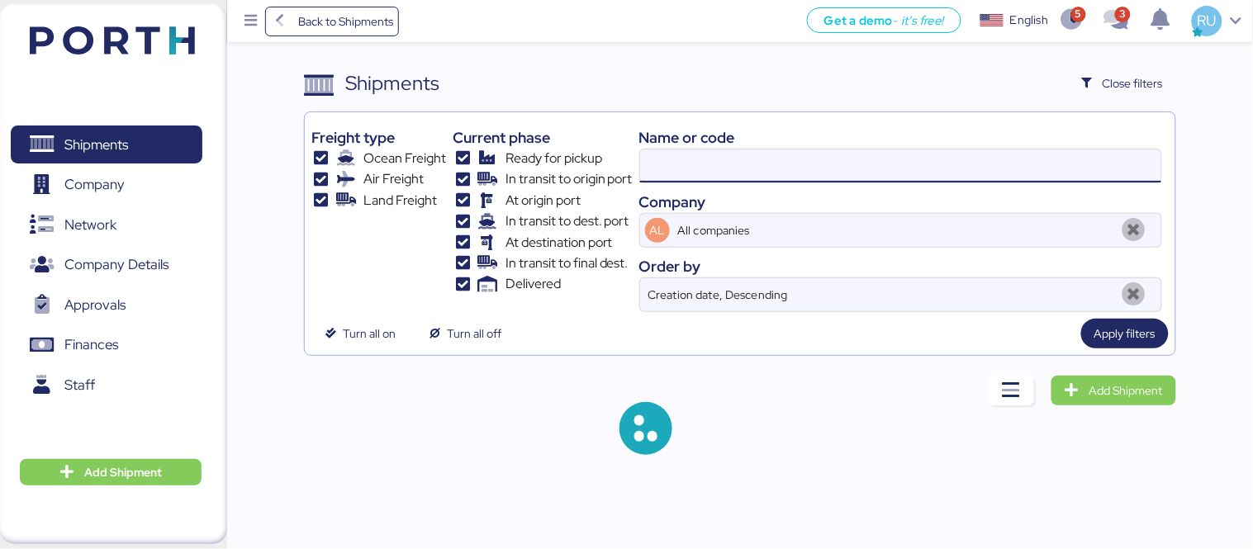
paste input "O0052101"
type input "O0052101"
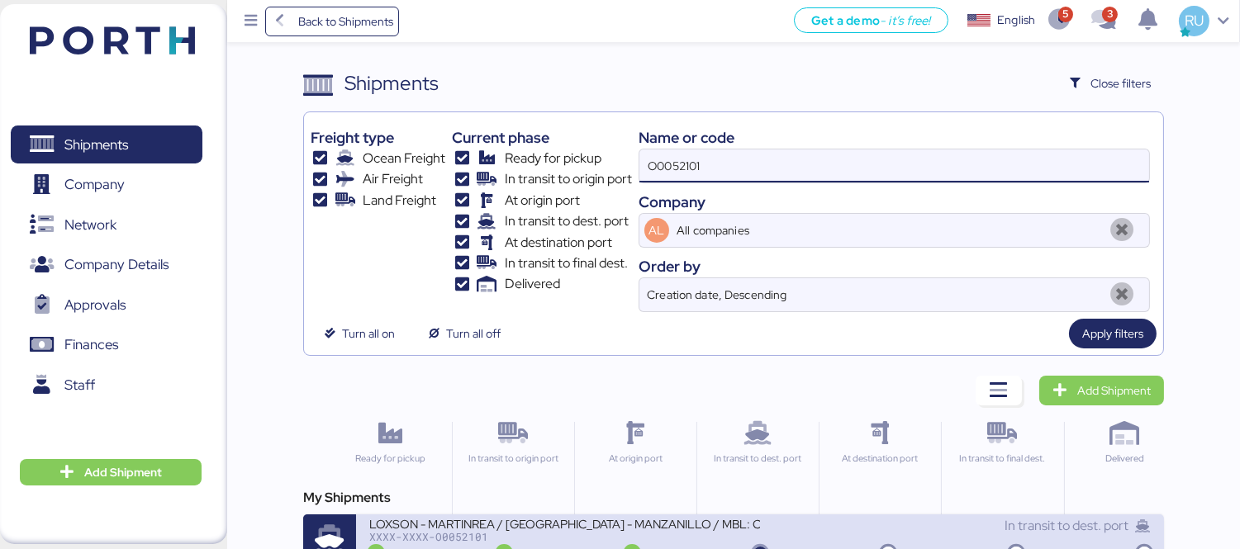
click at [634, 527] on div "LOXSON - MARTINREA / [GEOGRAPHIC_DATA] - MANZANILLO / MBL: COSU6427659700 - HBL…" at bounding box center [564, 523] width 391 height 14
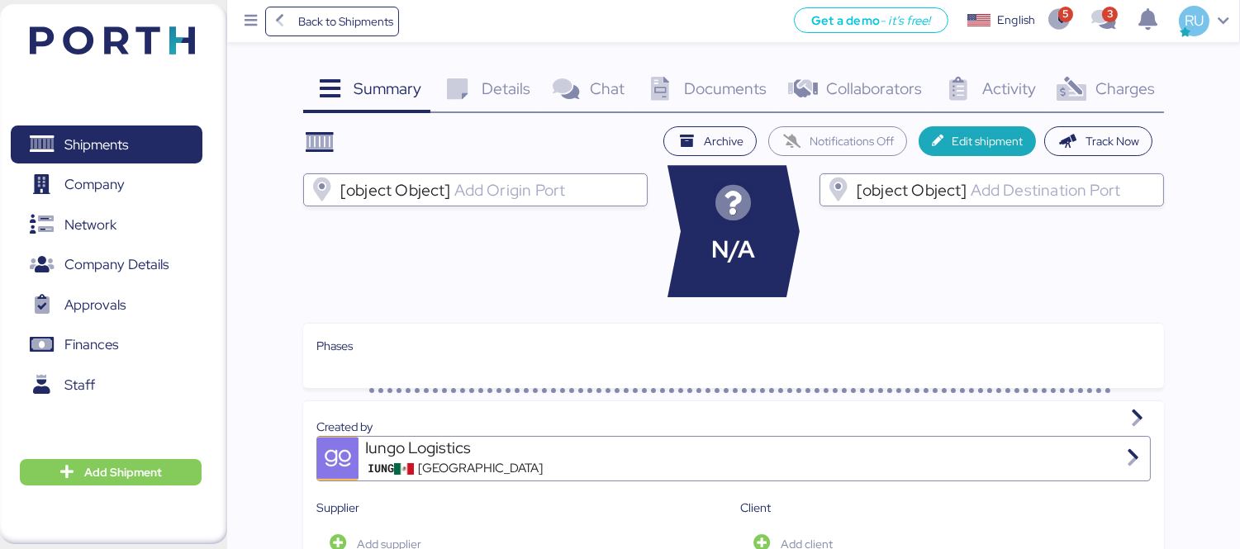
click at [742, 87] on span "Documents" at bounding box center [725, 88] width 83 height 21
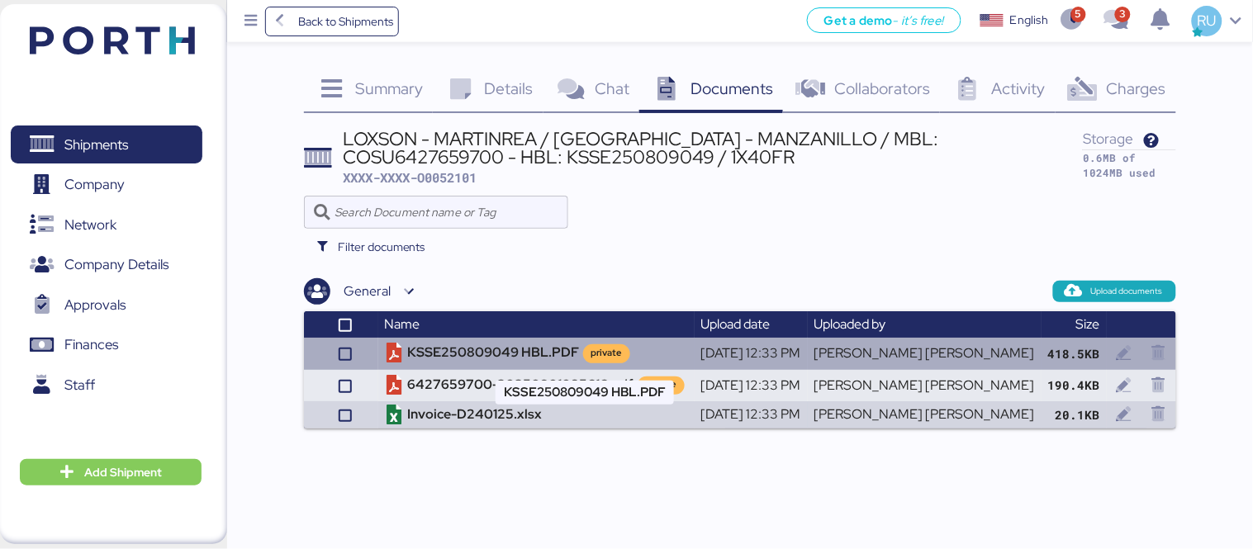
click at [591, 339] on td "KSSE250809049 HBL.PDF private" at bounding box center [536, 353] width 316 height 31
click at [515, 359] on td "KSSE250809049 HBL.PDF private" at bounding box center [536, 353] width 316 height 31
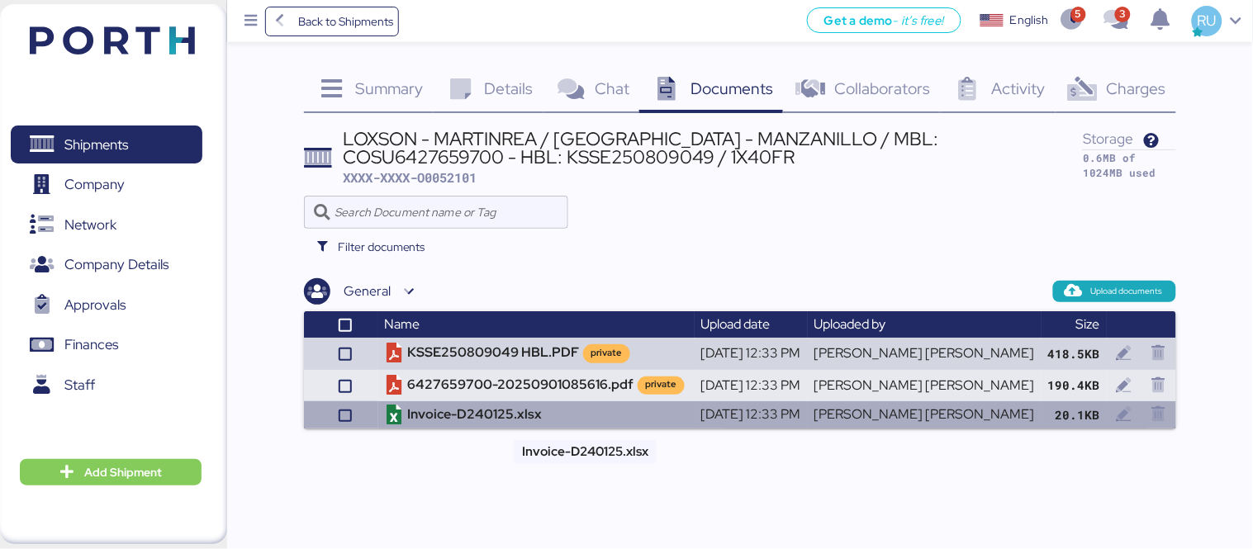
click at [513, 417] on td "Invoice-D240125.xlsx" at bounding box center [536, 414] width 316 height 27
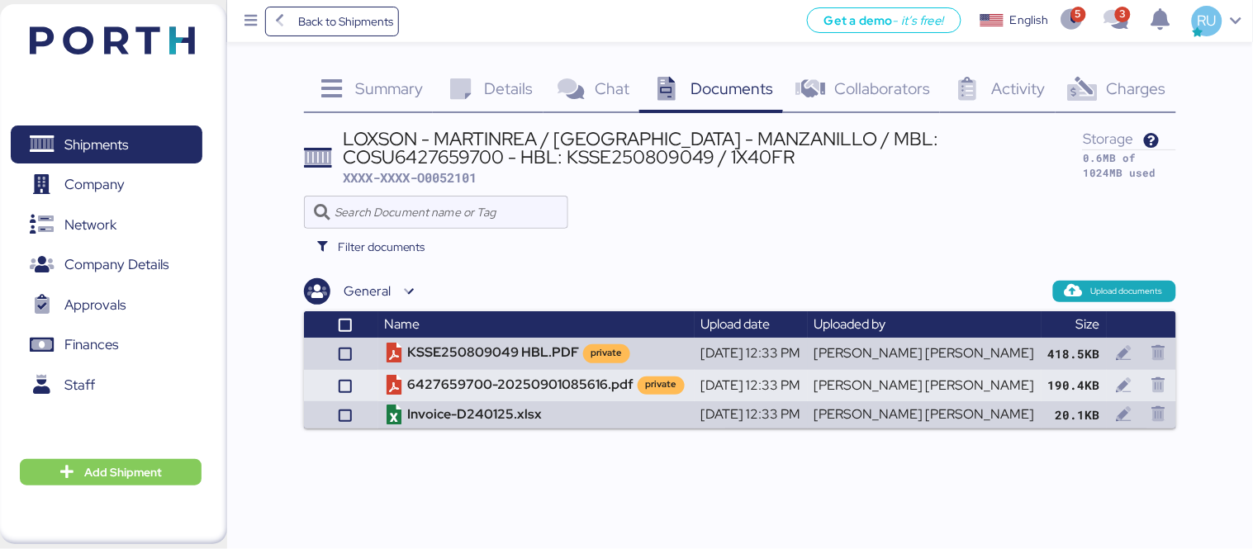
click at [861, 139] on div "LOXSON - MARTINREA / [GEOGRAPHIC_DATA] - MANZANILLO / MBL: COSU6427659700 - HBL…" at bounding box center [714, 148] width 740 height 37
copy div "COSU6427659700"
click at [861, 139] on div "LOXSON - MARTINREA / [GEOGRAPHIC_DATA] - MANZANILLO / MBL: COSU6427659700 - HBL…" at bounding box center [714, 148] width 740 height 37
click at [539, 336] on th "Name" at bounding box center [536, 324] width 316 height 26
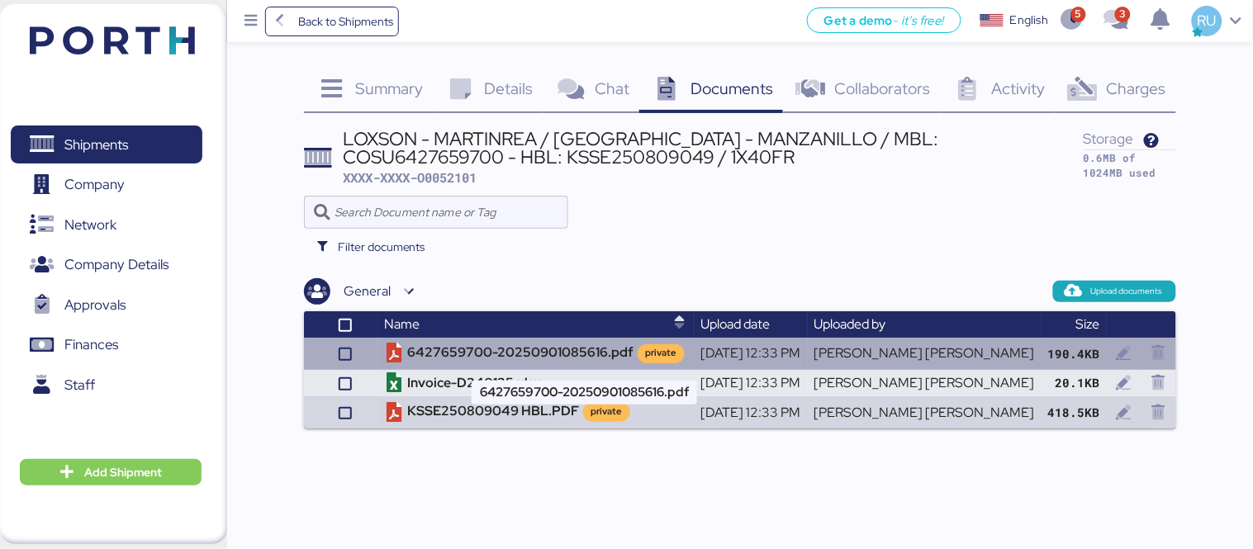
click at [544, 347] on td "6427659700-20250901085616.pdf private" at bounding box center [536, 353] width 316 height 31
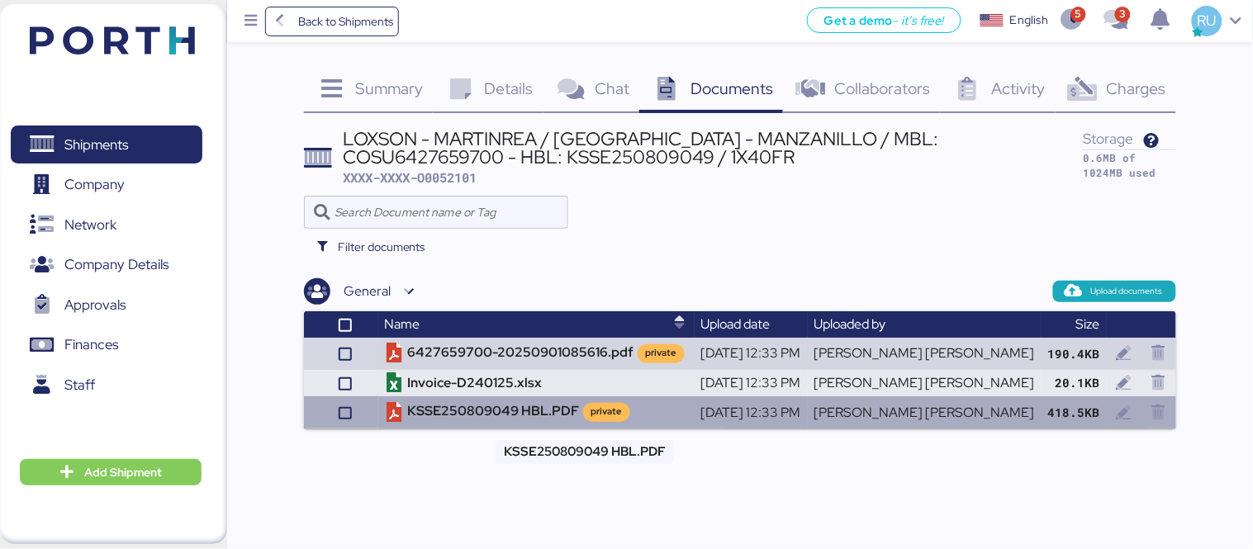
click at [469, 411] on td "KSSE250809049 HBL.PDF private" at bounding box center [536, 412] width 316 height 31
